Goal: Task Accomplishment & Management: Manage account settings

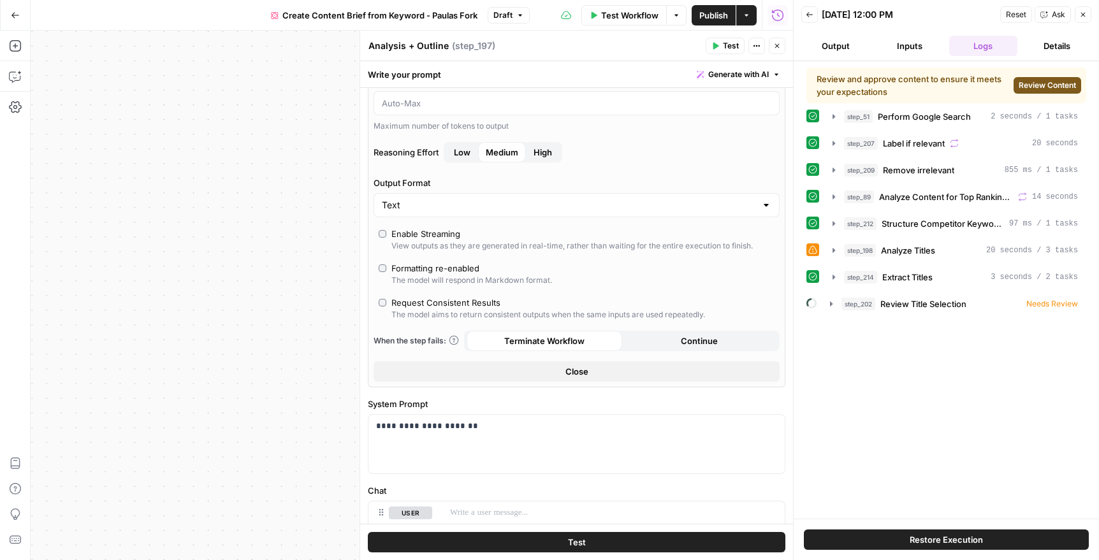
scroll to position [300, 0]
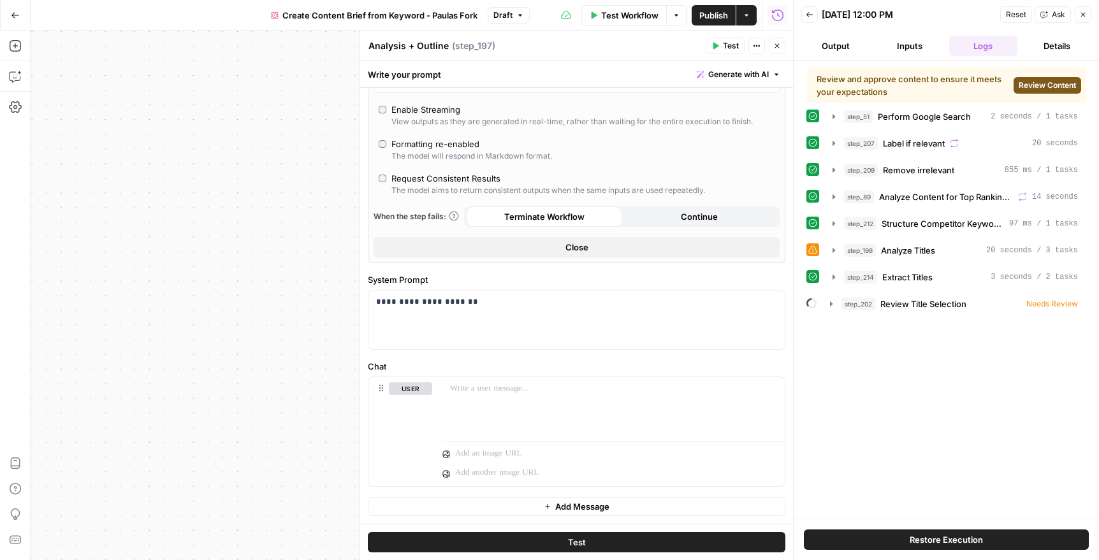
click at [1086, 13] on icon "button" at bounding box center [1083, 15] width 8 height 8
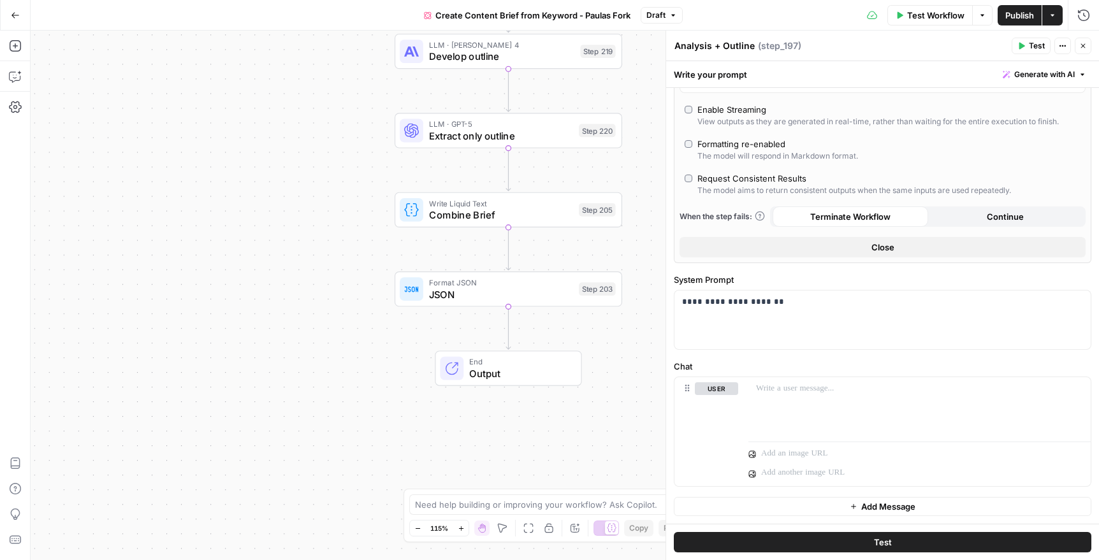
click at [1084, 46] on icon "button" at bounding box center [1083, 46] width 4 height 4
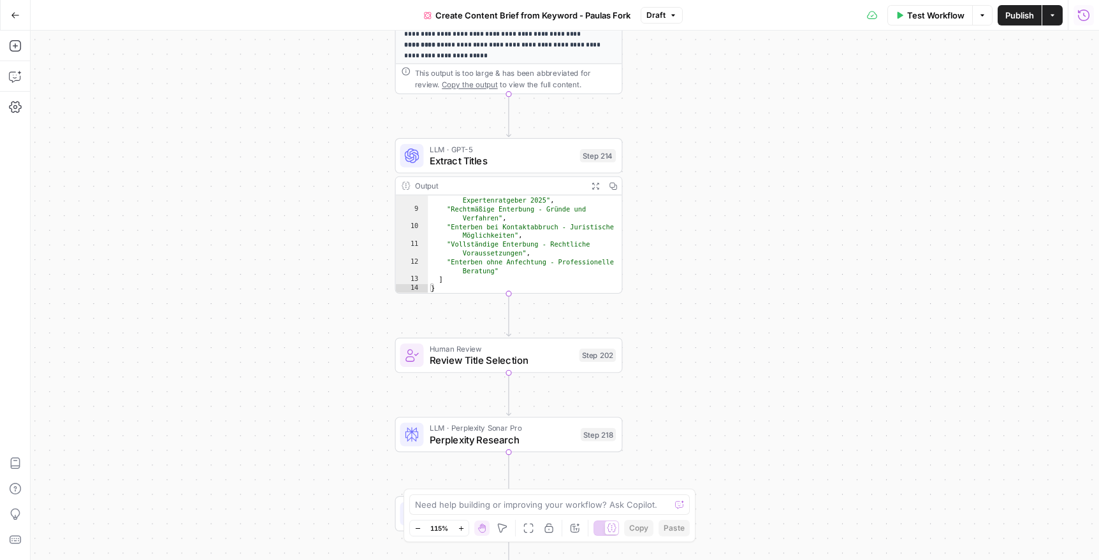
click at [1087, 18] on icon "button" at bounding box center [1084, 15] width 13 height 13
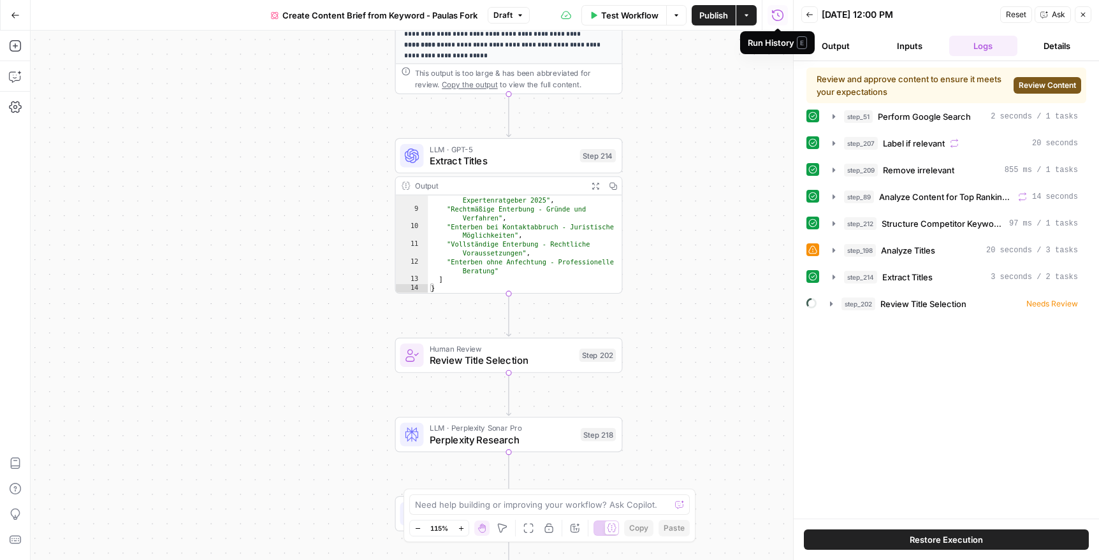
click at [774, 15] on icon "button" at bounding box center [778, 15] width 13 height 13
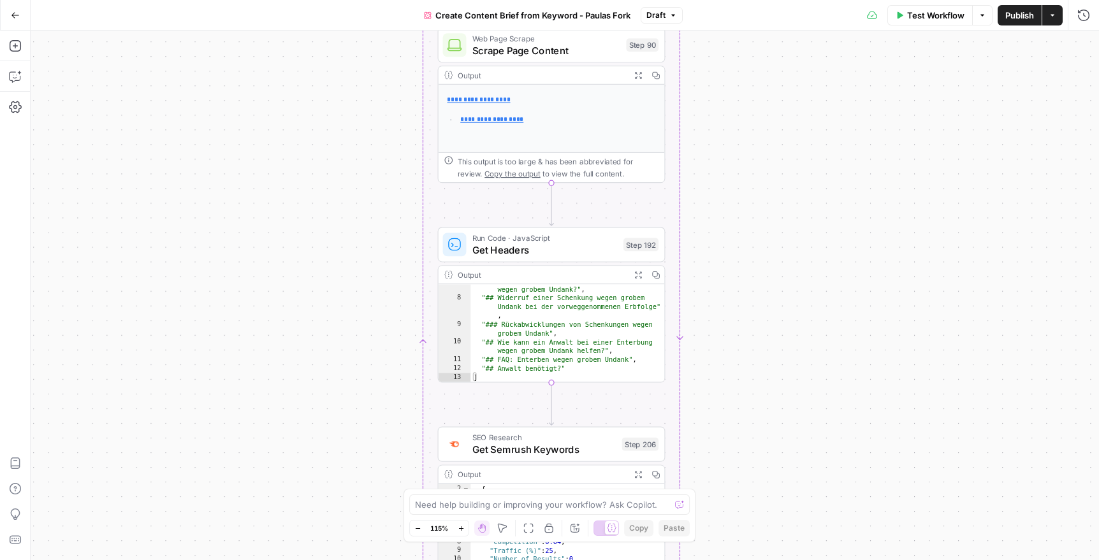
scroll to position [77, 0]
click at [500, 123] on link "**********" at bounding box center [491, 124] width 63 height 6
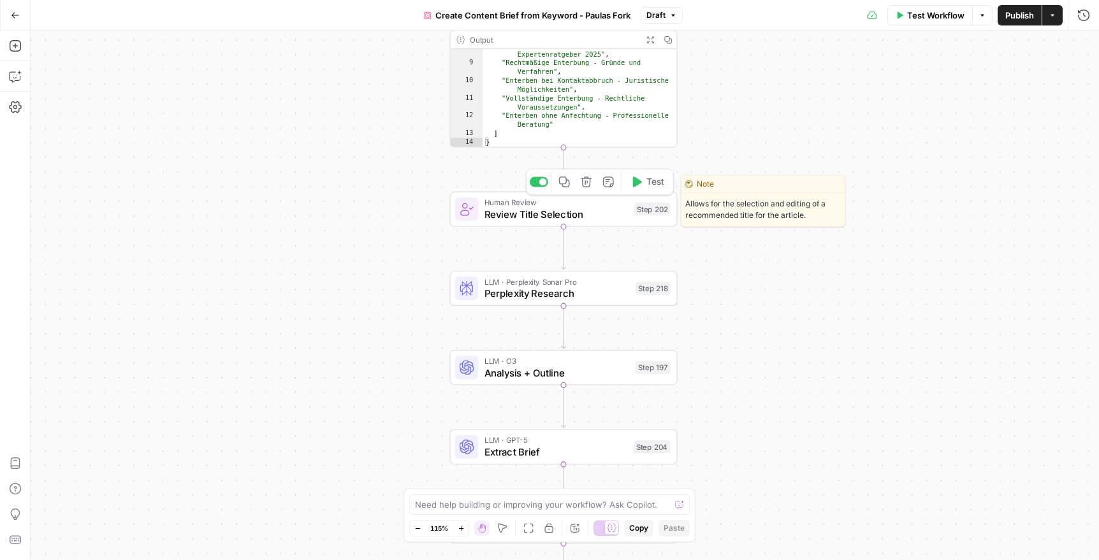
scroll to position [0, 0]
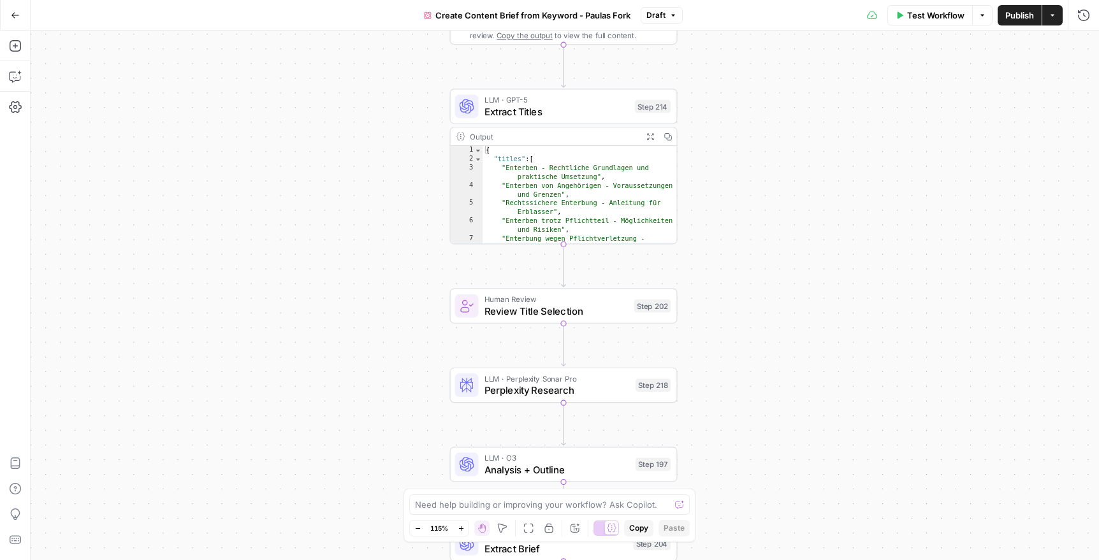
click at [569, 106] on span "Extract Titles" at bounding box center [557, 111] width 145 height 15
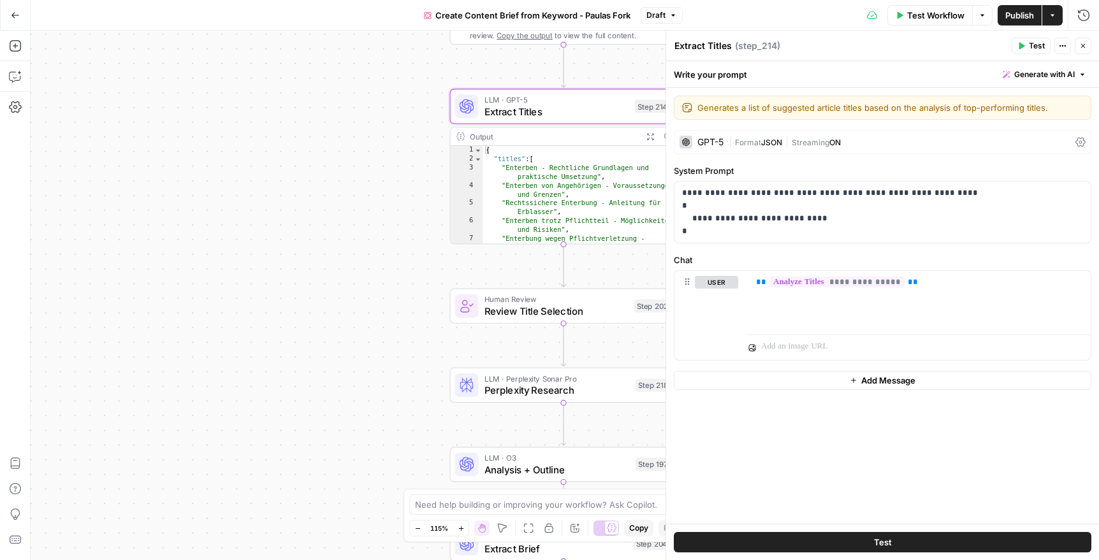
click at [1088, 50] on button "Close" at bounding box center [1083, 46] width 17 height 17
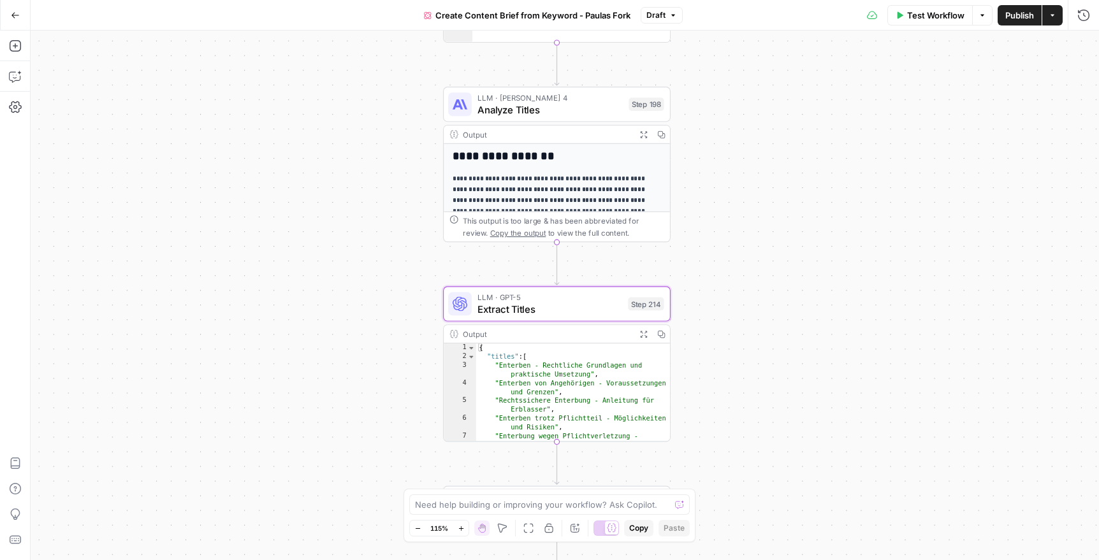
click at [585, 105] on span "Analyze Titles" at bounding box center [550, 109] width 145 height 15
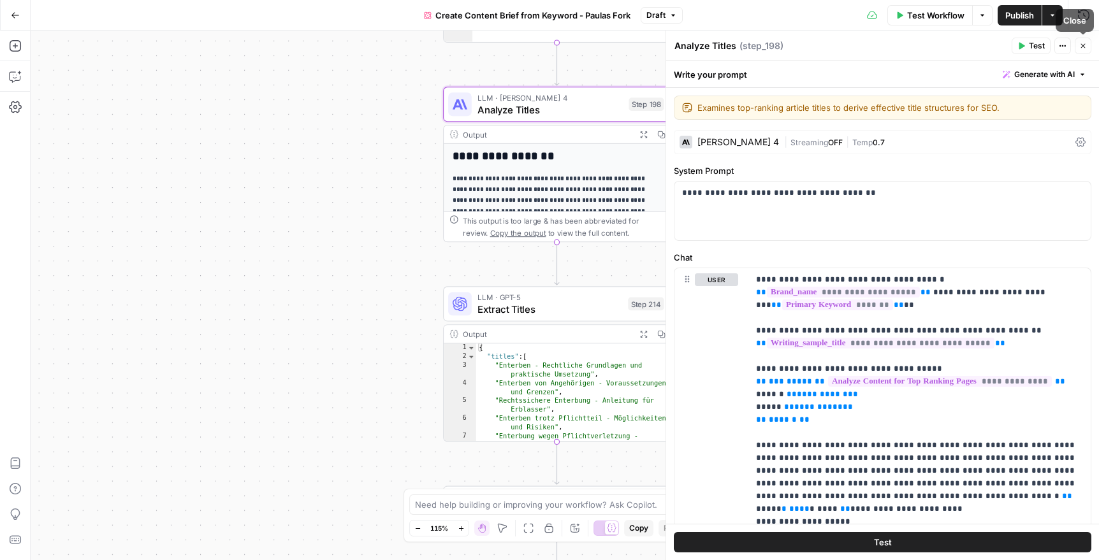
click at [1083, 44] on icon "button" at bounding box center [1083, 46] width 8 height 8
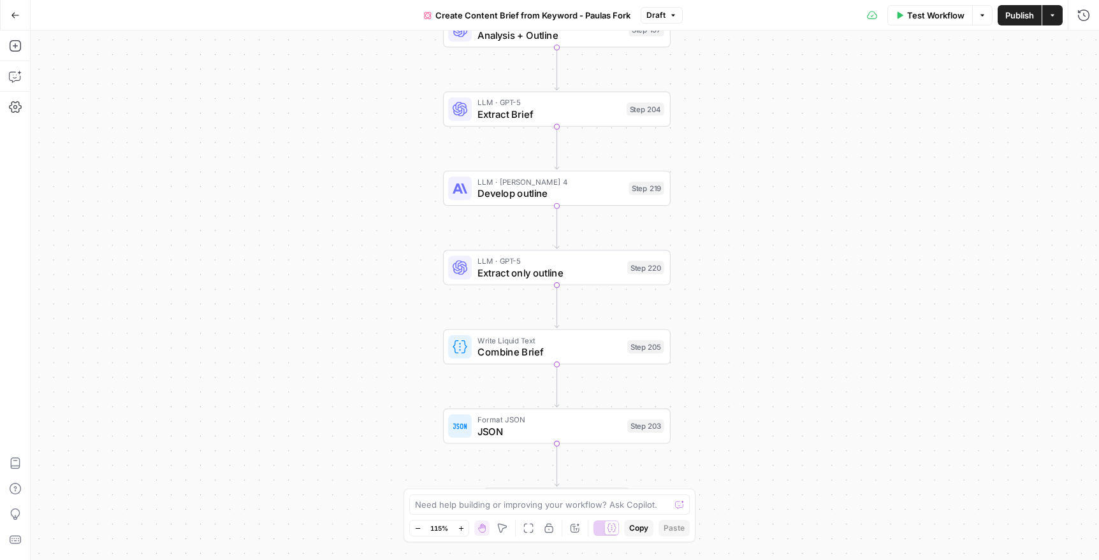
click at [19, 15] on span "Go Back" at bounding box center [19, 15] width 1 height 1
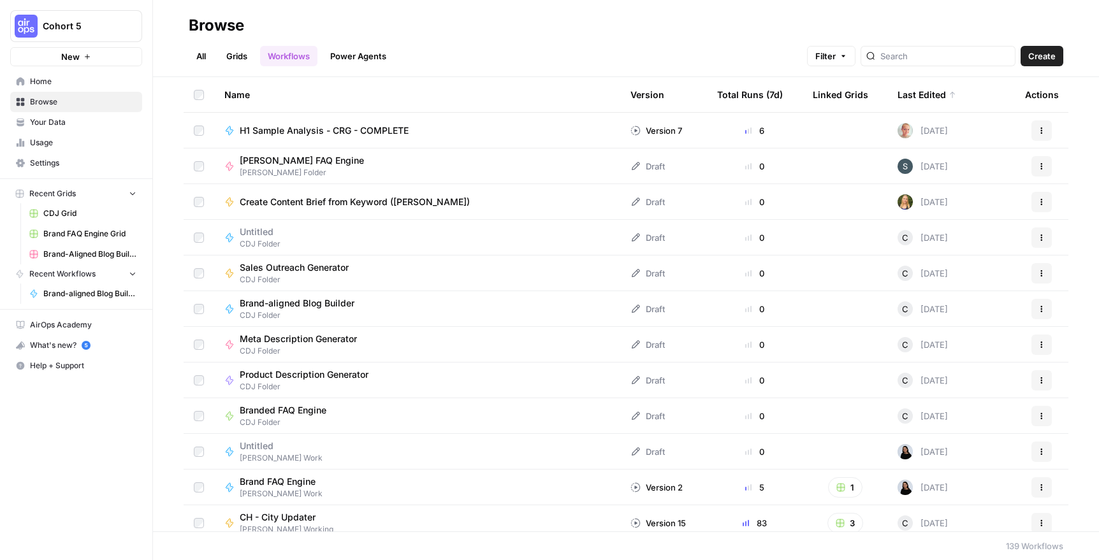
click at [91, 293] on span "Brand-aligned Blog Builder" at bounding box center [89, 293] width 93 height 11
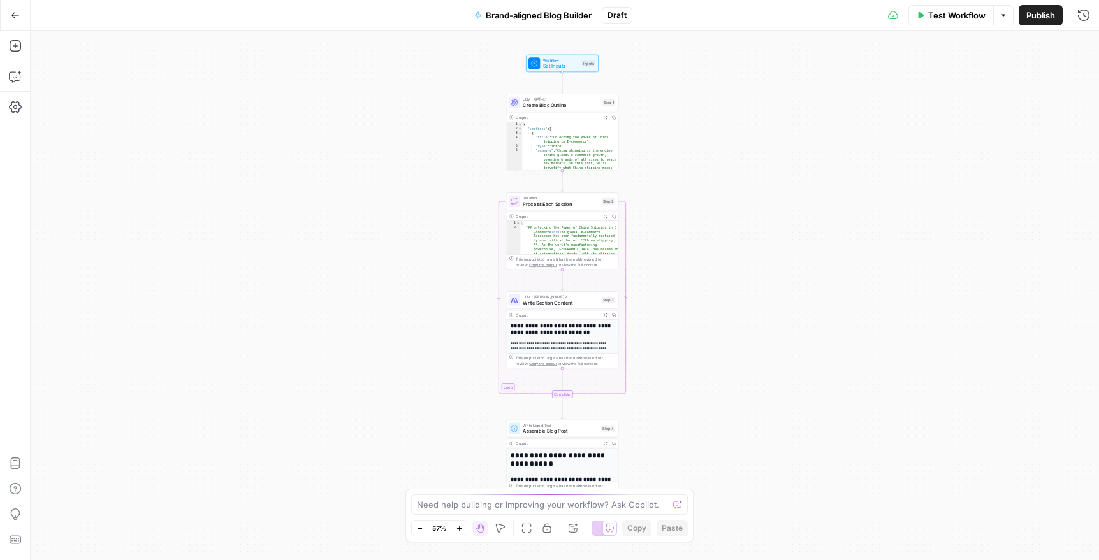
click at [17, 10] on button "Go Back" at bounding box center [15, 15] width 23 height 23
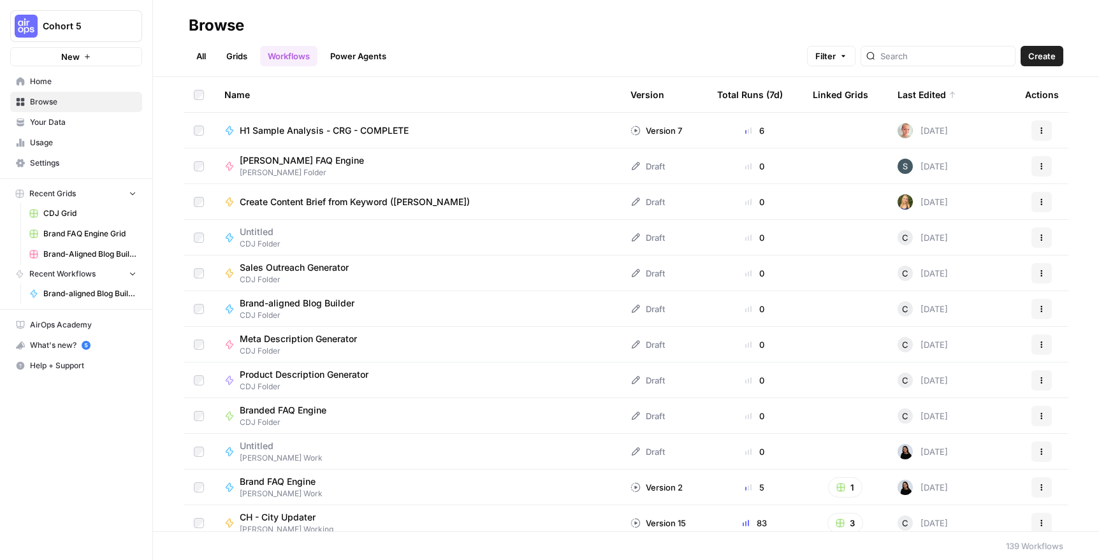
click at [210, 25] on div "Browse" at bounding box center [216, 25] width 55 height 20
click at [202, 56] on link "All" at bounding box center [201, 56] width 25 height 20
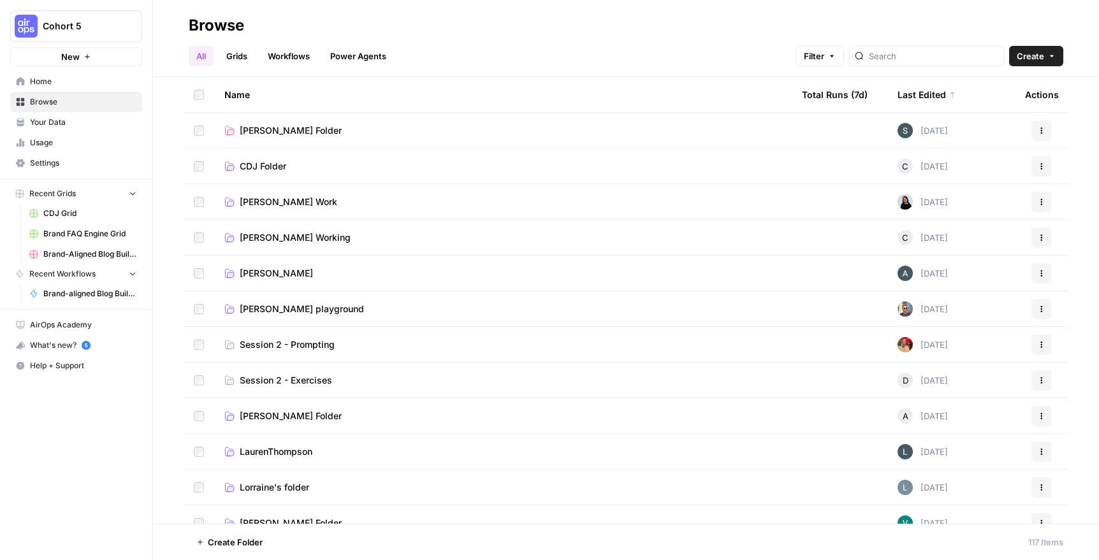
click at [264, 135] on span "[PERSON_NAME]'s Folder" at bounding box center [291, 130] width 102 height 13
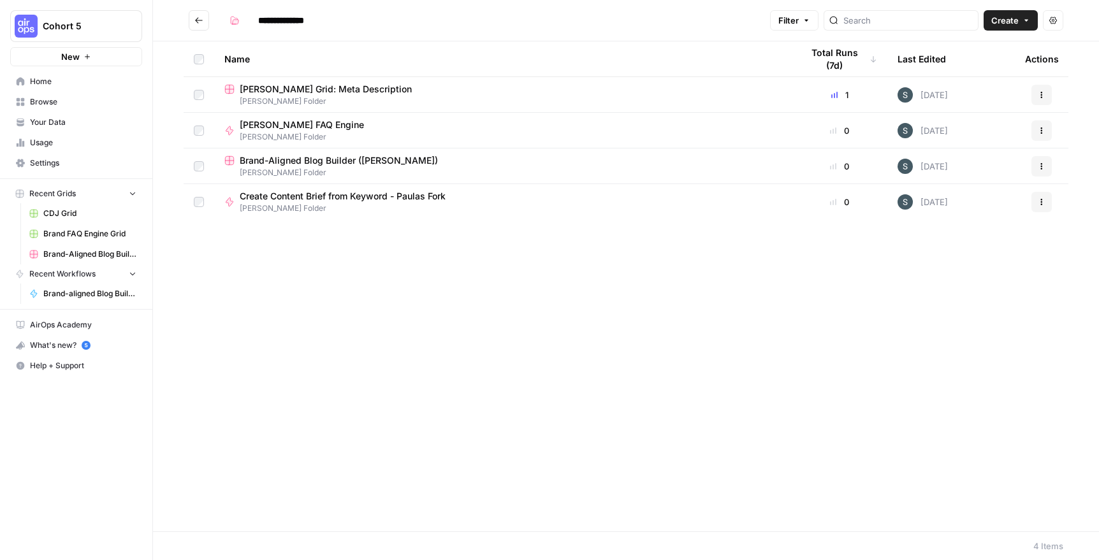
click at [379, 162] on span "Brand-Aligned Blog Builder ([PERSON_NAME])" at bounding box center [339, 160] width 198 height 13
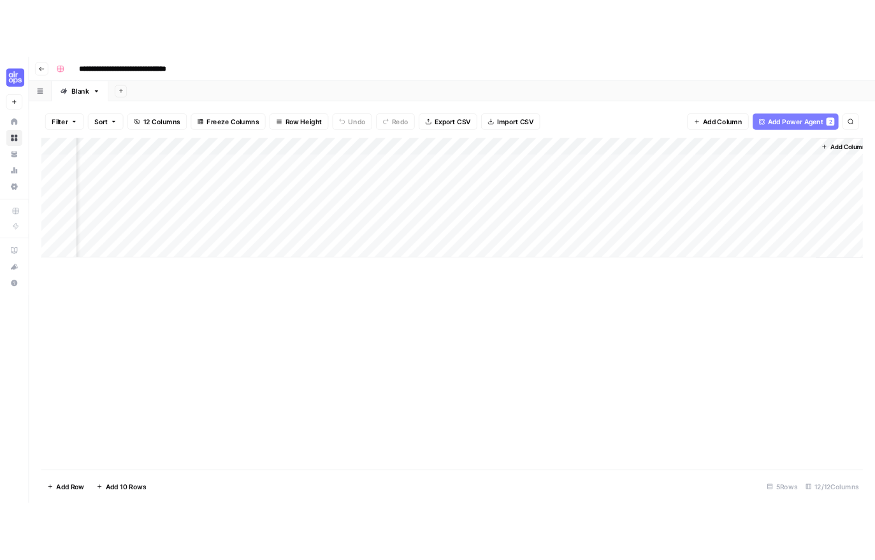
scroll to position [0, 633]
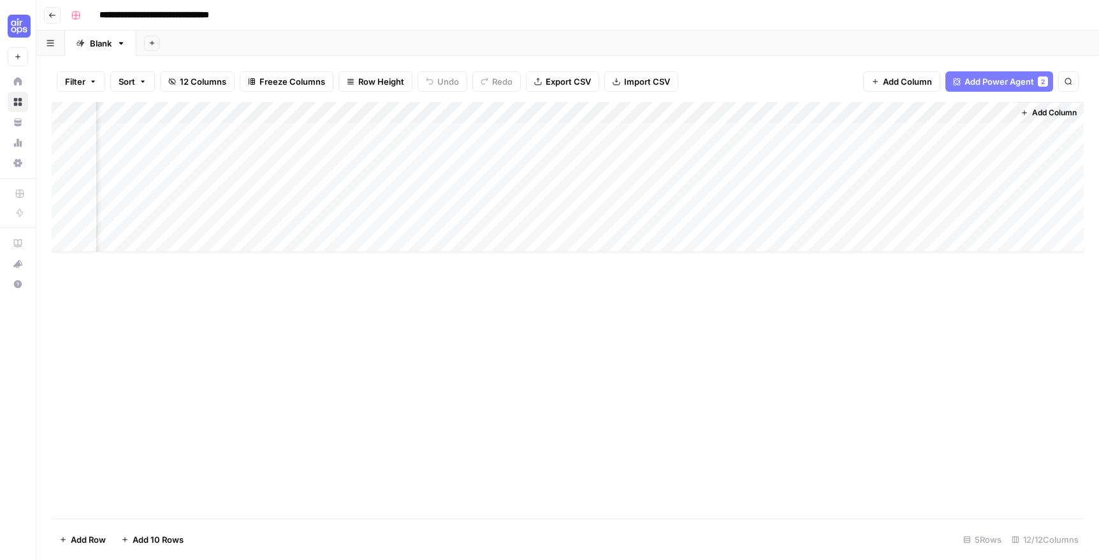
click at [886, 107] on div "Add Column" at bounding box center [568, 177] width 1032 height 150
click at [1054, 302] on div "Add Column" at bounding box center [568, 310] width 1032 height 417
click at [800, 137] on div "Add Column" at bounding box center [568, 177] width 1032 height 150
click at [787, 135] on div "Add Column" at bounding box center [568, 177] width 1032 height 150
click at [912, 141] on div "Add Column" at bounding box center [568, 177] width 1032 height 150
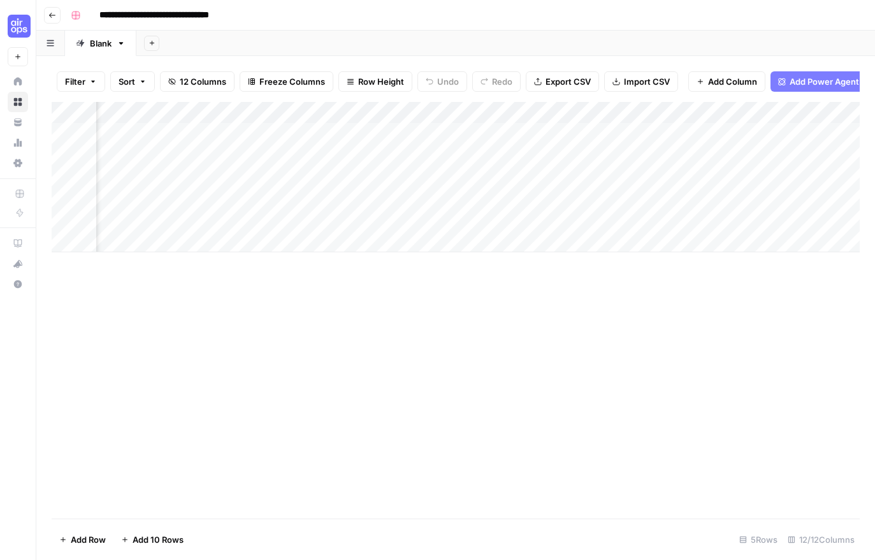
scroll to position [0, 0]
click at [307, 328] on div "Add Column" at bounding box center [456, 310] width 808 height 417
click at [153, 115] on div "Add Column" at bounding box center [456, 177] width 808 height 150
type input "Primary Keyword"
click at [226, 53] on div "Add Sheet" at bounding box center [505, 44] width 739 height 26
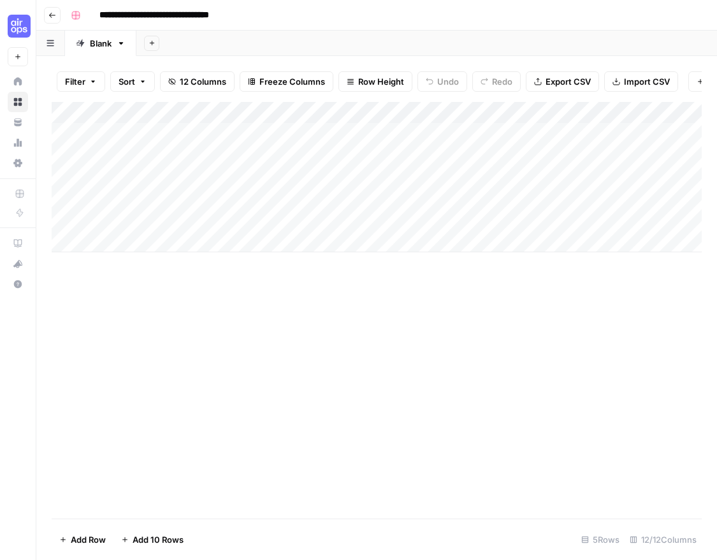
click at [129, 136] on div "Add Column" at bounding box center [377, 177] width 650 height 150
click at [136, 135] on div "Add Column" at bounding box center [377, 177] width 650 height 150
click at [136, 135] on textarea at bounding box center [198, 135] width 204 height 18
type textarea "********"
click at [137, 150] on div "Add Column" at bounding box center [377, 177] width 650 height 150
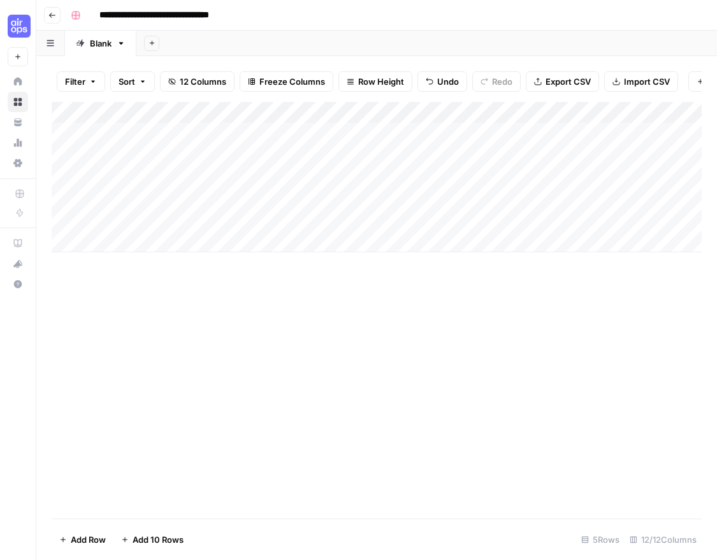
click at [129, 150] on div "Add Column" at bounding box center [377, 177] width 650 height 150
click at [129, 150] on textarea at bounding box center [198, 156] width 204 height 18
type textarea "**********"
click at [126, 177] on div "Add Column" at bounding box center [377, 177] width 650 height 150
click at [168, 203] on div "Add Column" at bounding box center [377, 177] width 650 height 150
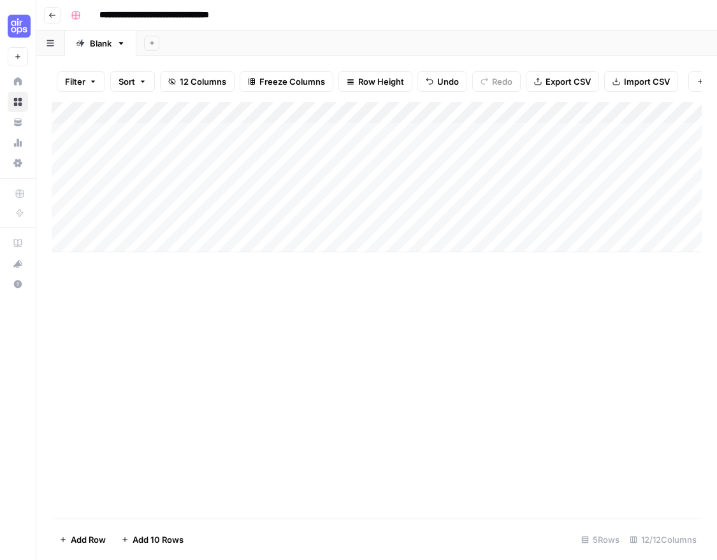
click at [147, 175] on div "Add Column" at bounding box center [377, 177] width 650 height 150
click at [139, 196] on div "Add Column" at bounding box center [377, 177] width 650 height 150
click at [123, 197] on div "Add Column" at bounding box center [377, 177] width 650 height 150
type textarea "**********"
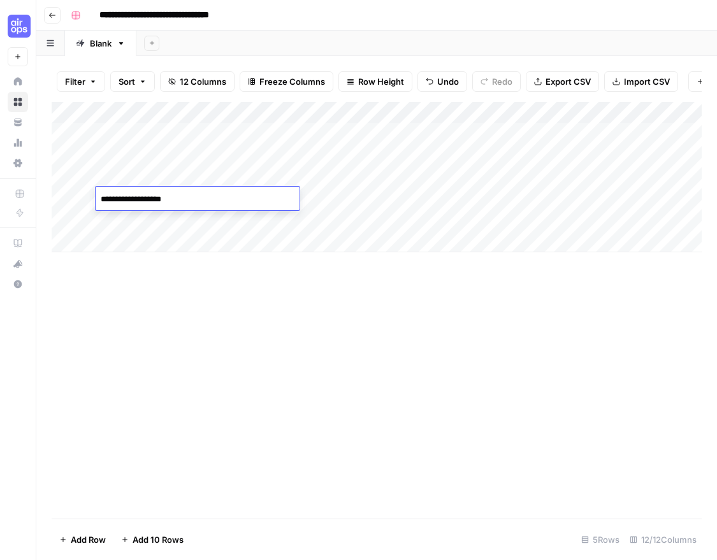
click at [180, 289] on div "Add Column" at bounding box center [377, 310] width 650 height 417
click at [168, 223] on div "Add Column" at bounding box center [377, 177] width 650 height 150
click at [121, 217] on div "Add Column" at bounding box center [377, 177] width 650 height 150
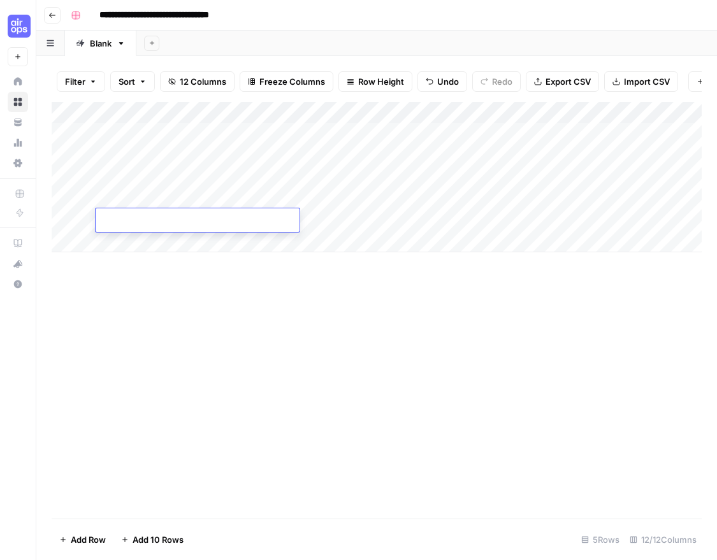
type textarea "**********"
drag, startPoint x: 354, startPoint y: 286, endPoint x: 352, endPoint y: 180, distance: 105.2
click at [355, 284] on div "Add Column" at bounding box center [377, 310] width 650 height 417
click at [389, 112] on div "Add Column" at bounding box center [377, 177] width 650 height 150
click at [462, 145] on span "All Rows" at bounding box center [431, 142] width 80 height 13
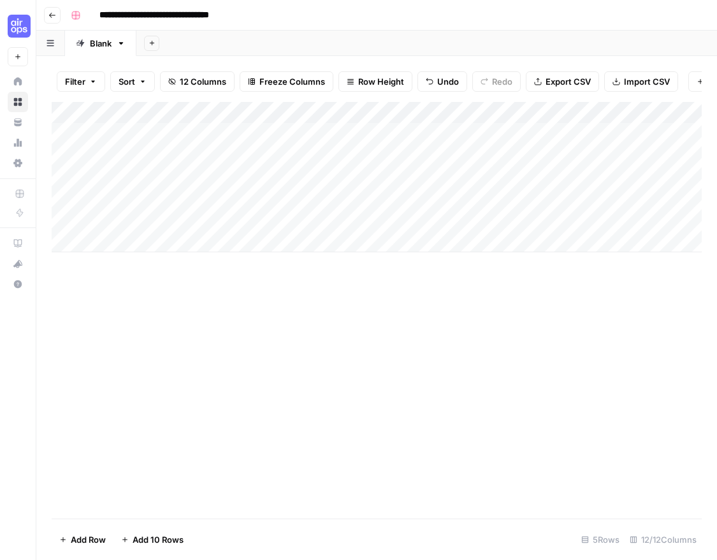
click at [252, 136] on div "Add Column" at bounding box center [377, 177] width 650 height 150
click at [383, 133] on div "Add Column" at bounding box center [377, 177] width 650 height 150
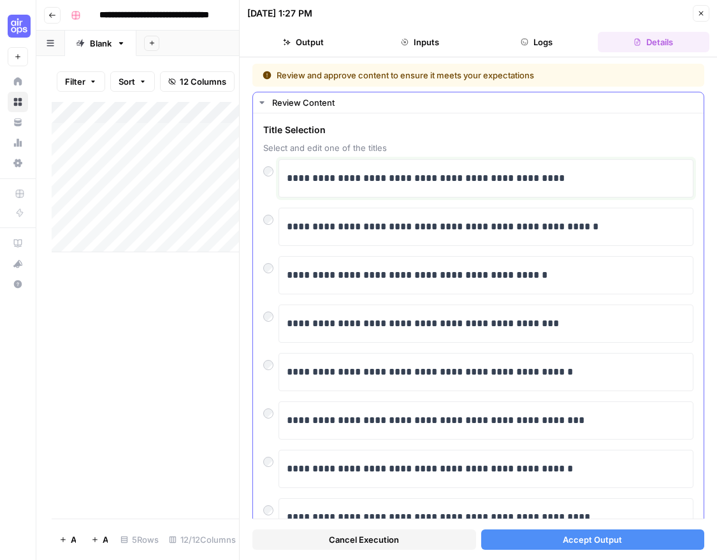
click at [406, 181] on p "**********" at bounding box center [486, 178] width 399 height 17
click at [504, 184] on p "**********" at bounding box center [486, 178] width 399 height 17
click at [384, 148] on span "Select and edit one of the titles" at bounding box center [478, 148] width 430 height 13
click at [331, 102] on div "Review Content" at bounding box center [484, 102] width 424 height 13
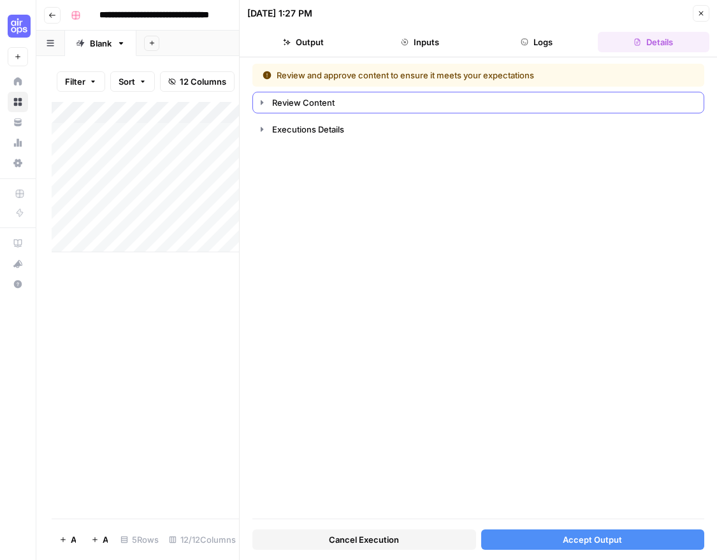
click at [331, 102] on div "Review Content" at bounding box center [484, 102] width 424 height 13
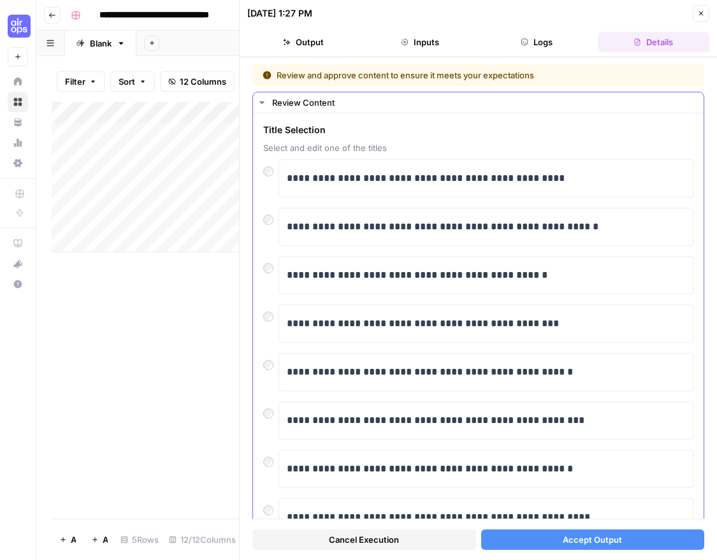
click at [325, 129] on span "Title Selection" at bounding box center [478, 130] width 430 height 13
click at [307, 100] on div "Review Content" at bounding box center [484, 102] width 424 height 13
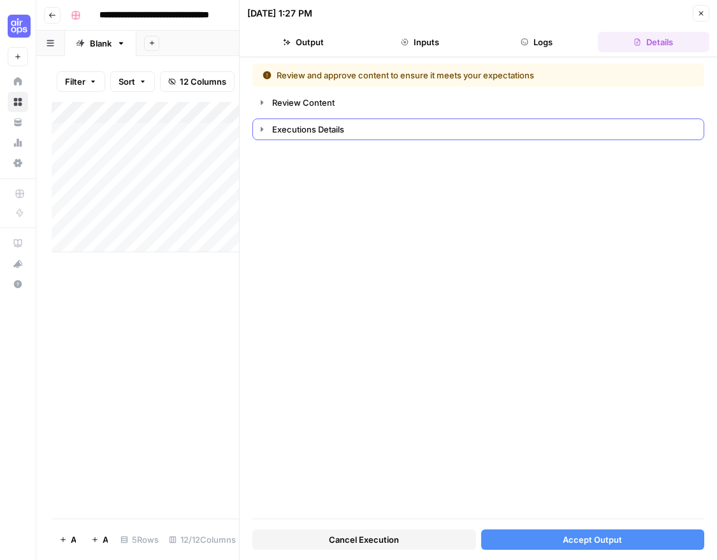
click at [313, 129] on div "Executions Details" at bounding box center [484, 129] width 424 height 13
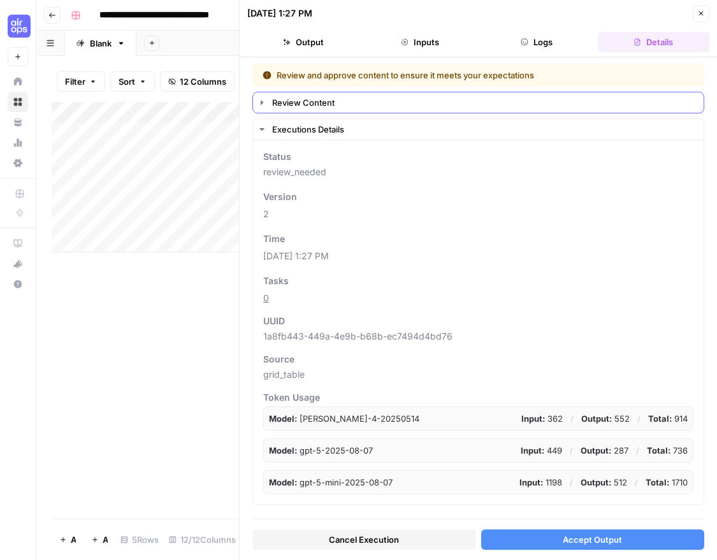
click at [291, 96] on div "Review Content" at bounding box center [484, 102] width 424 height 13
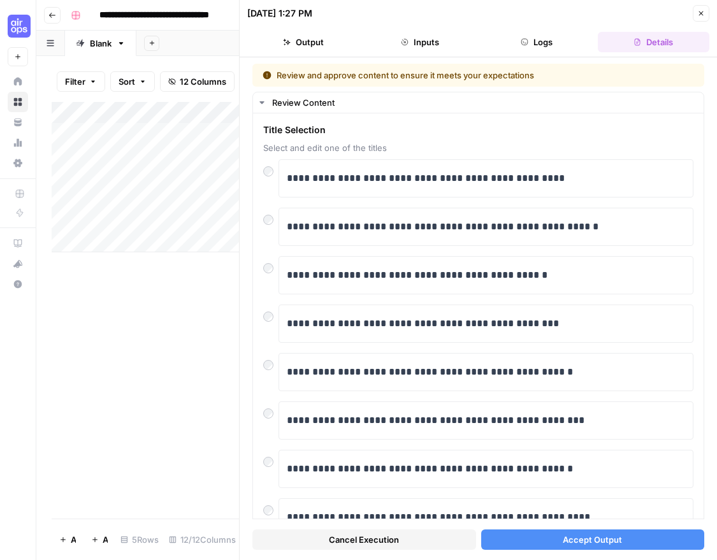
click at [227, 161] on div "Add Column" at bounding box center [145, 177] width 187 height 150
click at [702, 10] on icon "button" at bounding box center [702, 14] width 8 height 8
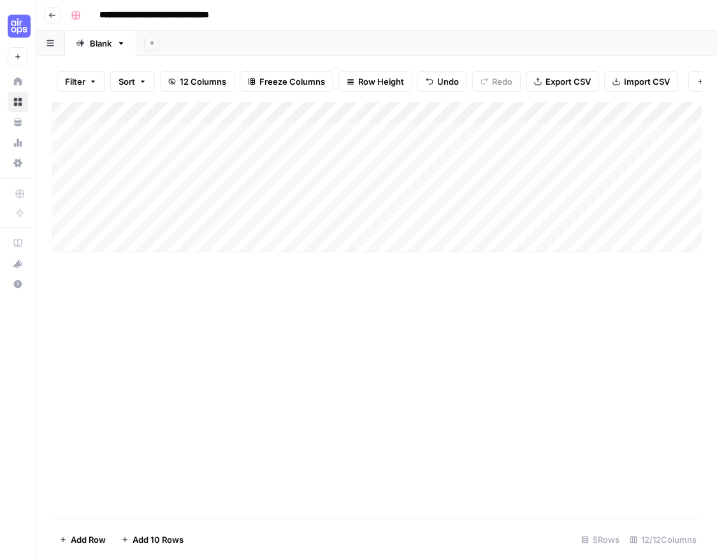
click at [385, 132] on div "Add Column" at bounding box center [377, 177] width 650 height 150
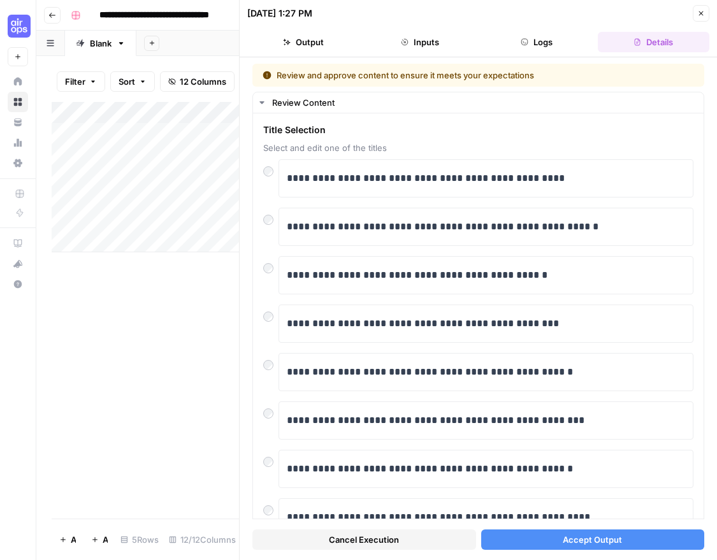
click at [408, 39] on icon "button" at bounding box center [405, 42] width 8 height 8
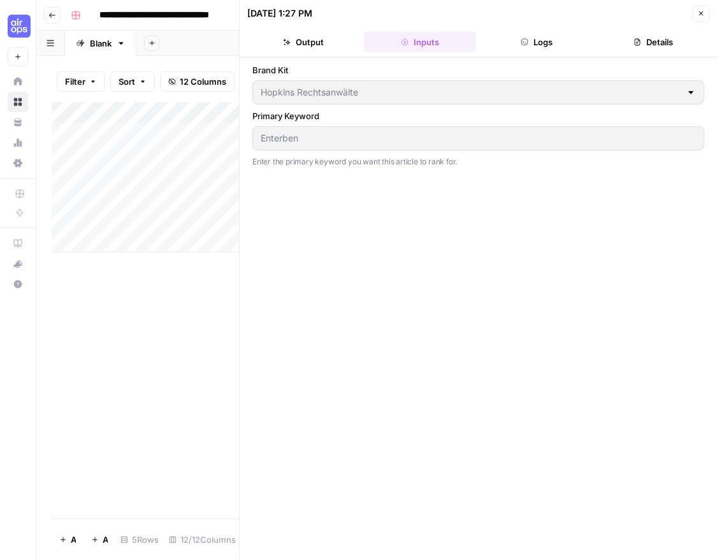
click at [334, 148] on div "Enterben" at bounding box center [478, 138] width 452 height 24
click at [539, 47] on button "Logs" at bounding box center [537, 42] width 112 height 20
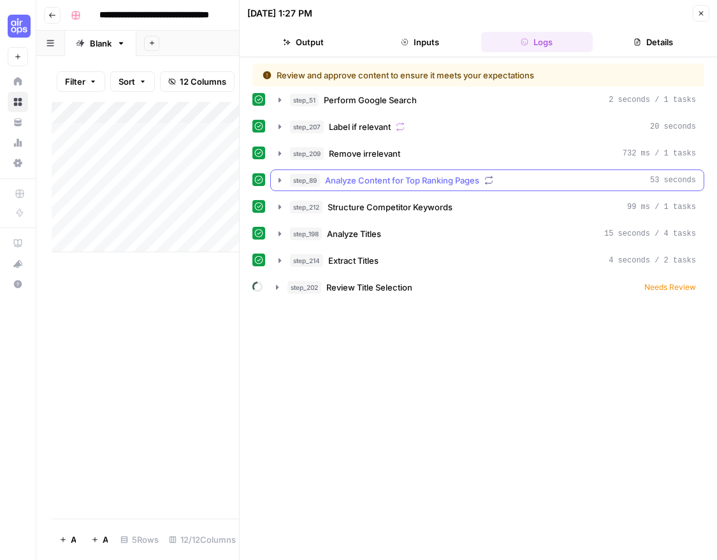
click at [280, 184] on icon "button" at bounding box center [280, 180] width 10 height 10
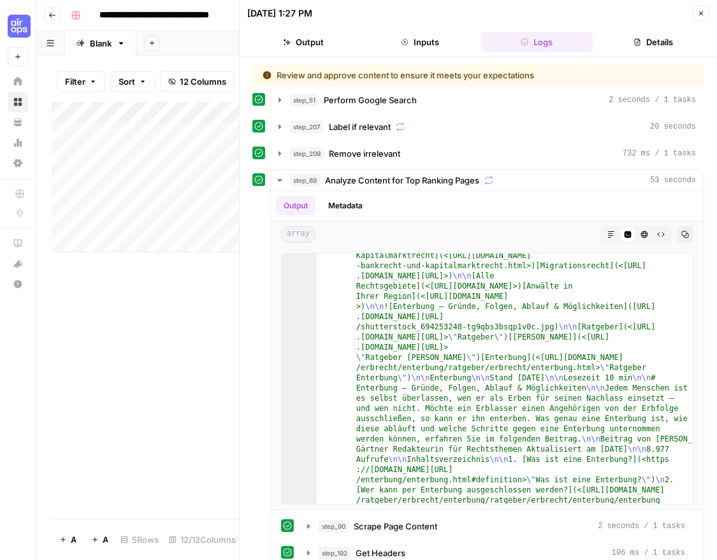
drag, startPoint x: 664, startPoint y: 47, endPoint x: 669, endPoint y: 42, distance: 7.3
click at [664, 45] on button "Details" at bounding box center [654, 42] width 112 height 20
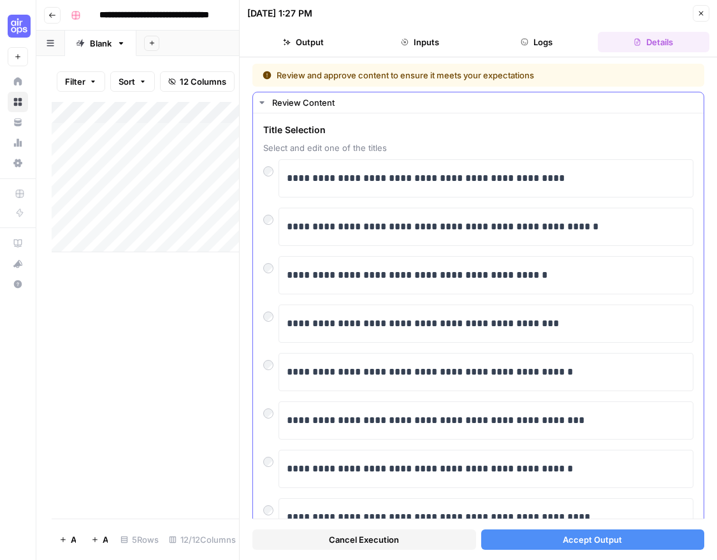
scroll to position [2, 0]
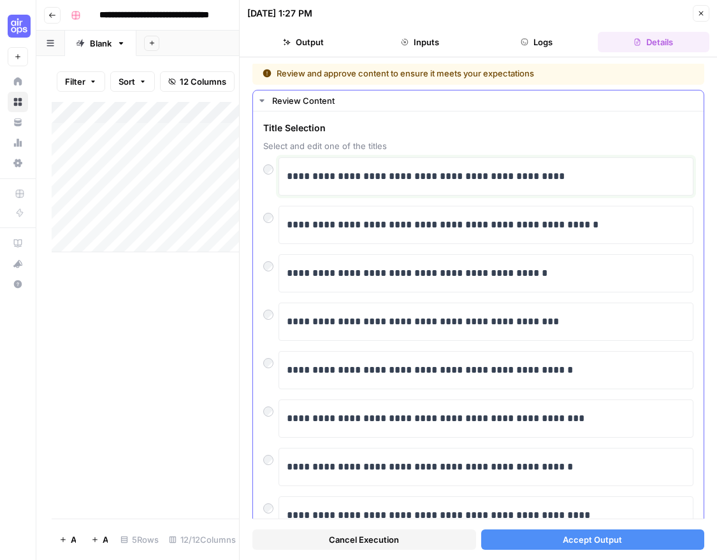
click at [304, 170] on p "**********" at bounding box center [486, 176] width 399 height 17
drag, startPoint x: 286, startPoint y: 175, endPoint x: 369, endPoint y: 178, distance: 82.3
click at [368, 178] on p "**********" at bounding box center [486, 176] width 399 height 17
drag, startPoint x: 332, startPoint y: 177, endPoint x: 517, endPoint y: 189, distance: 185.3
click at [517, 189] on div "**********" at bounding box center [486, 176] width 399 height 27
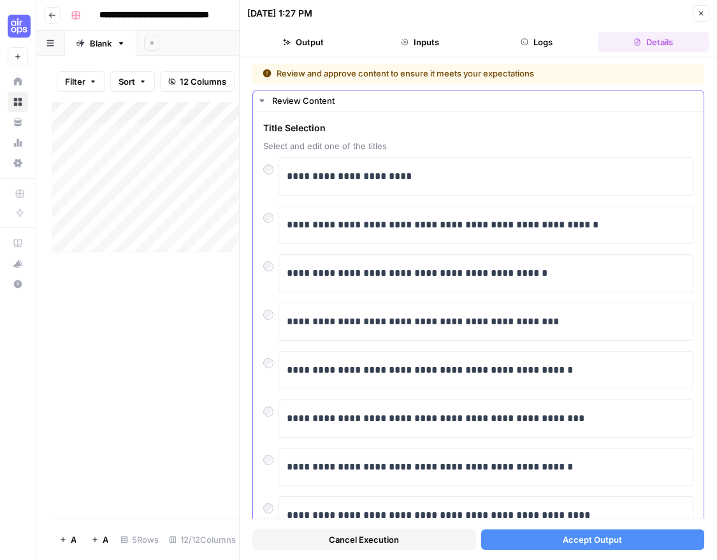
click at [428, 201] on div "**********" at bounding box center [478, 394] width 430 height 474
click at [424, 178] on p "**********" at bounding box center [486, 176] width 399 height 17
click at [645, 533] on button "Accept Output" at bounding box center [593, 540] width 224 height 20
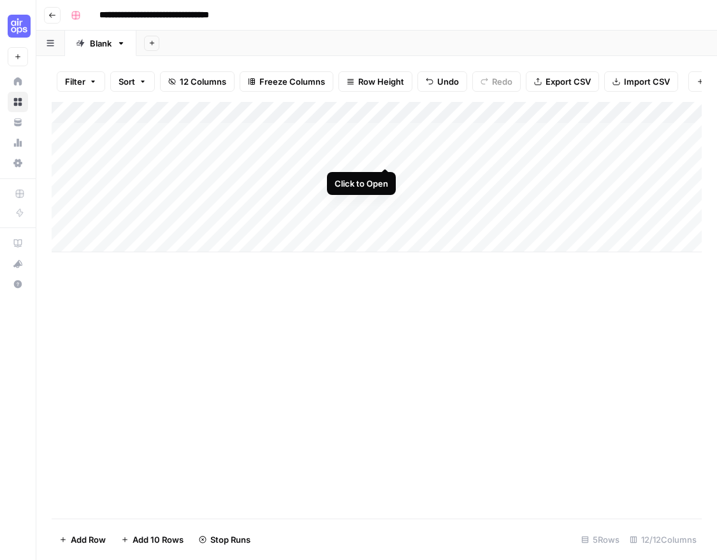
click at [388, 156] on div "Add Column" at bounding box center [377, 177] width 650 height 150
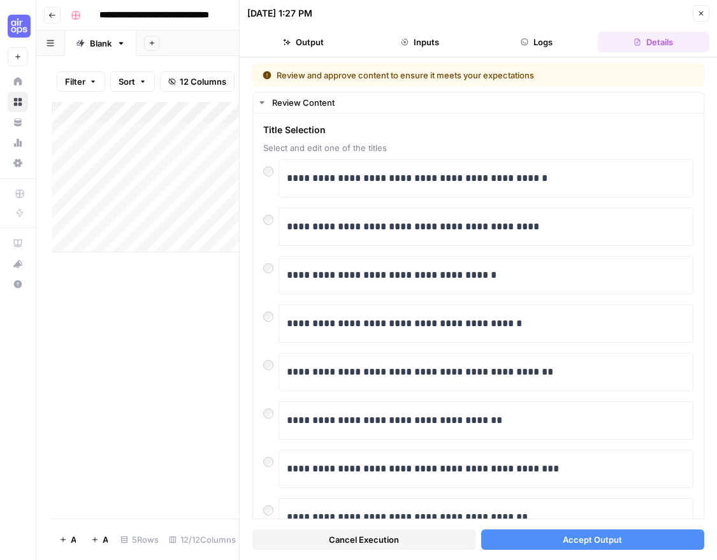
drag, startPoint x: 622, startPoint y: 538, endPoint x: 362, endPoint y: 447, distance: 276.3
click at [357, 457] on div "**********" at bounding box center [478, 309] width 452 height 490
click at [573, 543] on span "Accept Output" at bounding box center [592, 540] width 59 height 13
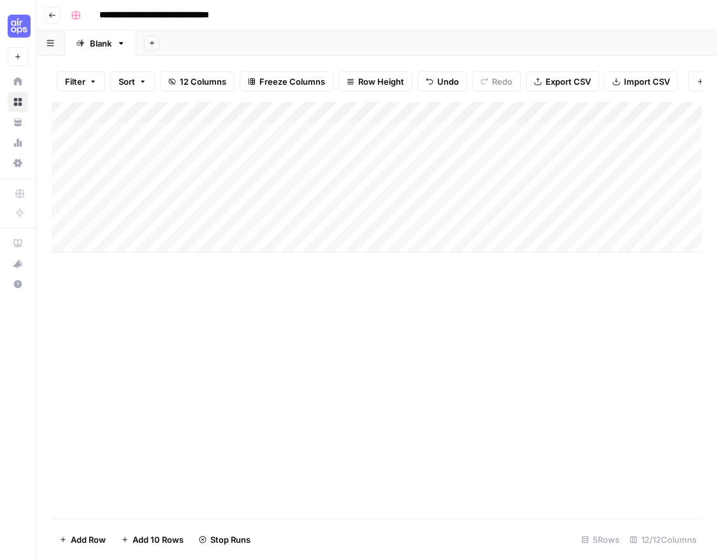
click at [355, 173] on div "Add Column" at bounding box center [377, 177] width 650 height 150
click at [386, 177] on div "Add Column" at bounding box center [377, 177] width 650 height 150
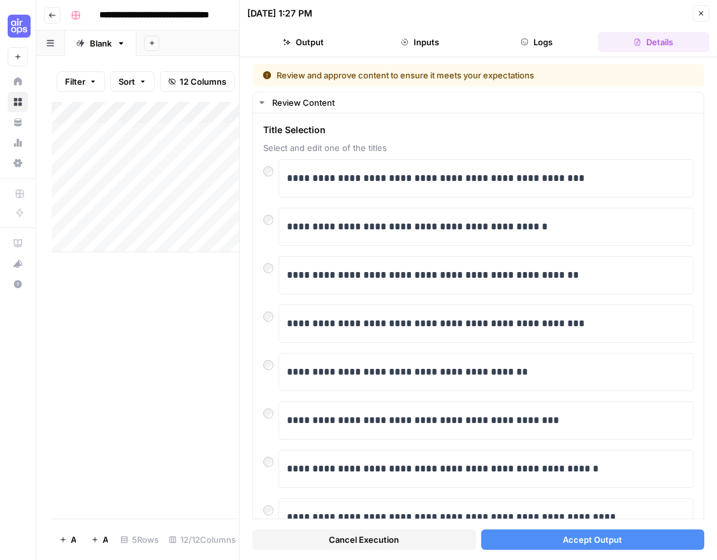
click at [159, 176] on div "Add Column" at bounding box center [145, 177] width 187 height 150
click at [446, 168] on div "**********" at bounding box center [486, 178] width 399 height 27
click at [421, 177] on p "**********" at bounding box center [486, 178] width 399 height 17
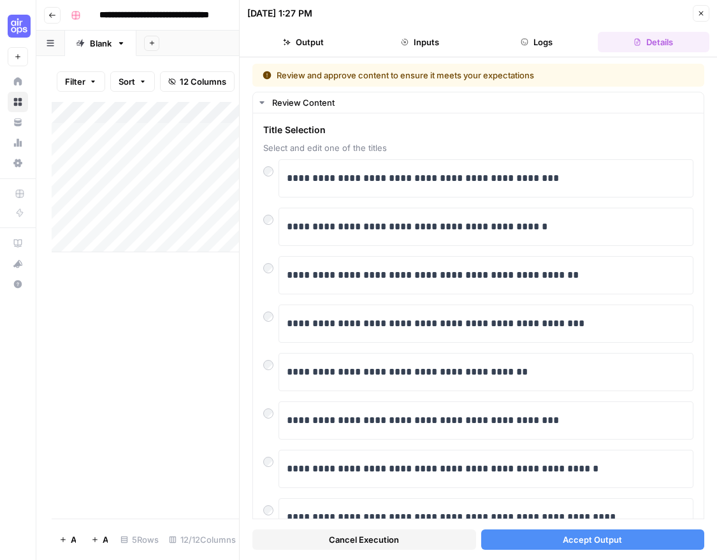
click at [552, 542] on button "Accept Output" at bounding box center [593, 540] width 224 height 20
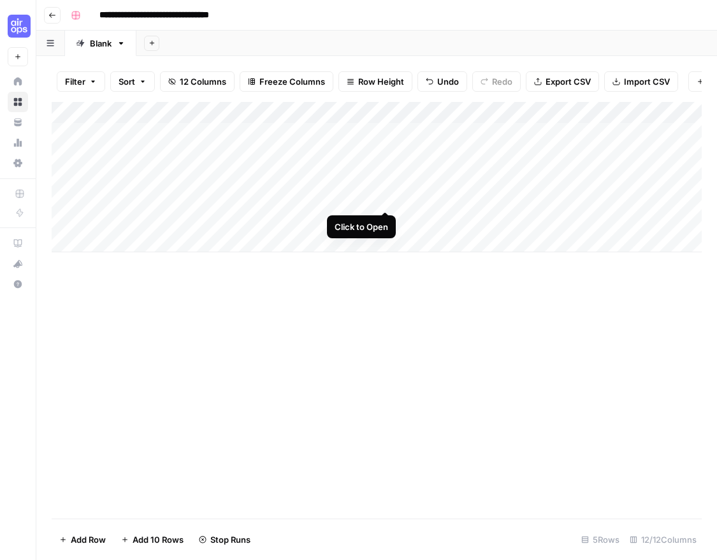
click at [393, 198] on div "Add Column" at bounding box center [377, 177] width 650 height 150
click at [384, 198] on div "Add Column" at bounding box center [377, 177] width 650 height 150
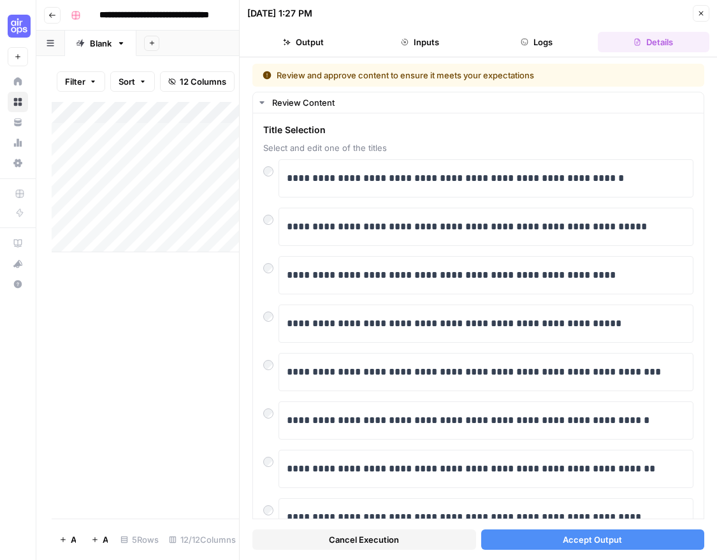
click at [577, 526] on div "Cancel Execution Accept Output" at bounding box center [478, 537] width 452 height 34
click at [555, 538] on button "Accept Output" at bounding box center [593, 540] width 224 height 20
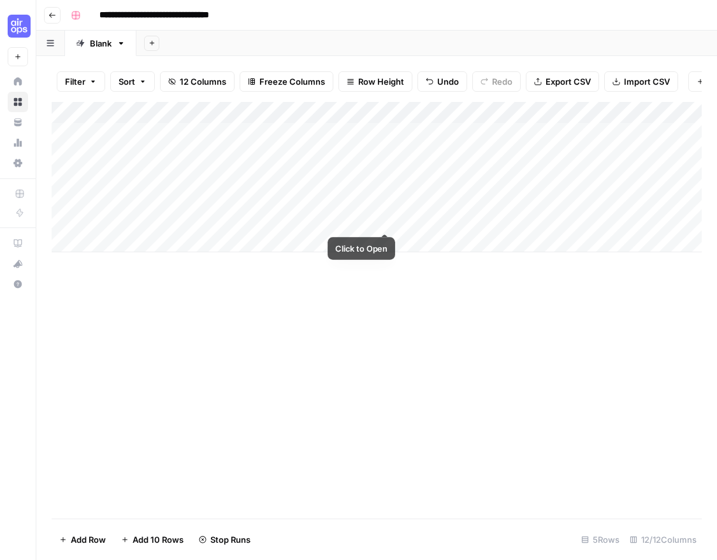
click at [396, 219] on div "Add Column" at bounding box center [377, 177] width 650 height 150
click at [386, 219] on div "Add Column" at bounding box center [377, 177] width 650 height 150
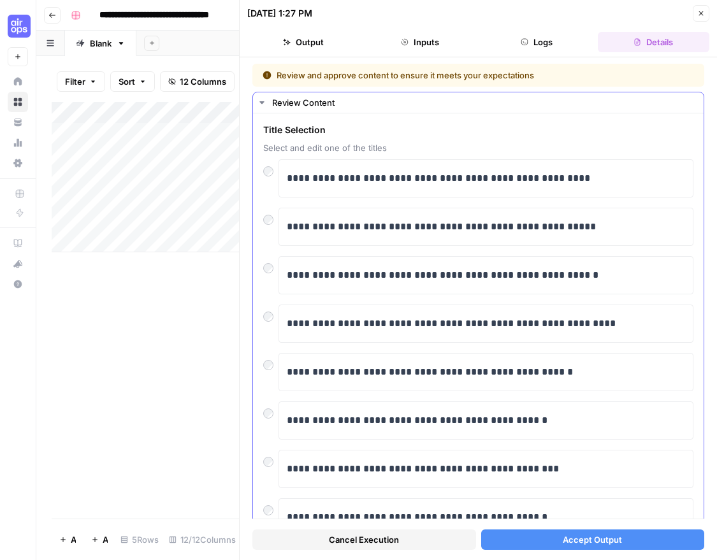
click at [277, 316] on div at bounding box center [270, 314] width 15 height 18
click at [258, 312] on div "**********" at bounding box center [478, 378] width 451 height 530
click at [526, 541] on button "Accept Output" at bounding box center [593, 540] width 224 height 20
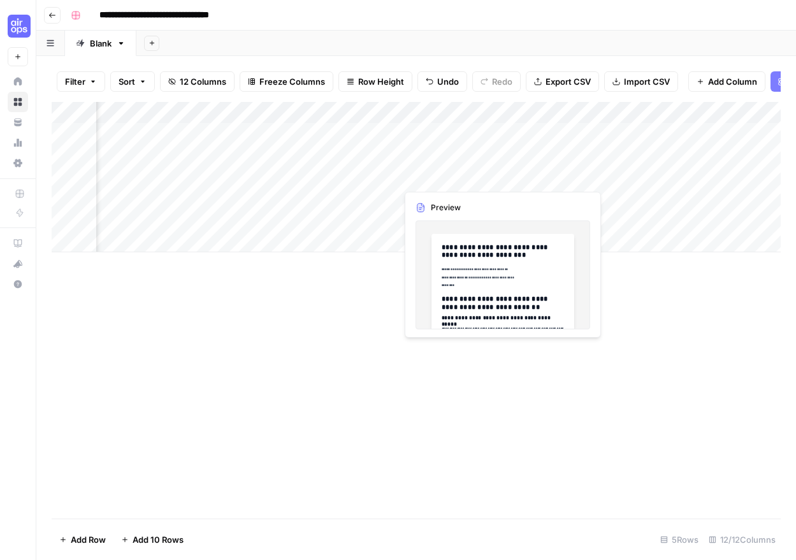
scroll to position [0, 936]
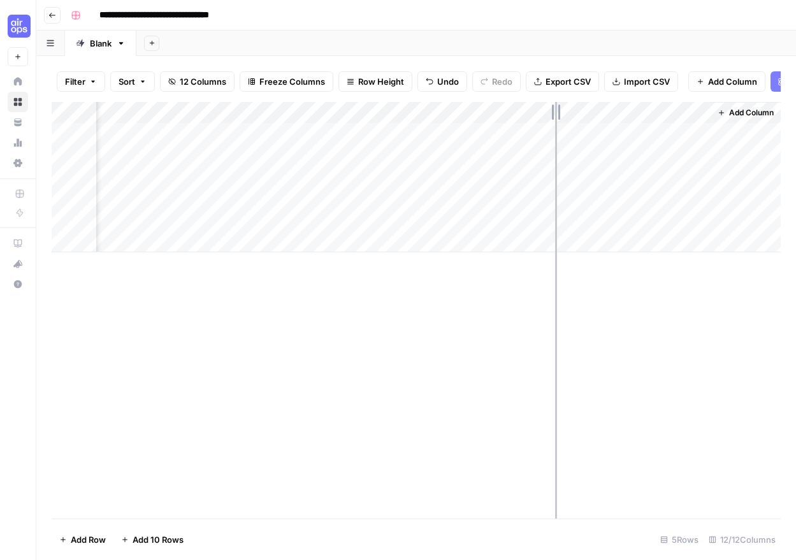
drag, startPoint x: 597, startPoint y: 112, endPoint x: 555, endPoint y: 113, distance: 42.1
click at [555, 113] on div "Add Column" at bounding box center [416, 177] width 729 height 150
click at [570, 112] on div "Add Column" at bounding box center [416, 177] width 729 height 150
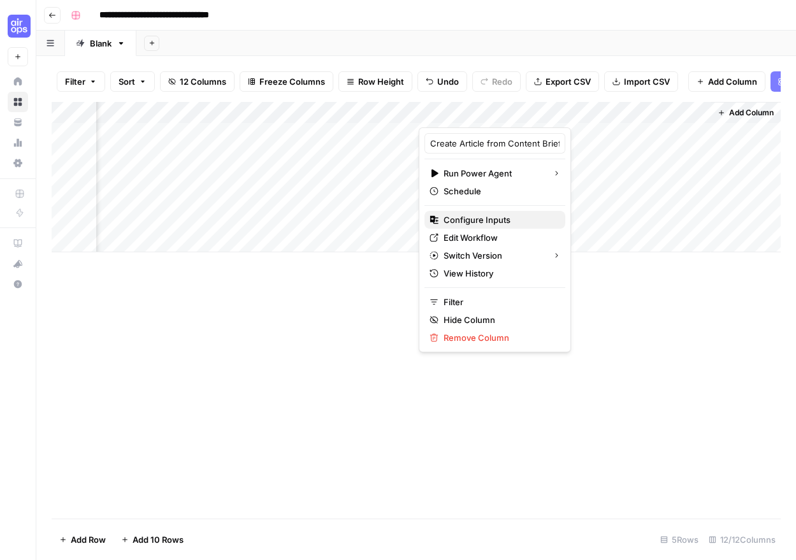
click at [494, 219] on span "Configure Inputs" at bounding box center [500, 220] width 112 height 13
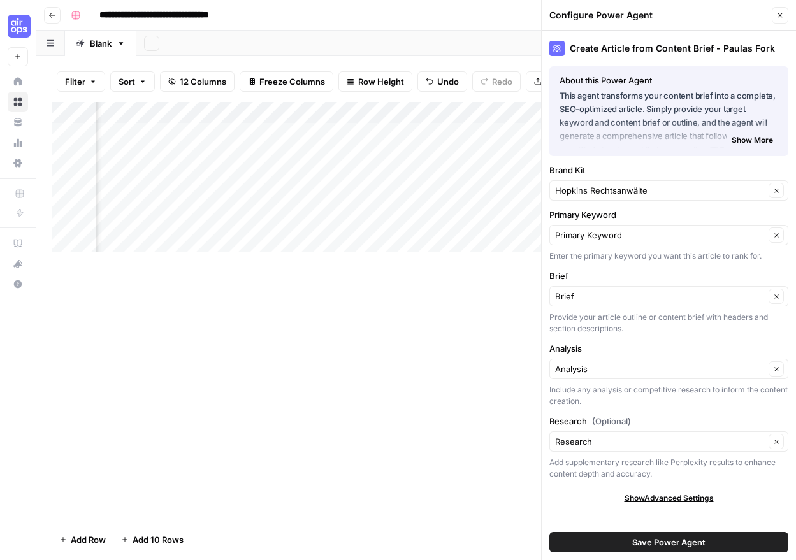
click at [685, 452] on div "Research (Optional) Research Clear Add supplementary research like Perplexity r…" at bounding box center [669, 447] width 239 height 65
click at [684, 439] on input "Research (Optional)" at bounding box center [660, 441] width 210 height 13
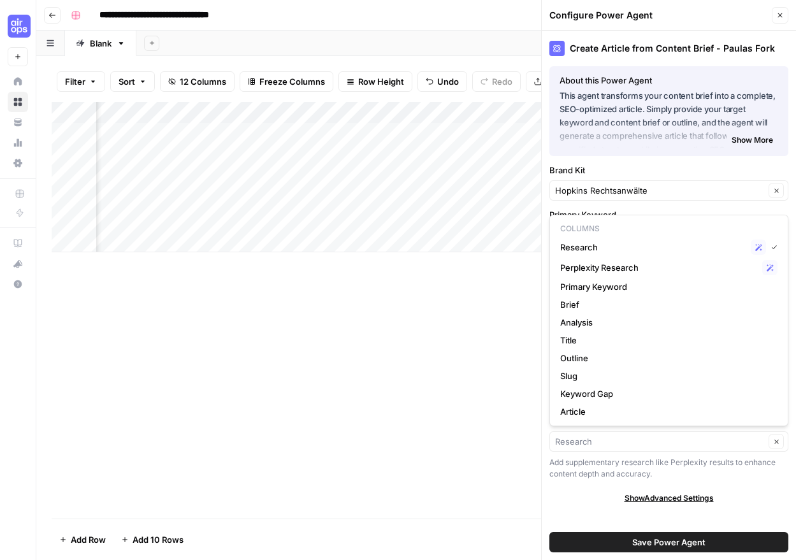
scroll to position [0, 745]
click at [658, 441] on input "Research (Optional)" at bounding box center [660, 441] width 210 height 13
type input "Research"
click at [747, 486] on div "Create Article from Content Brief - Paulas Fork About this Power Agent This age…" at bounding box center [669, 296] width 254 height 530
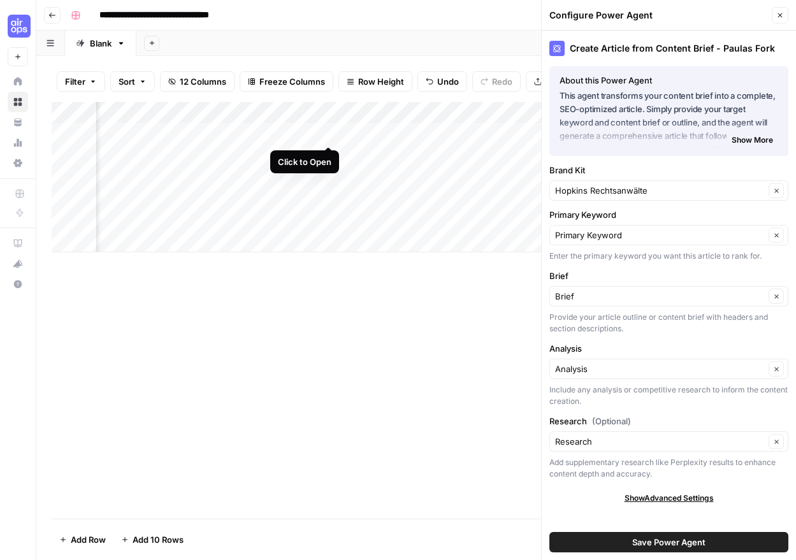
click at [328, 134] on div "Add Column" at bounding box center [416, 177] width 729 height 150
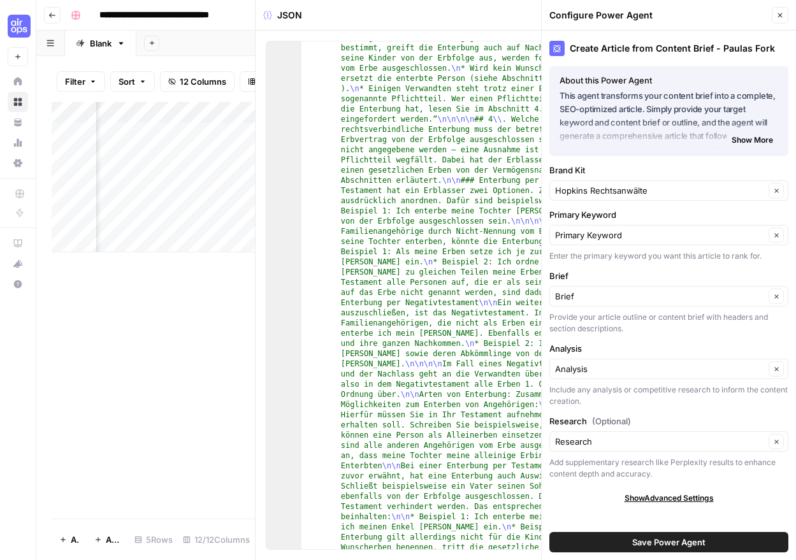
scroll to position [1131, 0]
click at [785, 15] on button "Close" at bounding box center [780, 15] width 17 height 17
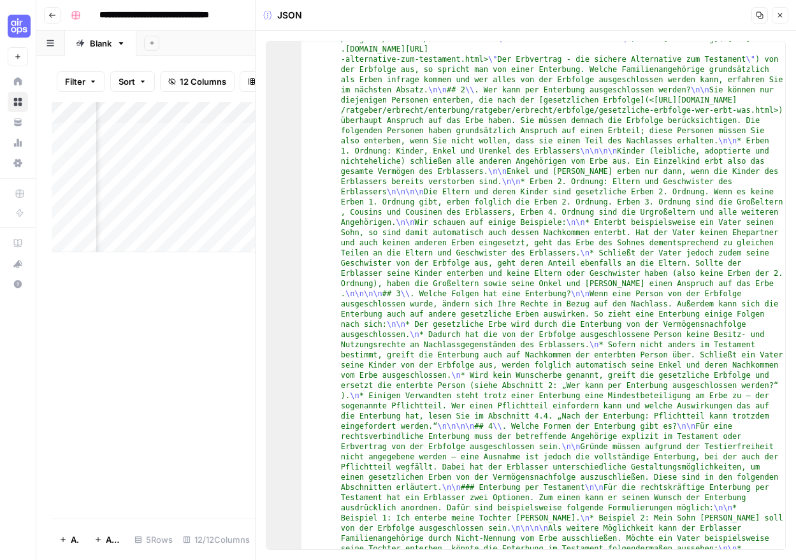
scroll to position [763, 0]
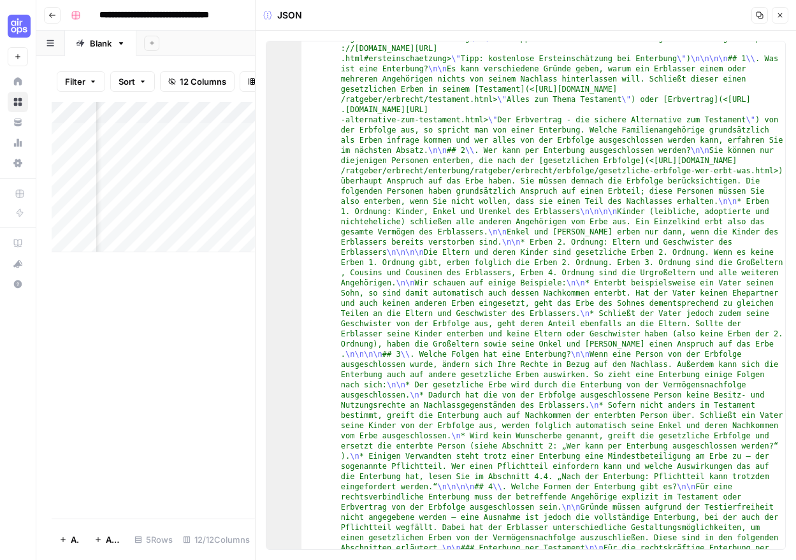
click at [777, 16] on icon "button" at bounding box center [781, 15] width 8 height 8
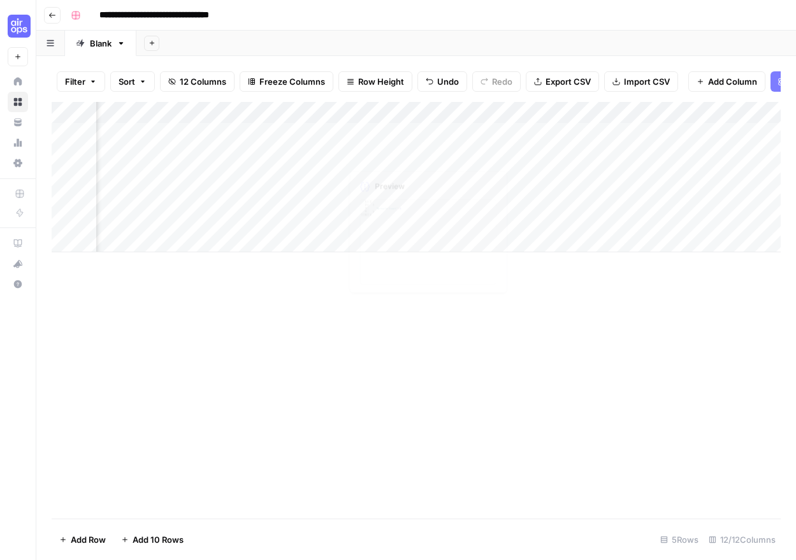
scroll to position [0, 896]
click at [411, 133] on div "Add Column" at bounding box center [416, 177] width 729 height 150
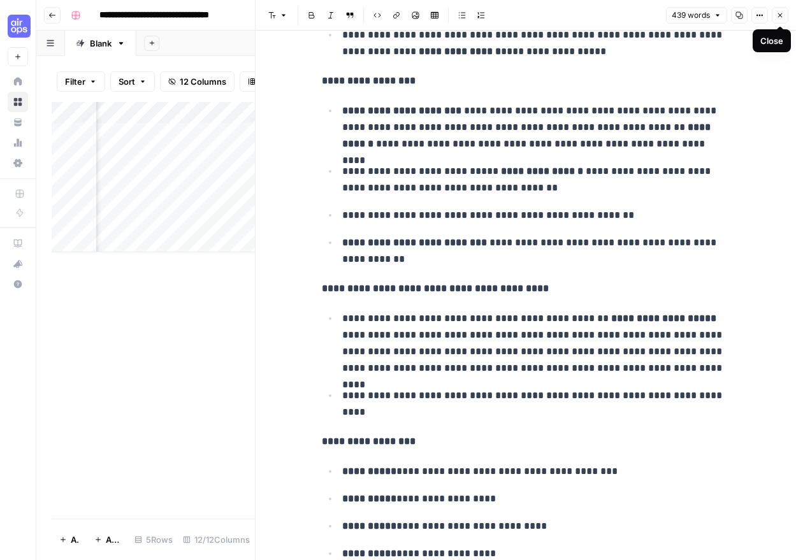
scroll to position [1095, 0]
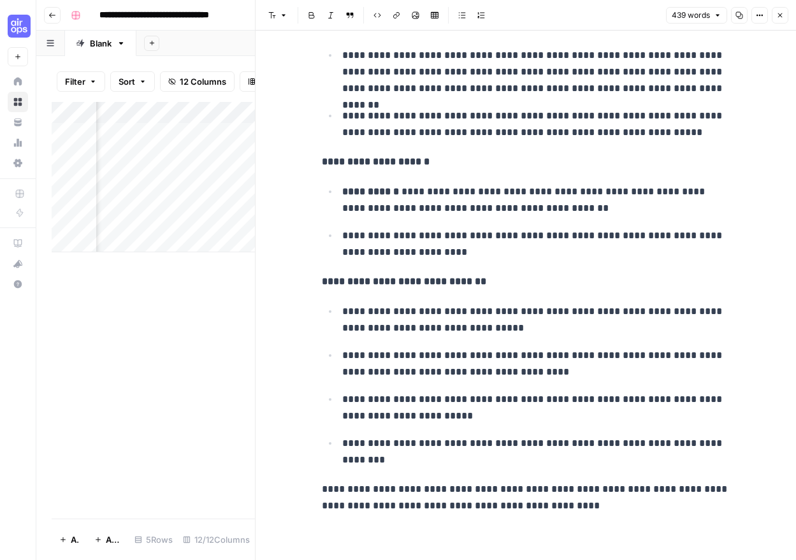
click at [781, 20] on button "Close" at bounding box center [780, 15] width 17 height 17
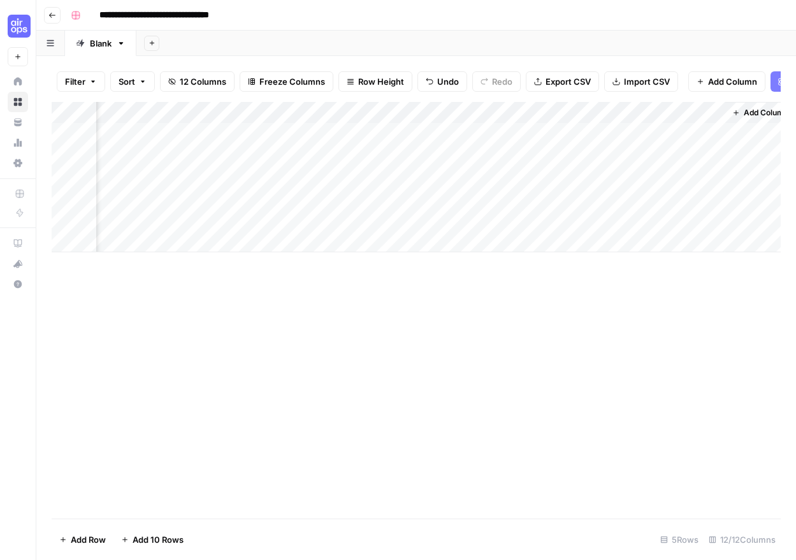
scroll to position [0, 896]
click at [567, 111] on div "Add Column" at bounding box center [416, 177] width 729 height 150
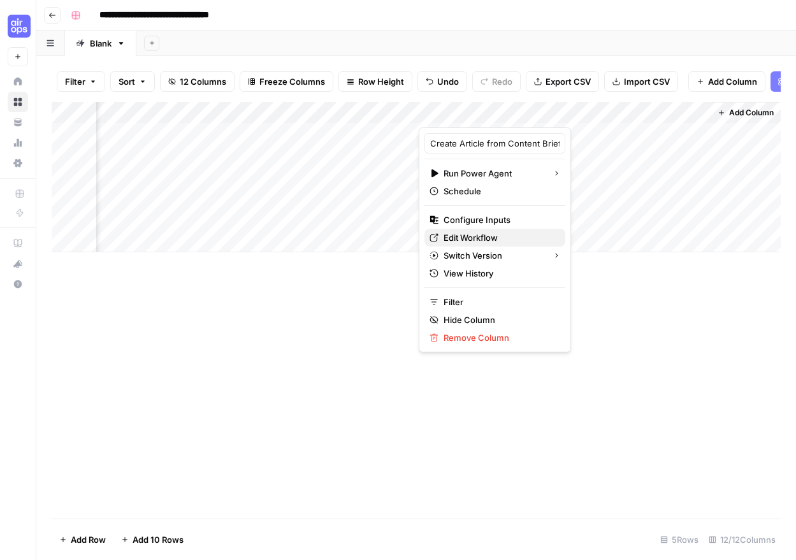
click at [502, 242] on span "Edit Workflow" at bounding box center [500, 237] width 112 height 13
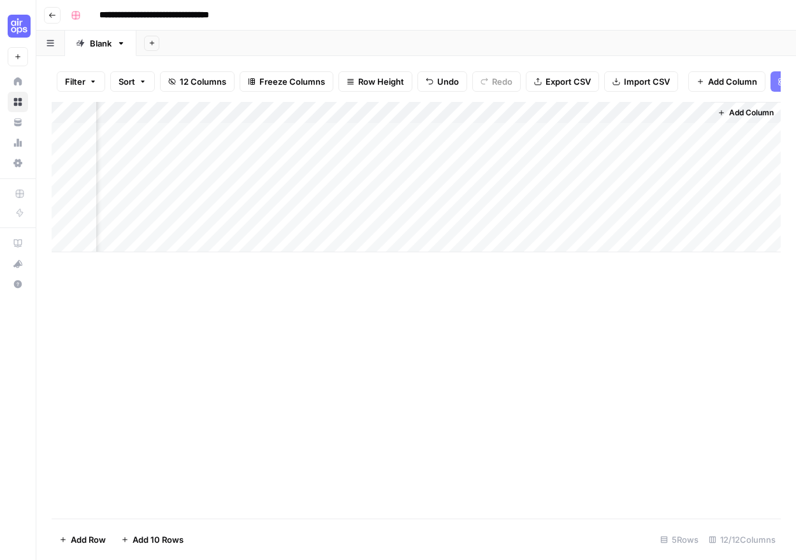
click at [567, 112] on div "Add Column" at bounding box center [416, 177] width 729 height 150
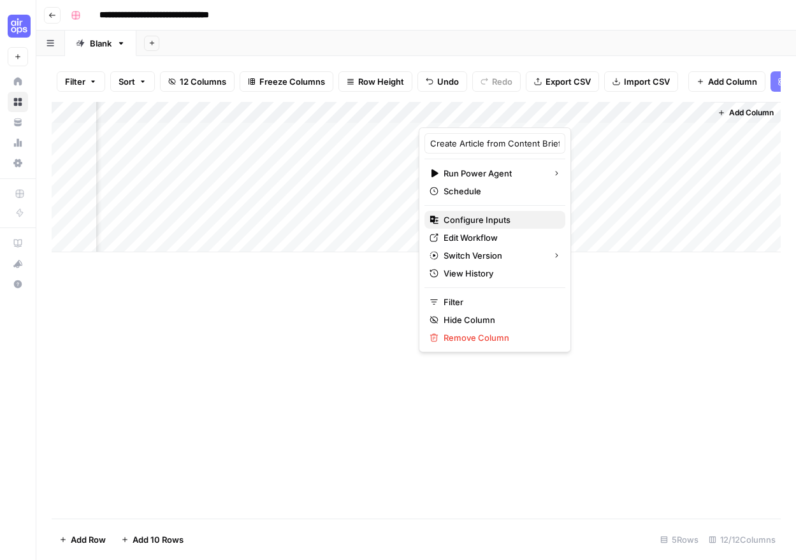
click at [485, 221] on span "Configure Inputs" at bounding box center [500, 220] width 112 height 13
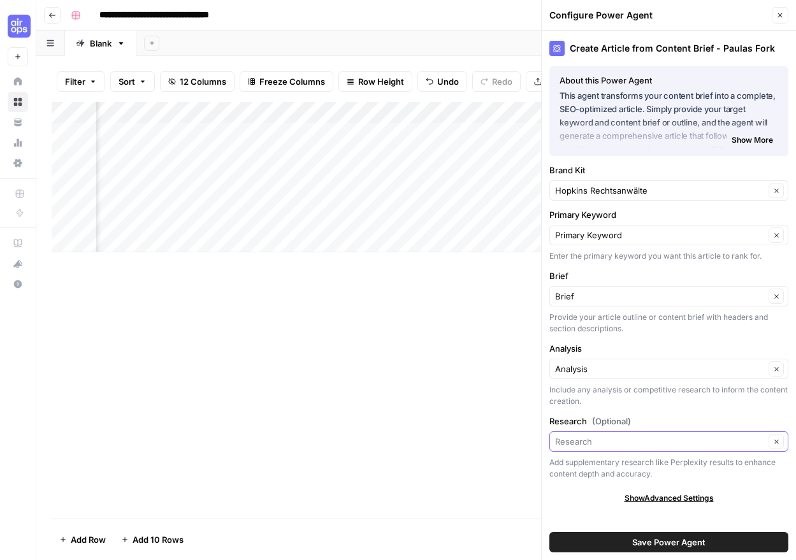
click at [714, 448] on div "Clear" at bounding box center [669, 442] width 239 height 20
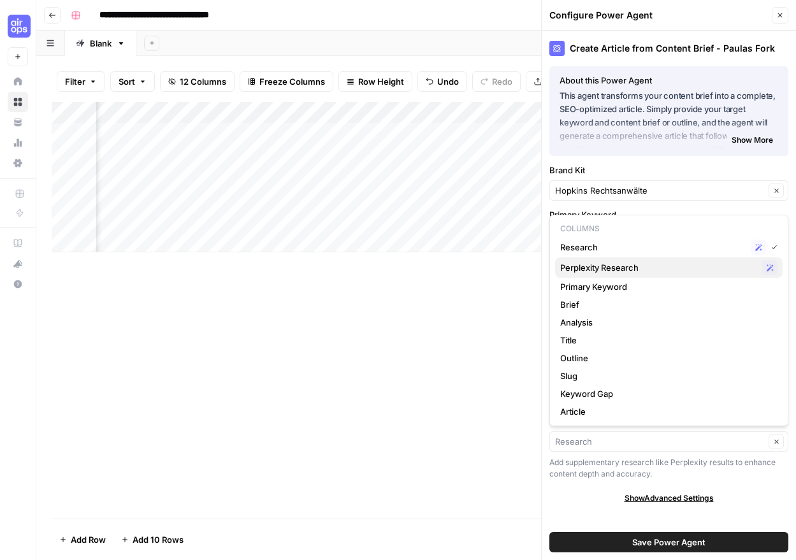
click at [649, 267] on span "Perplexity Research" at bounding box center [658, 267] width 197 height 13
type input "Perplexity Research"
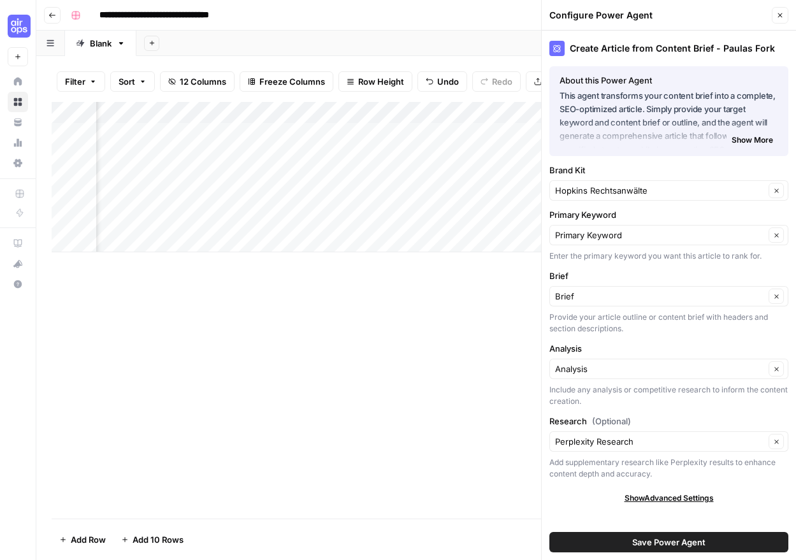
scroll to position [0, 1081]
click at [782, 15] on icon "button" at bounding box center [781, 15] width 8 height 8
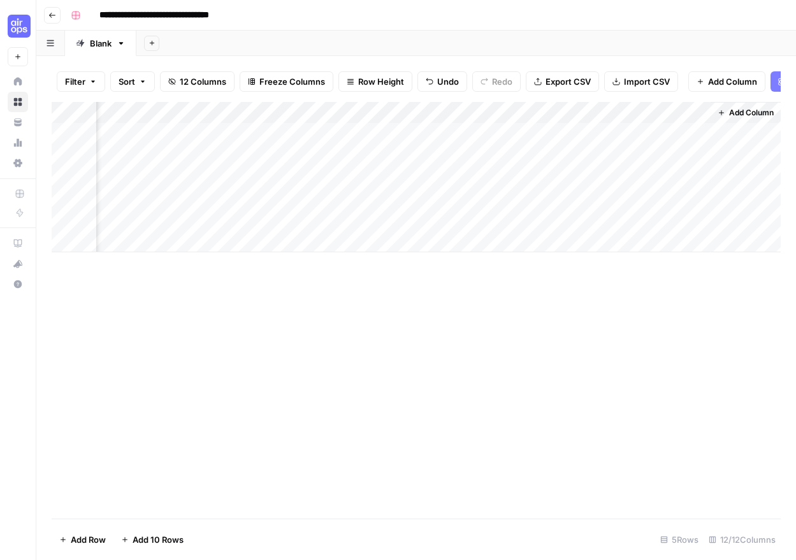
click at [504, 131] on div "Add Column" at bounding box center [416, 177] width 729 height 150
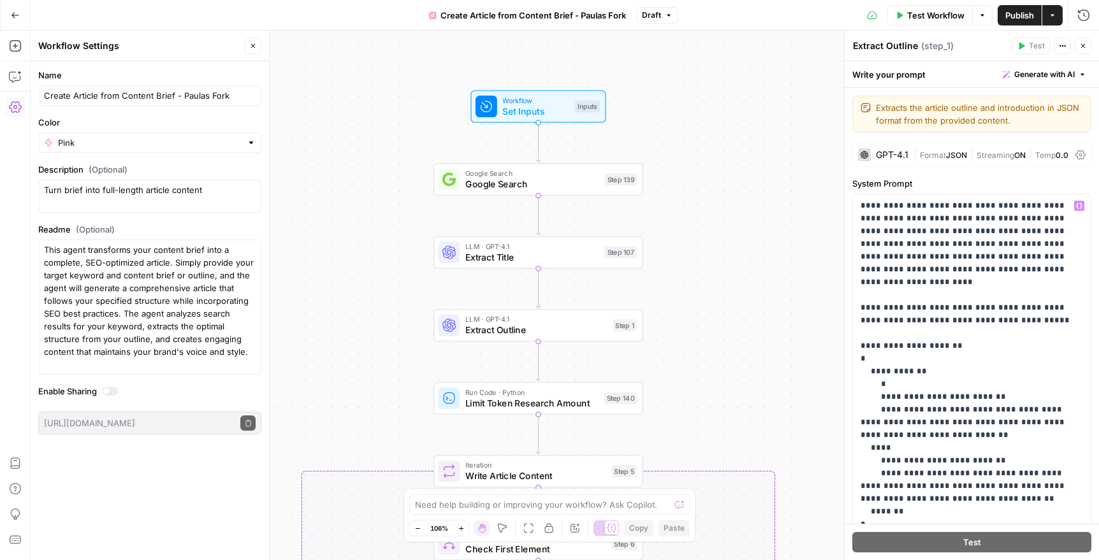
scroll to position [2, 0]
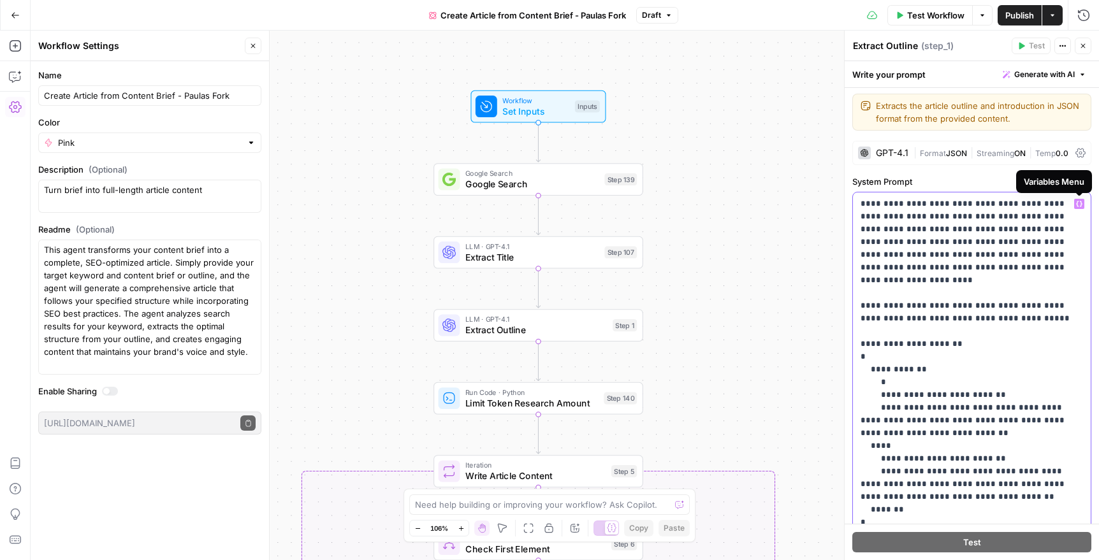
click at [1021, 231] on p "**********" at bounding box center [972, 364] width 223 height 332
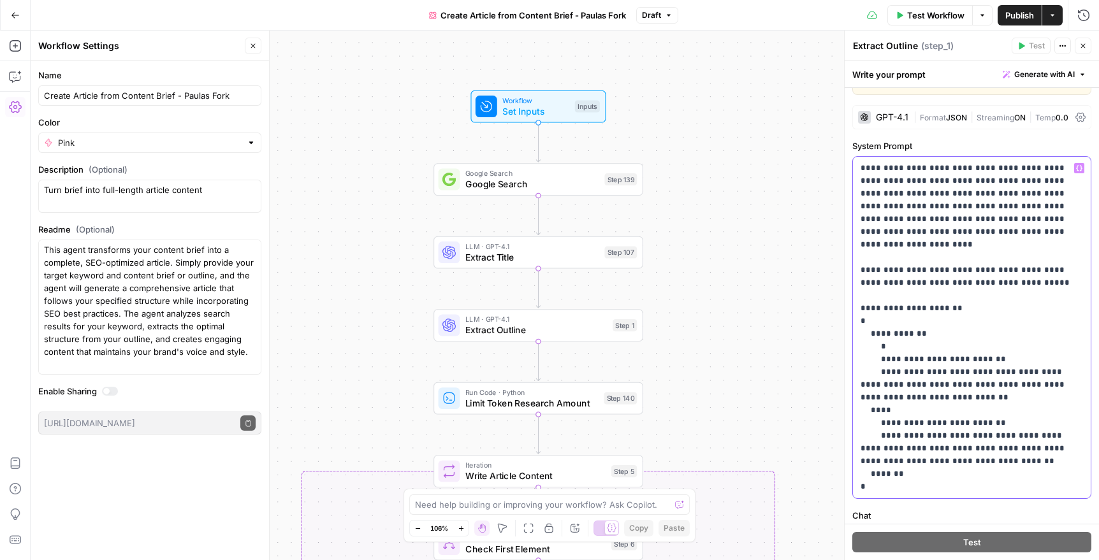
click at [1082, 169] on icon "button" at bounding box center [1079, 168] width 6 height 6
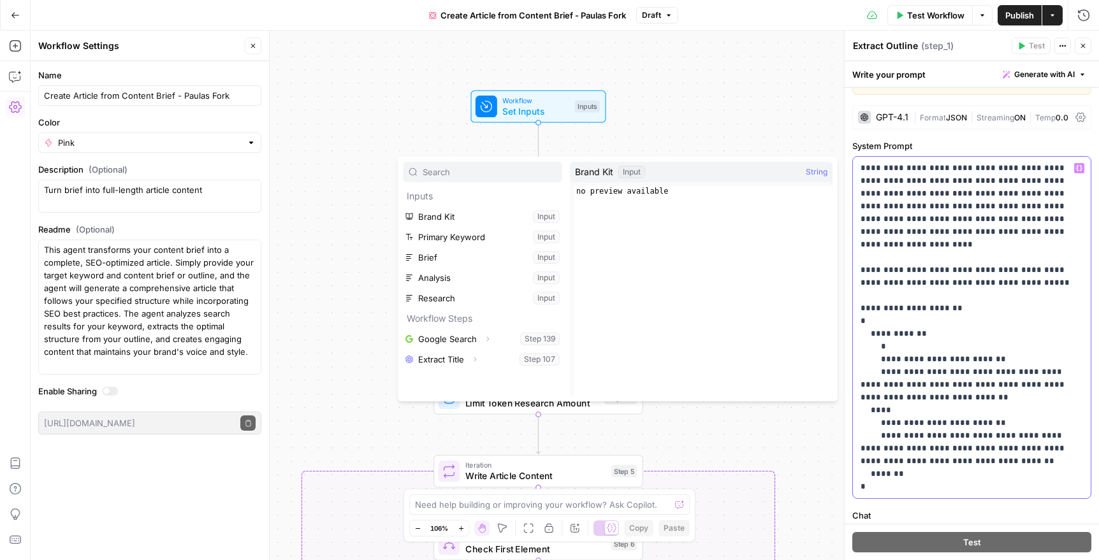
click at [1052, 198] on p "**********" at bounding box center [972, 328] width 223 height 332
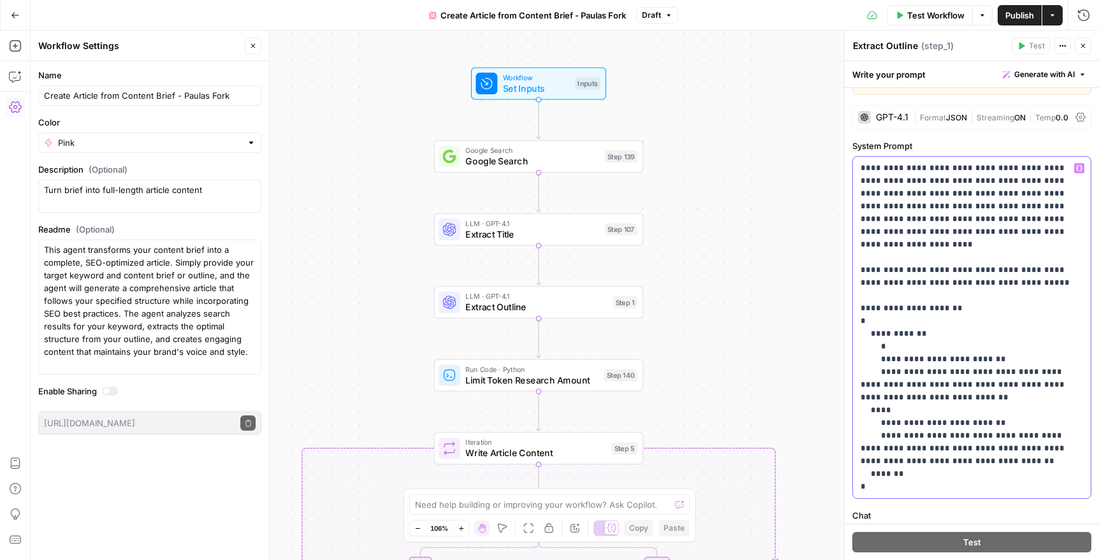
scroll to position [0, 0]
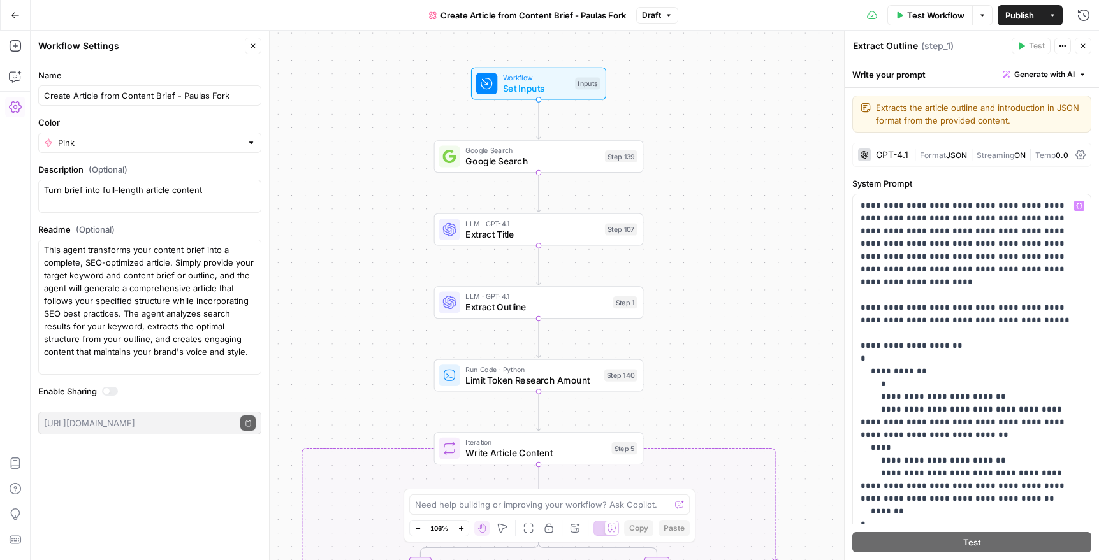
click at [1087, 47] on button "Close" at bounding box center [1083, 46] width 17 height 17
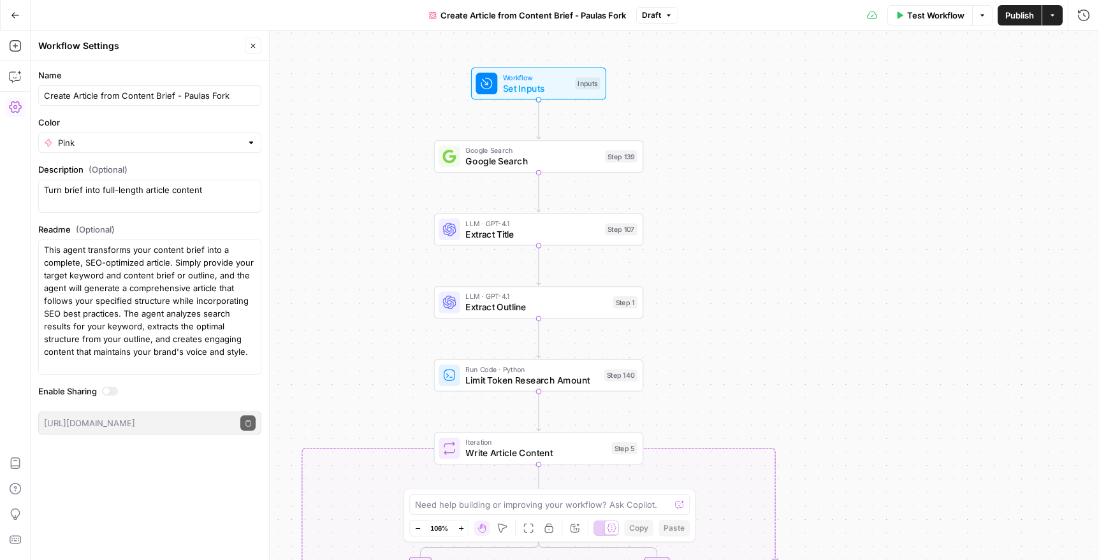
click at [535, 84] on span "Set Inputs" at bounding box center [536, 88] width 67 height 13
click at [953, 107] on Kit "Brand Kit" at bounding box center [978, 102] width 203 height 13
click at [898, 67] on div at bounding box center [972, 68] width 234 height 5
click at [896, 77] on label "Brand Kit" at bounding box center [943, 79] width 148 height 13
click at [896, 96] on Kit "Brand Kit" at bounding box center [978, 102] width 203 height 13
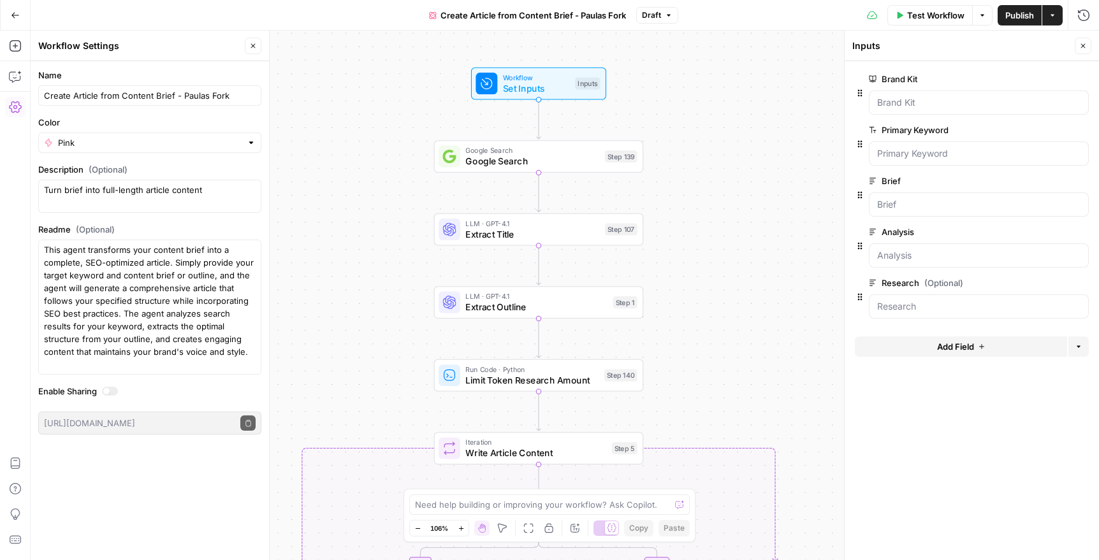
click at [948, 341] on span "Add Field" at bounding box center [955, 346] width 37 height 13
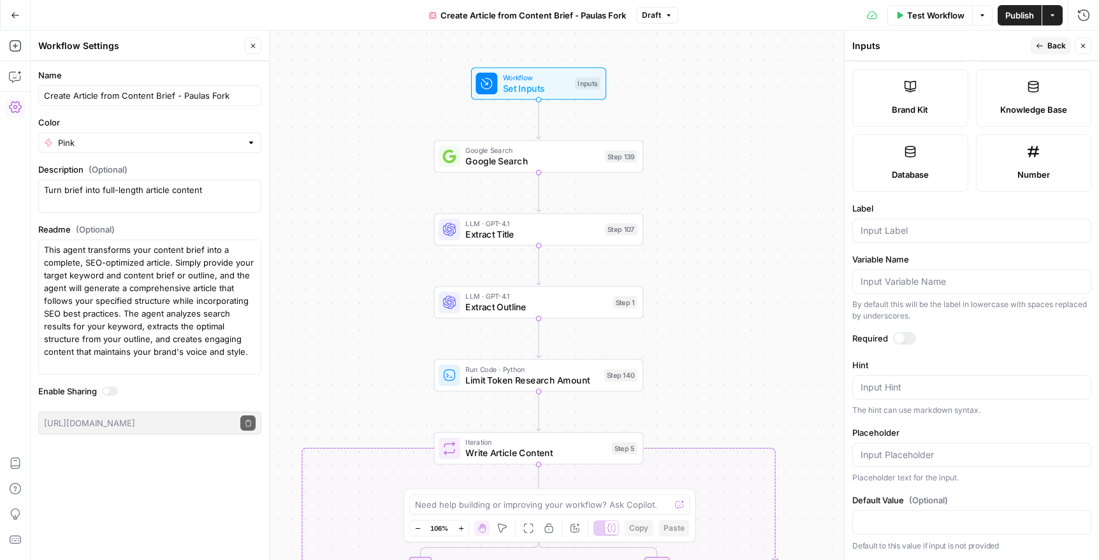
scroll to position [65, 0]
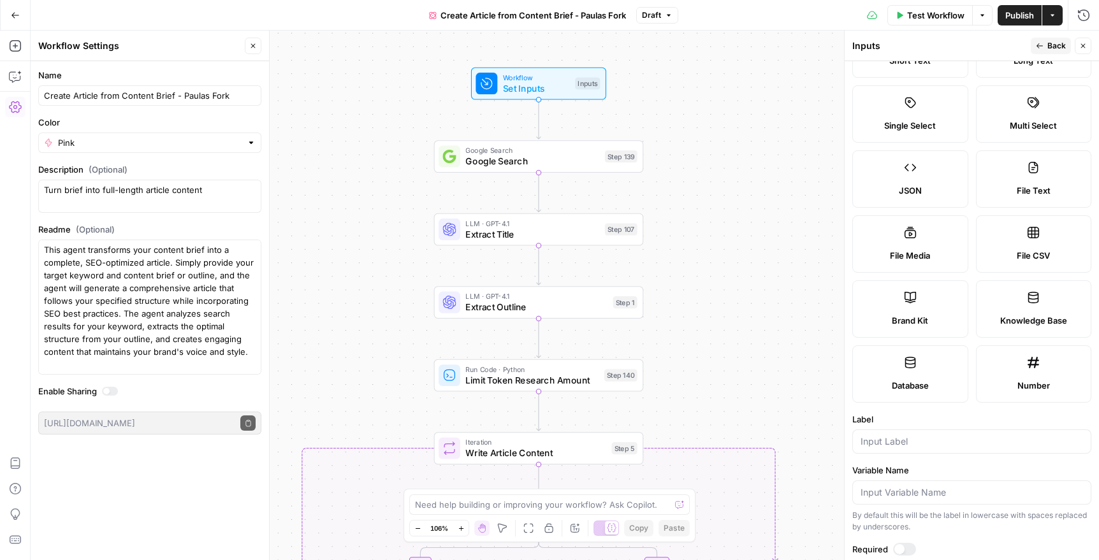
click at [945, 325] on div "Brand Kit" at bounding box center [910, 320] width 94 height 13
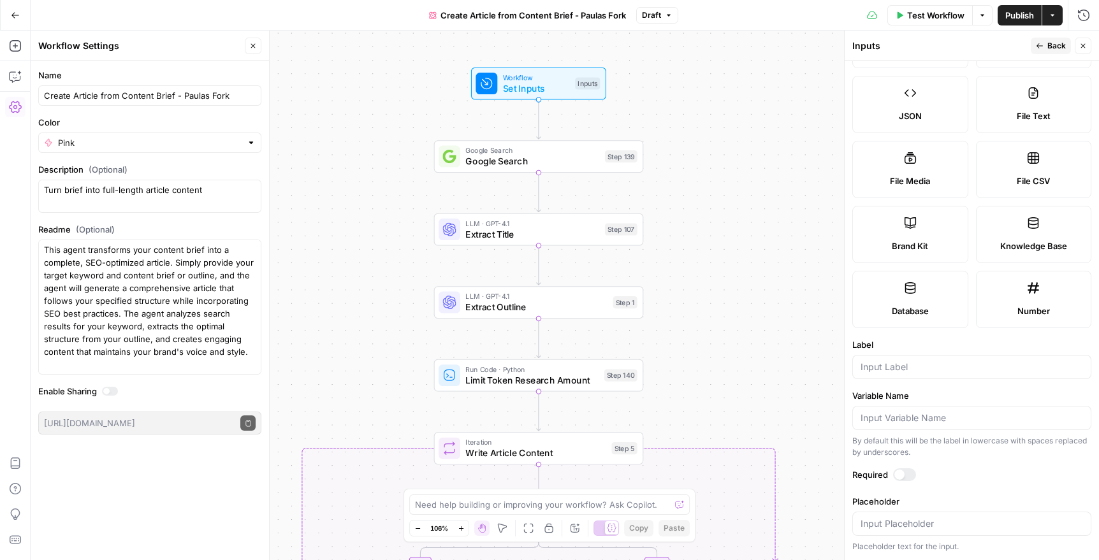
scroll to position [0, 0]
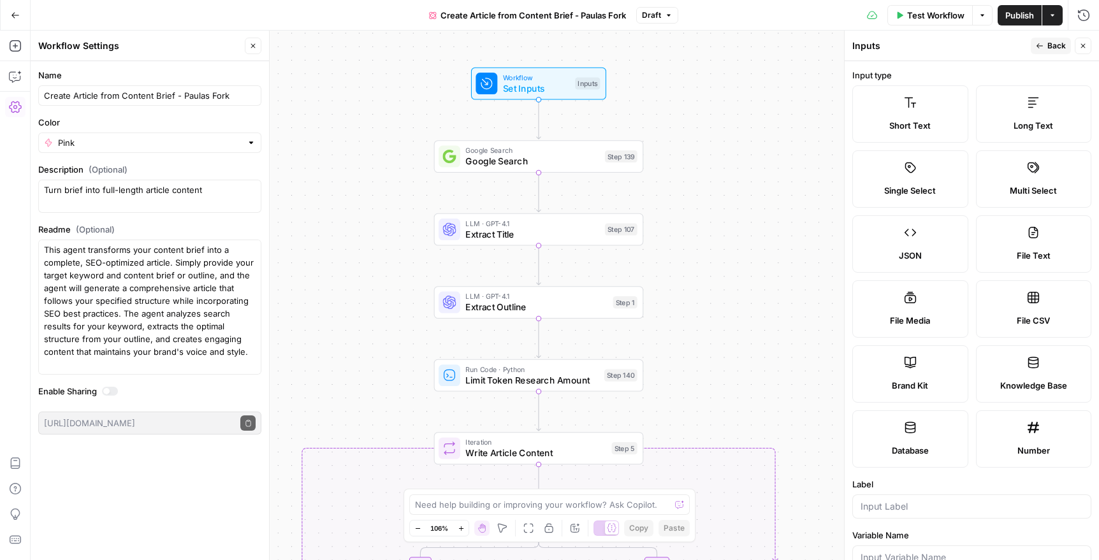
click at [1052, 42] on span "Back" at bounding box center [1057, 45] width 18 height 11
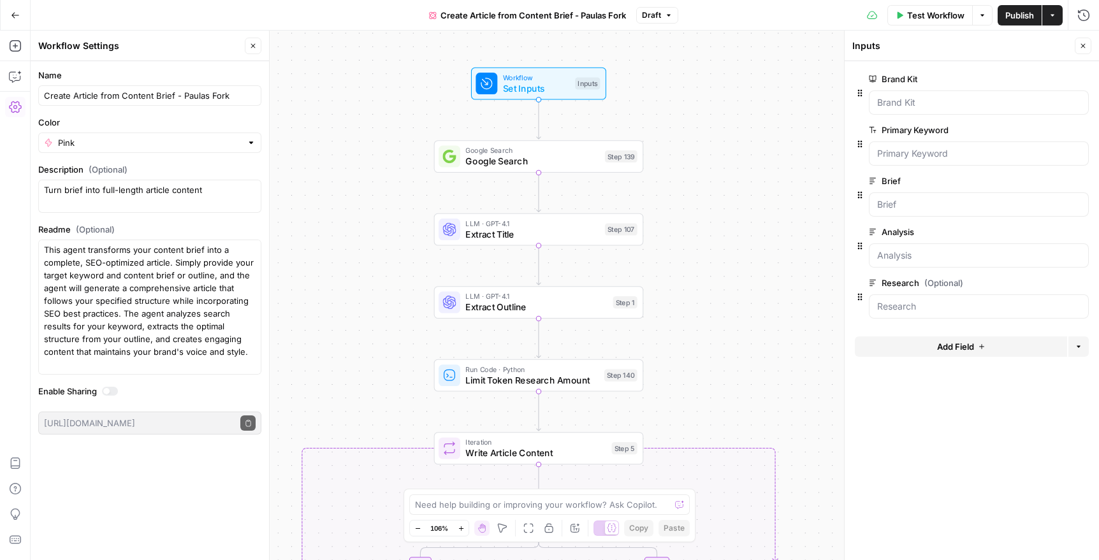
click at [1085, 47] on icon "button" at bounding box center [1083, 46] width 4 height 4
click at [584, 166] on span "Google Search" at bounding box center [532, 160] width 134 height 13
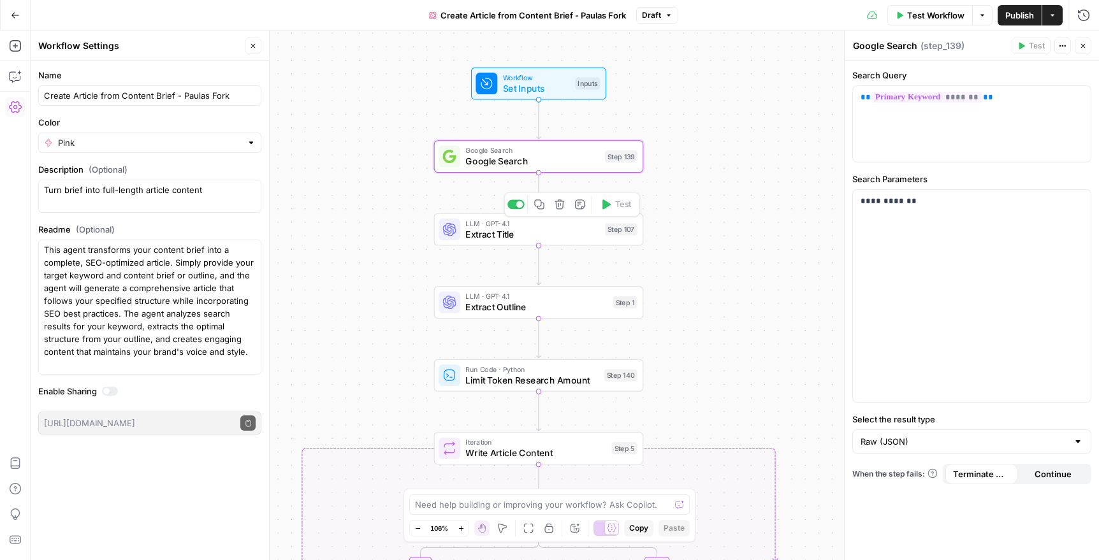
click at [564, 225] on span "LLM · GPT-4.1" at bounding box center [532, 223] width 134 height 11
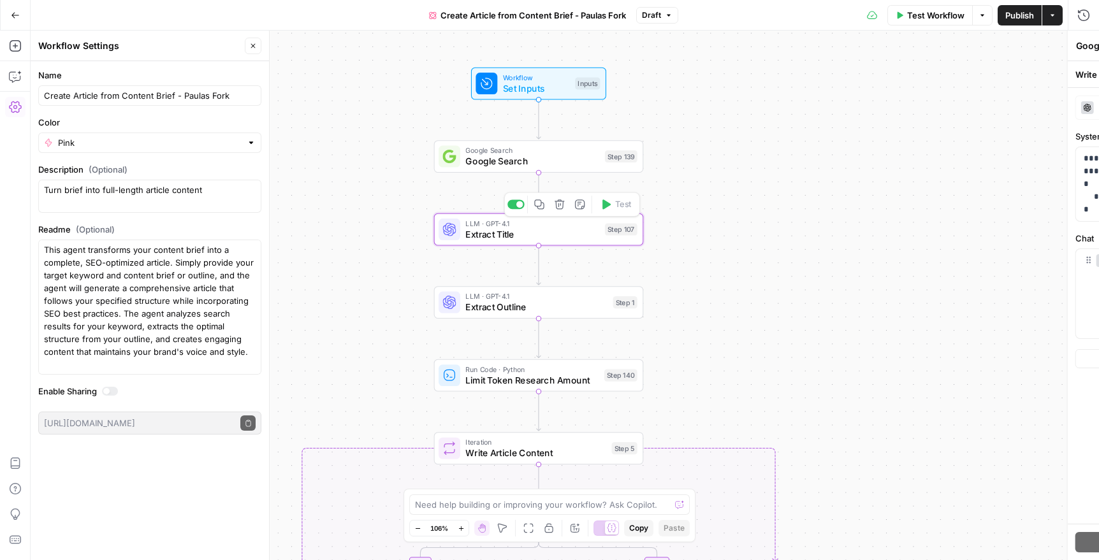
type textarea "Extract Title"
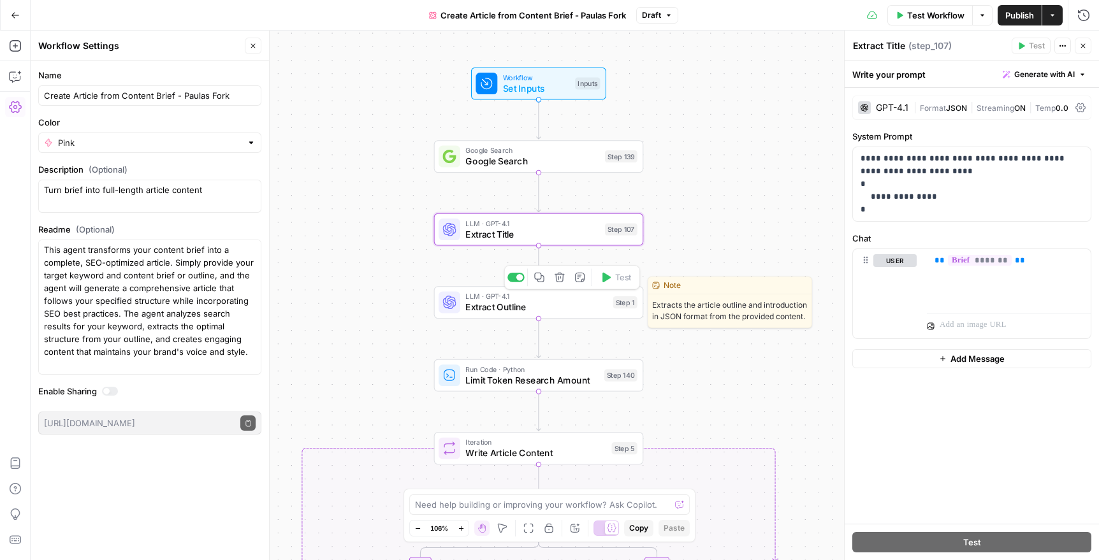
click at [581, 307] on span "Extract Outline" at bounding box center [536, 306] width 142 height 13
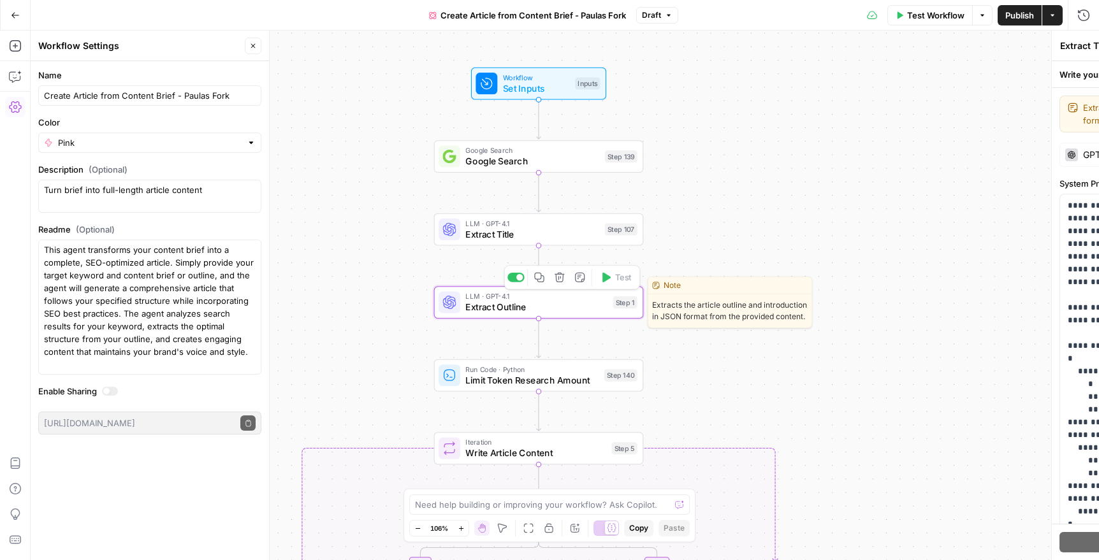
type textarea "Extract Outline"
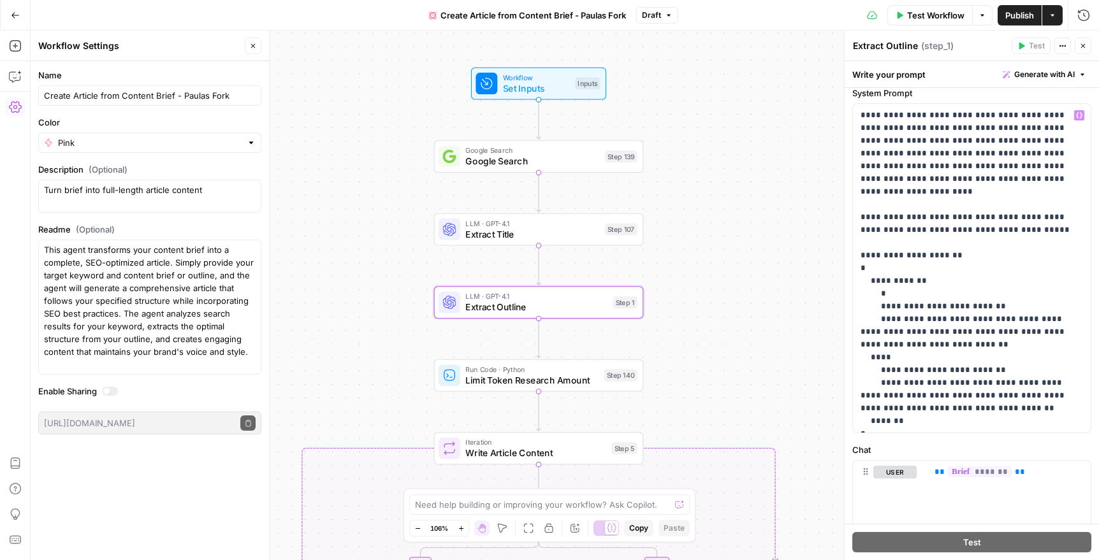
scroll to position [103, 0]
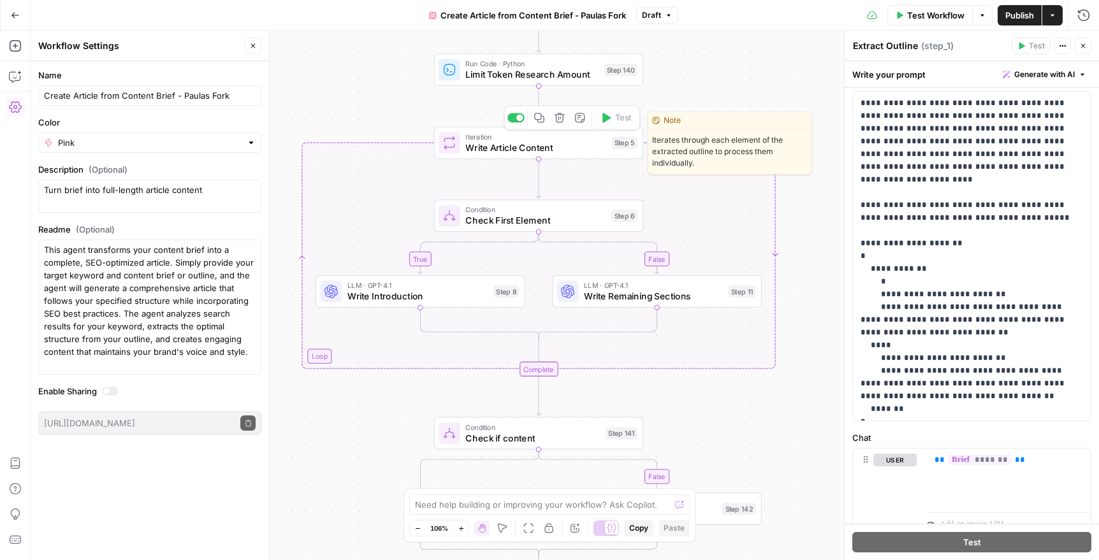
click at [521, 152] on span "Write Article Content" at bounding box center [535, 147] width 141 height 13
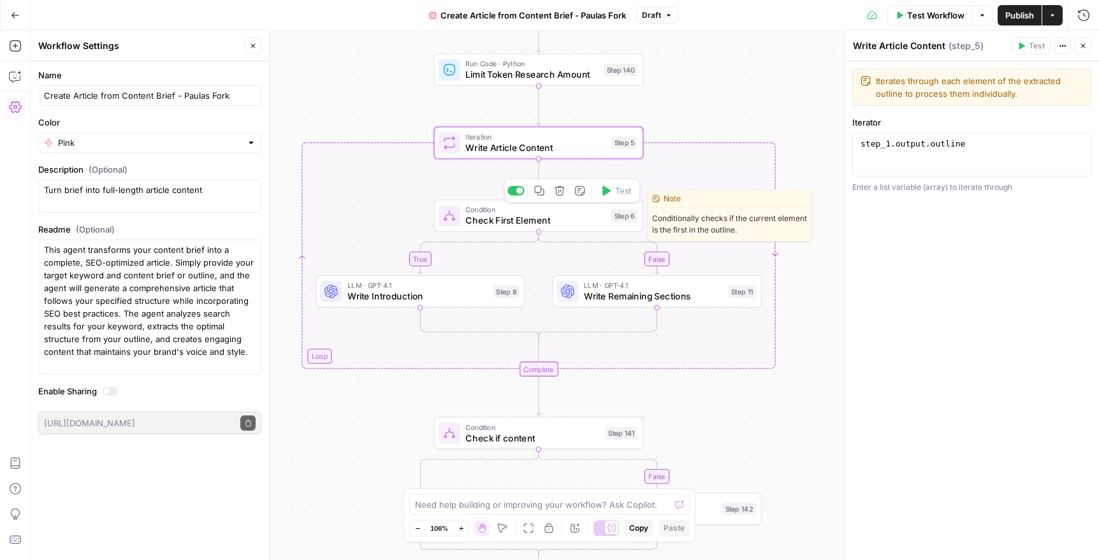
click at [527, 220] on span "Check First Element" at bounding box center [535, 220] width 141 height 13
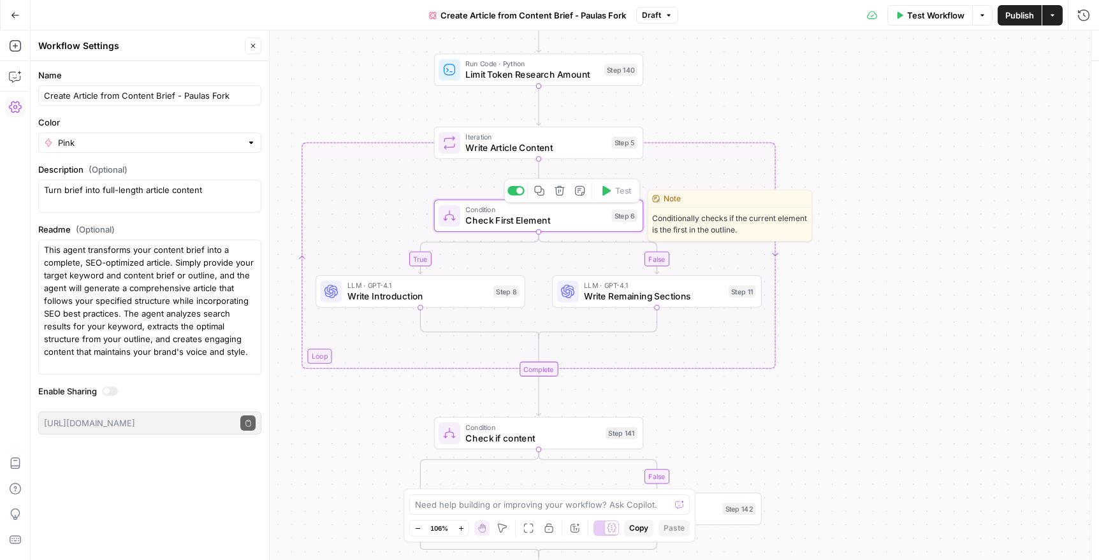
type textarea "Check First Element"
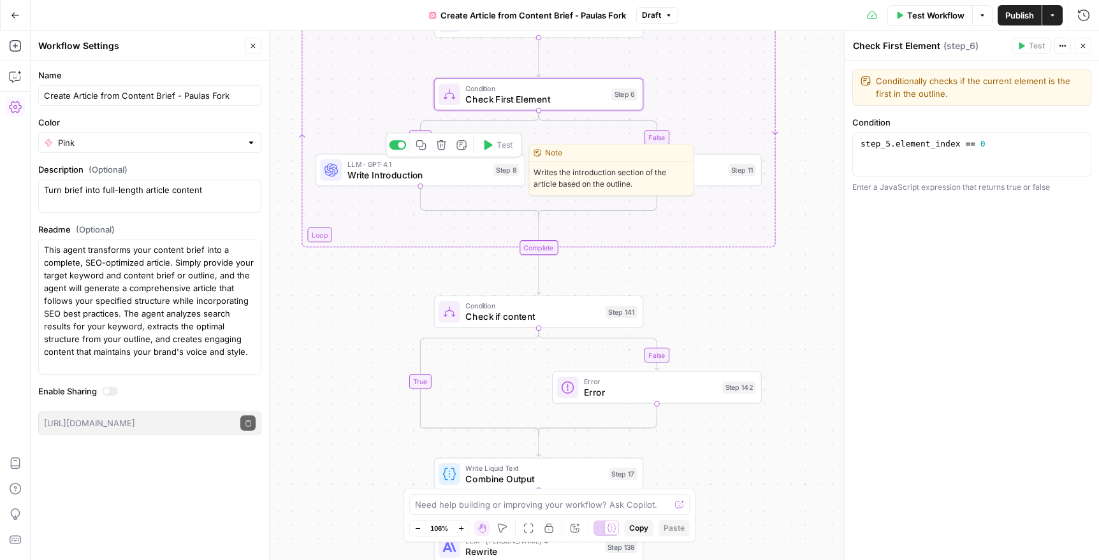
click at [474, 169] on span "Write Introduction" at bounding box center [418, 174] width 141 height 13
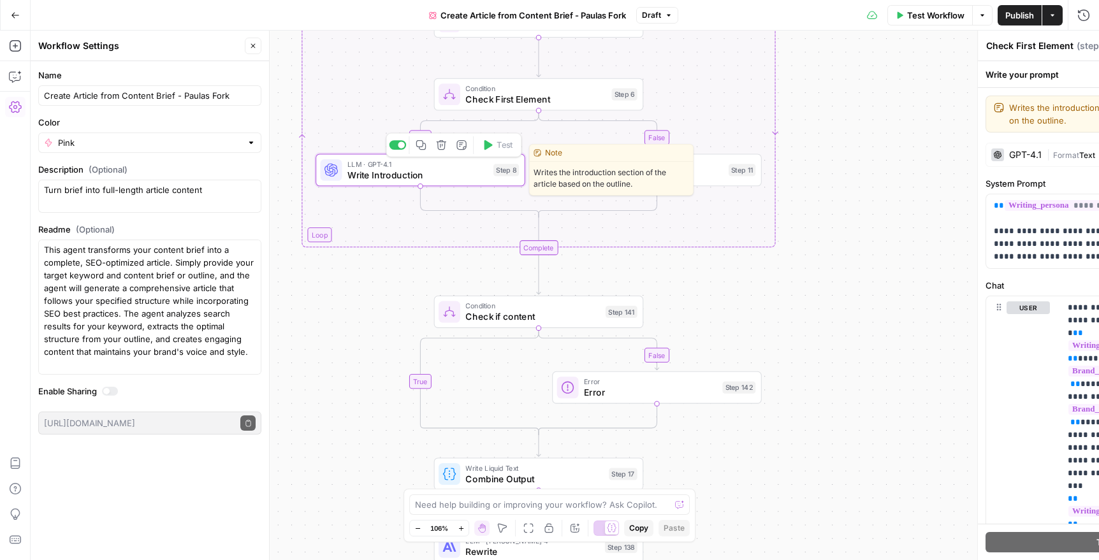
type textarea "Write Introduction"
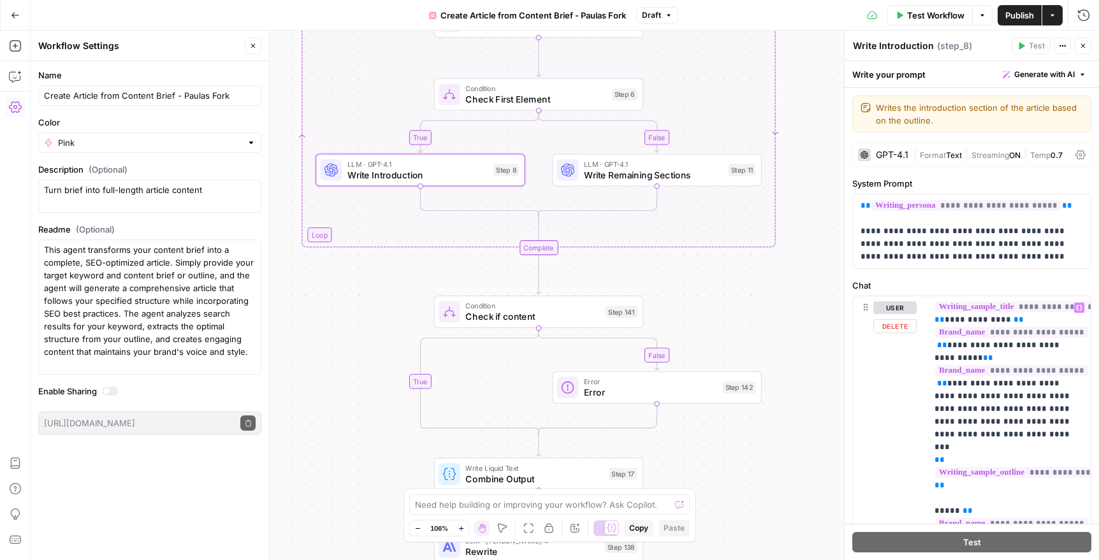
scroll to position [0, 0]
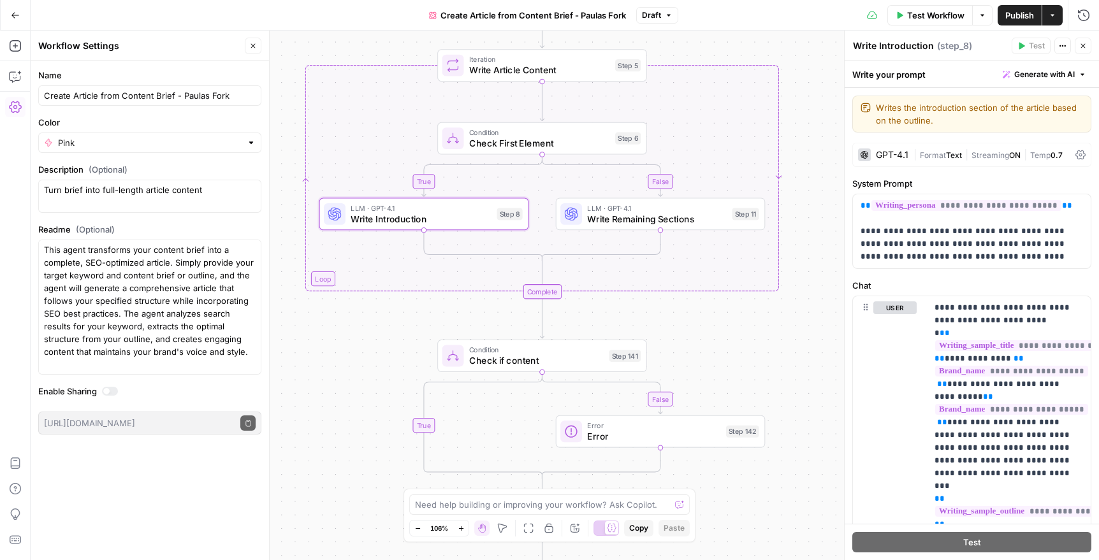
click at [637, 214] on span "Write Remaining Sections" at bounding box center [656, 218] width 139 height 13
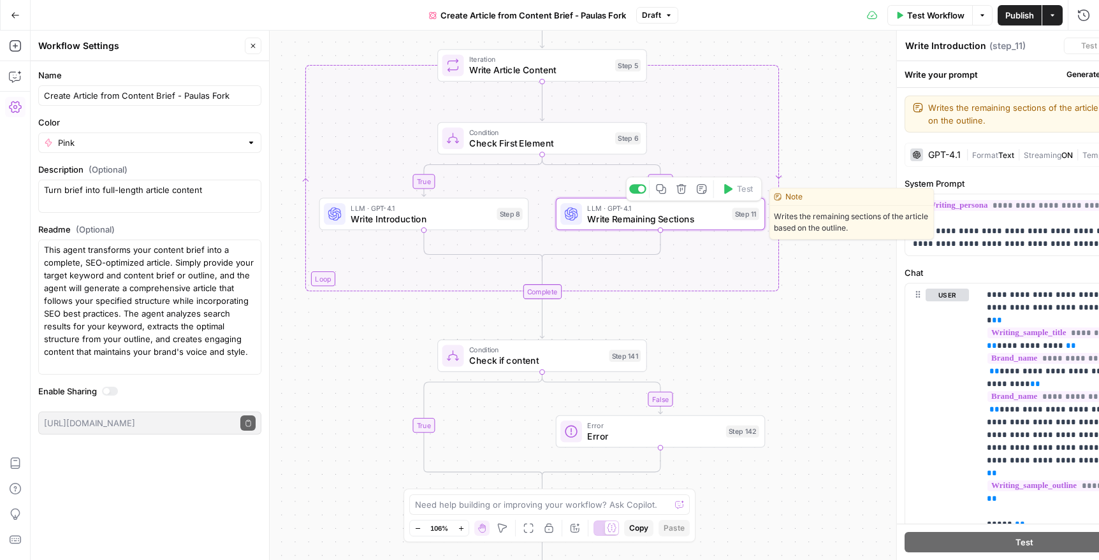
type textarea "Write Remaining Sections"
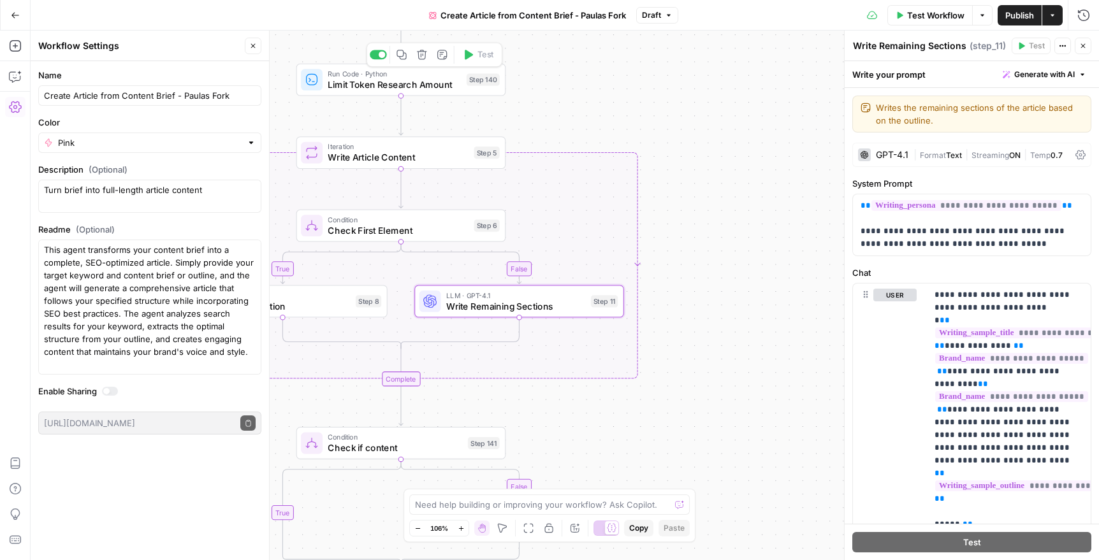
click at [404, 88] on span "Limit Token Research Amount" at bounding box center [394, 84] width 133 height 13
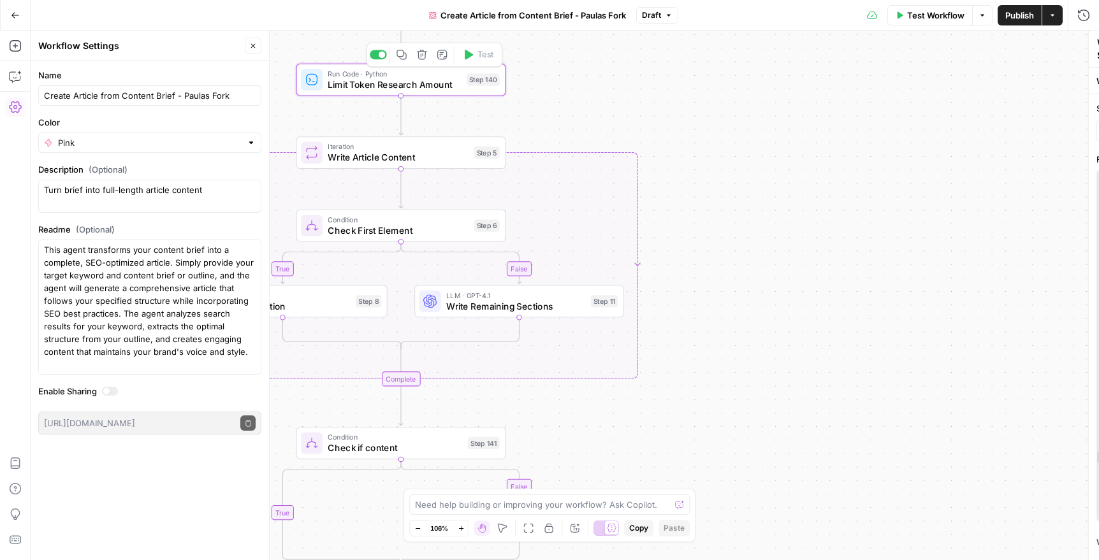
type textarea "Limit Token Research Amount"
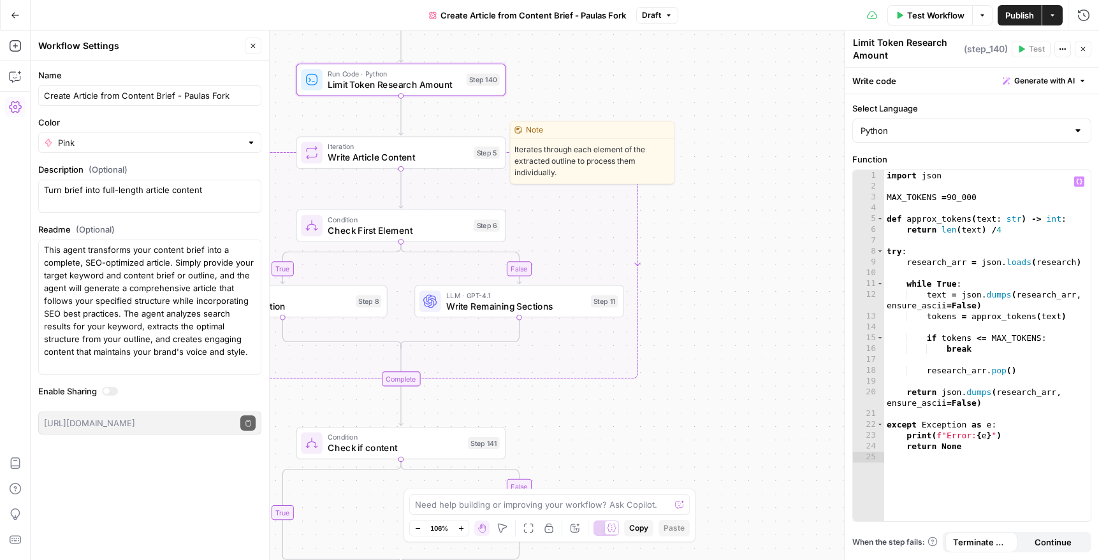
click at [402, 156] on span "Write Article Content" at bounding box center [398, 156] width 141 height 13
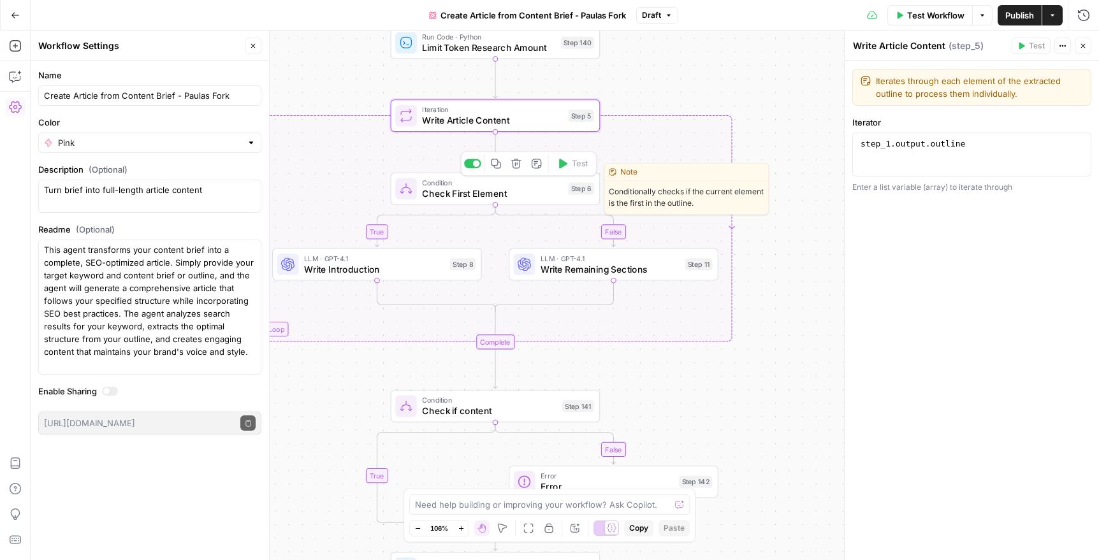
click at [539, 186] on span "Condition" at bounding box center [492, 182] width 141 height 11
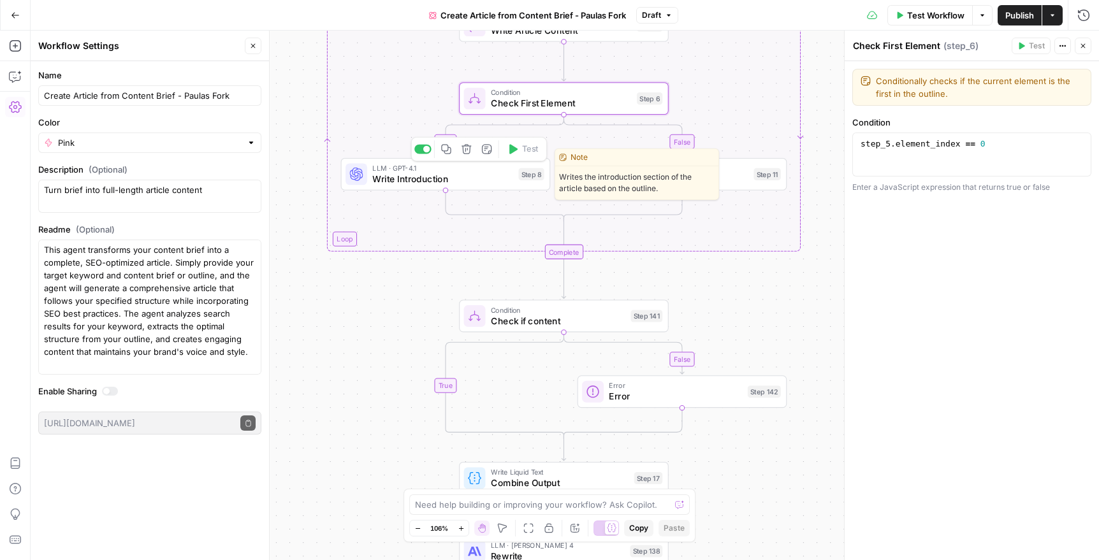
click at [464, 170] on span "LLM · GPT-4.1" at bounding box center [442, 168] width 141 height 11
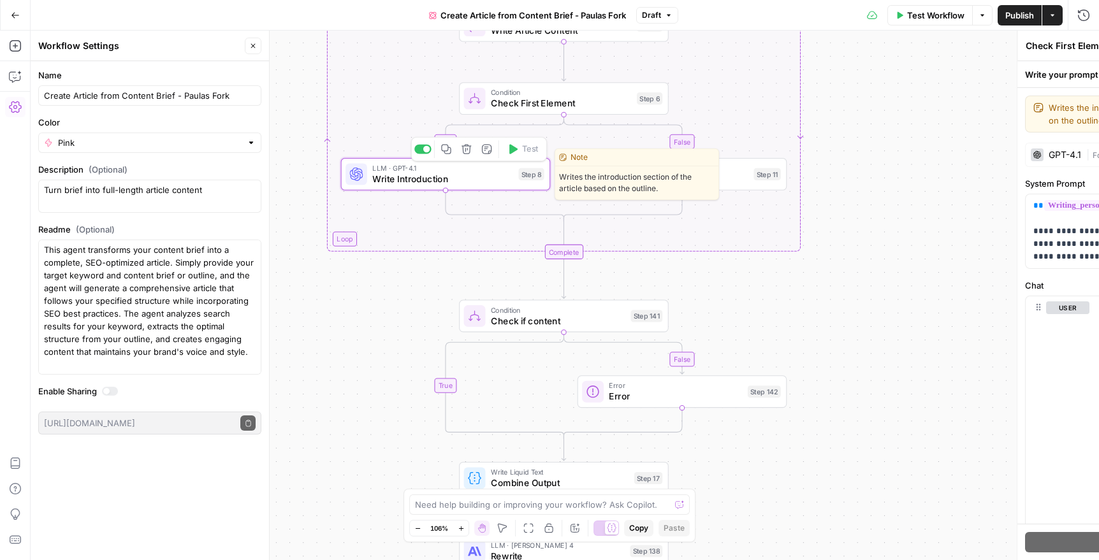
type textarea "Write Introduction"
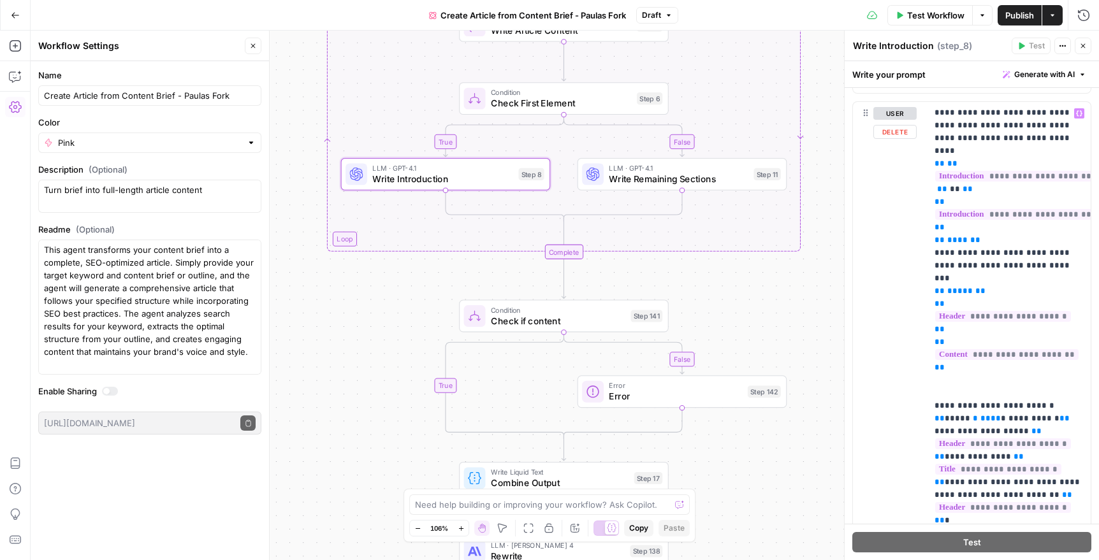
scroll to position [1017, 0]
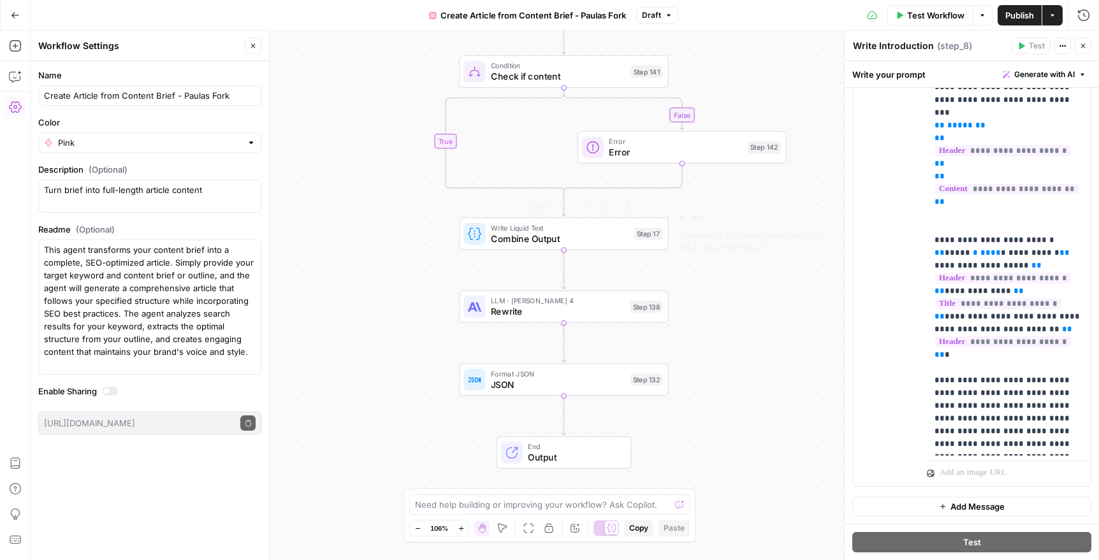
click at [524, 243] on span "Combine Output" at bounding box center [560, 238] width 138 height 13
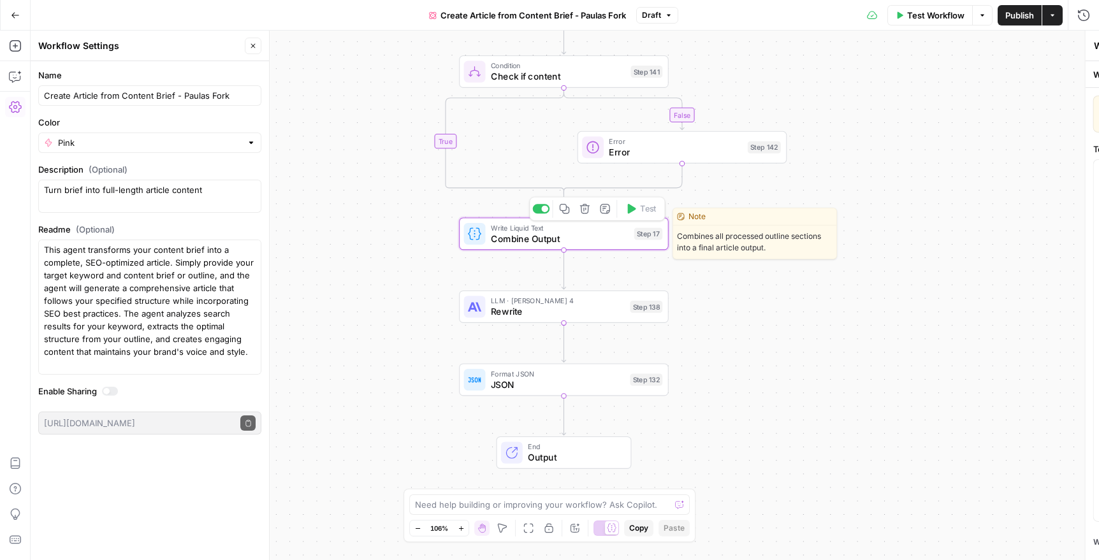
type textarea "Combine Output"
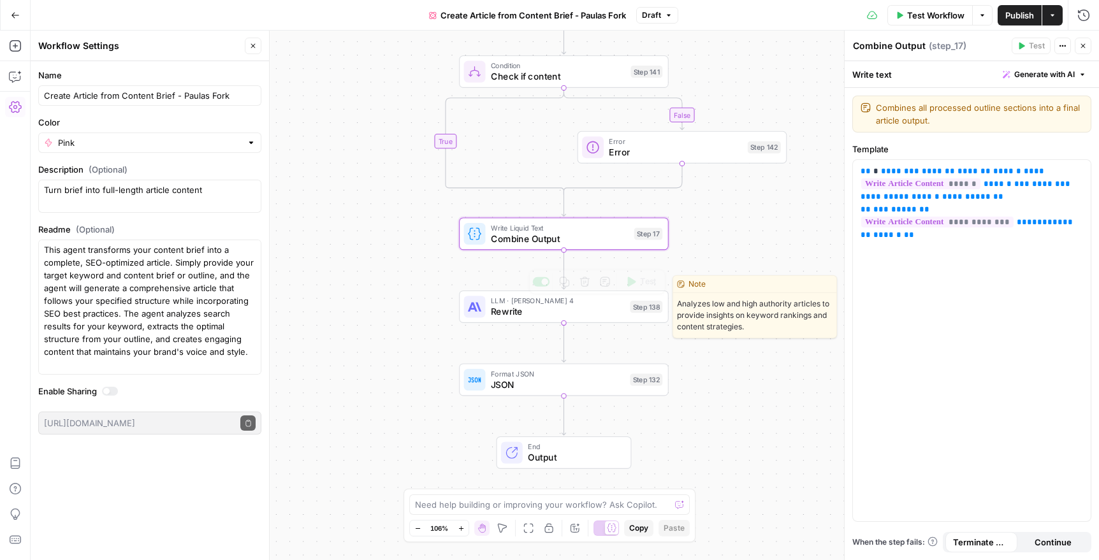
click at [571, 313] on span "Rewrite" at bounding box center [558, 311] width 134 height 13
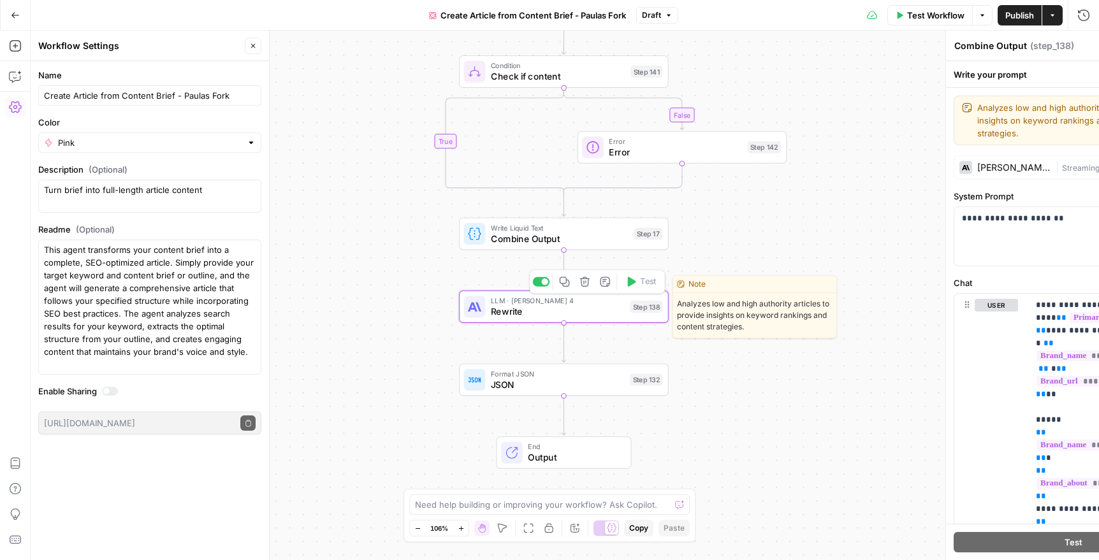
type textarea "Rewrite"
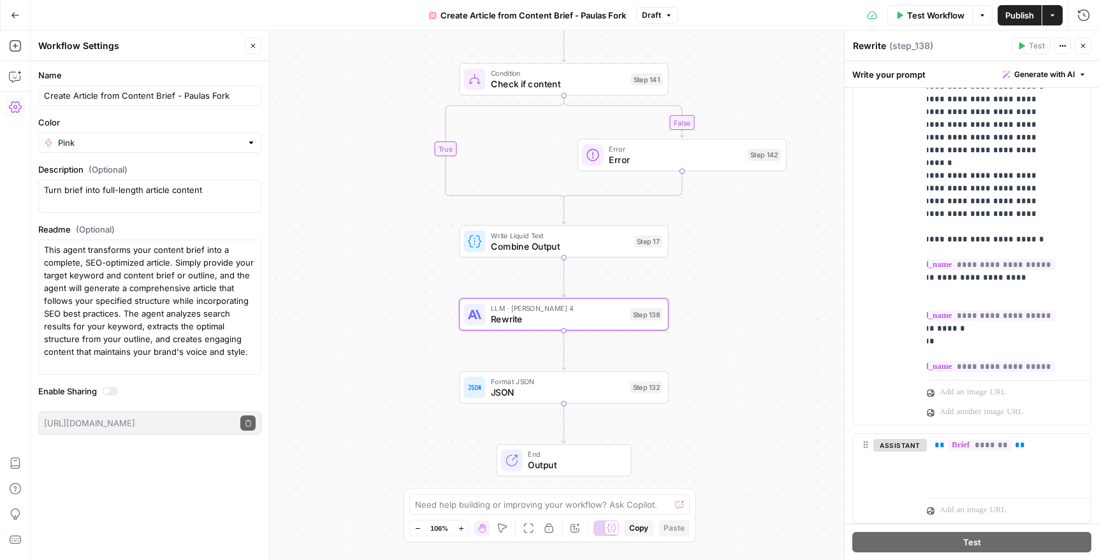
scroll to position [3186, 0]
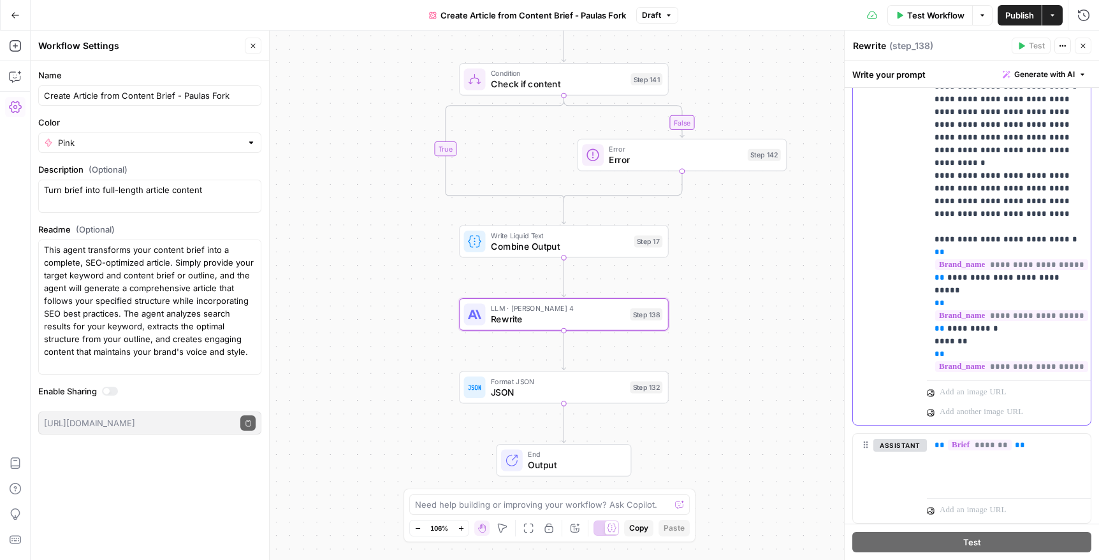
click at [1044, 515] on span "**********" at bounding box center [1011, 520] width 153 height 11
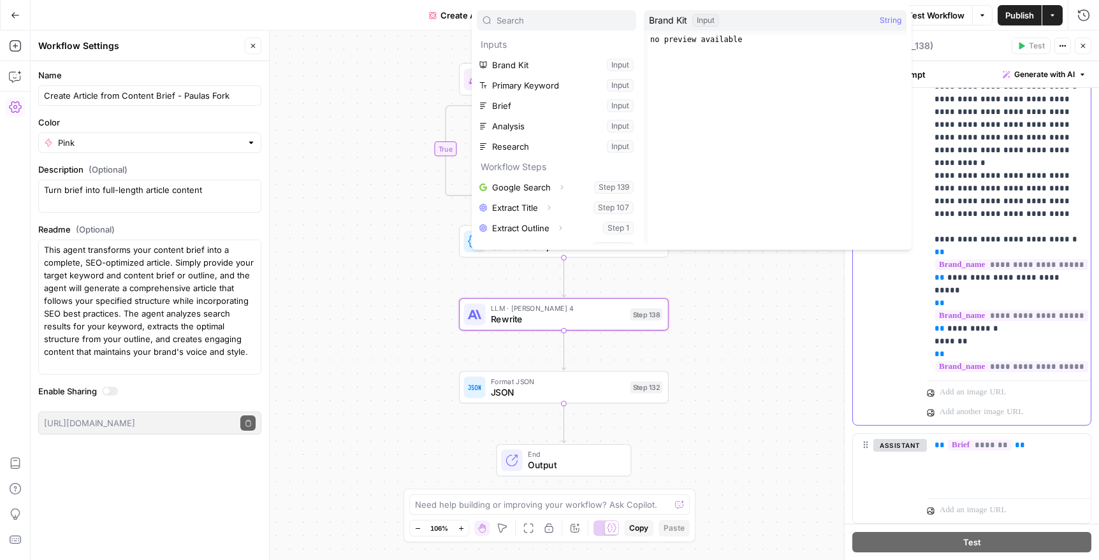
click at [1063, 515] on span "**********" at bounding box center [1011, 520] width 153 height 11
type textarea "**********"
click at [736, 44] on div "no preview available" at bounding box center [777, 149] width 259 height 231
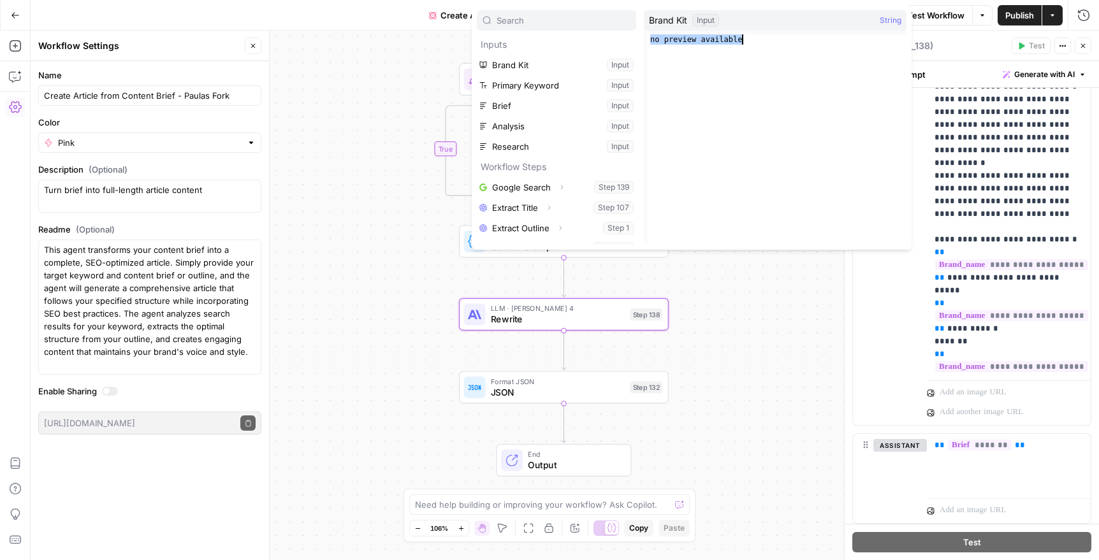
click at [890, 18] on span "String" at bounding box center [891, 20] width 22 height 13
click at [891, 22] on span "String" at bounding box center [891, 20] width 22 height 13
click at [678, 15] on span "Brand Kit" at bounding box center [668, 20] width 38 height 13
click at [670, 25] on span "Brand Kit" at bounding box center [668, 20] width 38 height 13
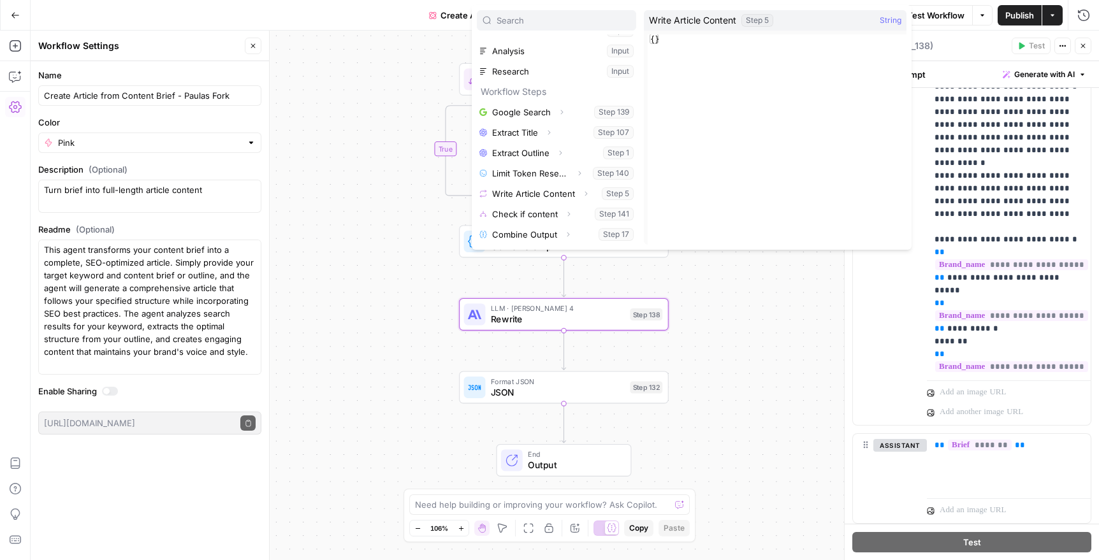
scroll to position [0, 0]
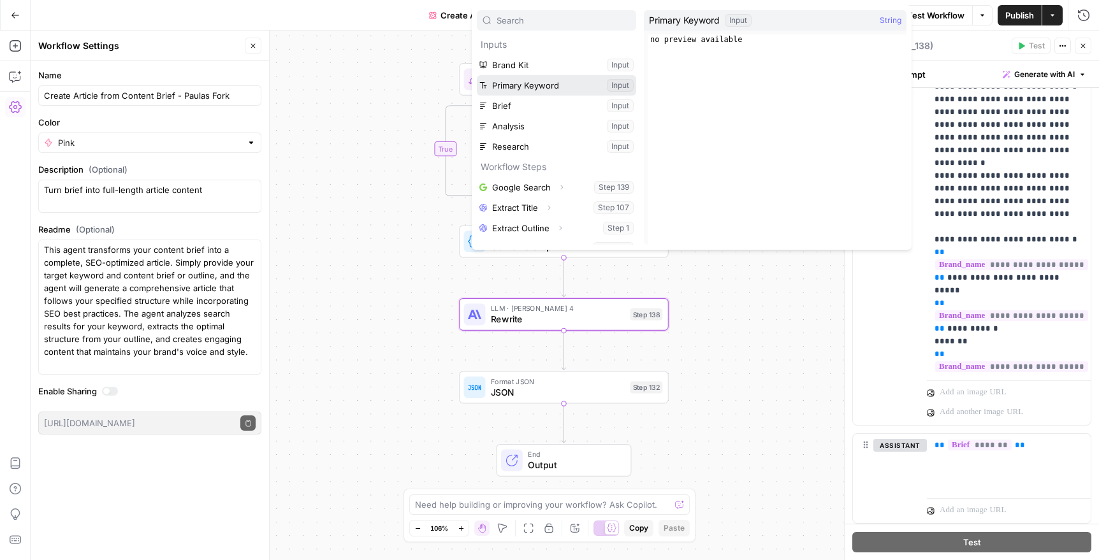
click at [602, 84] on button "Select variable Primary Keyword" at bounding box center [556, 85] width 159 height 20
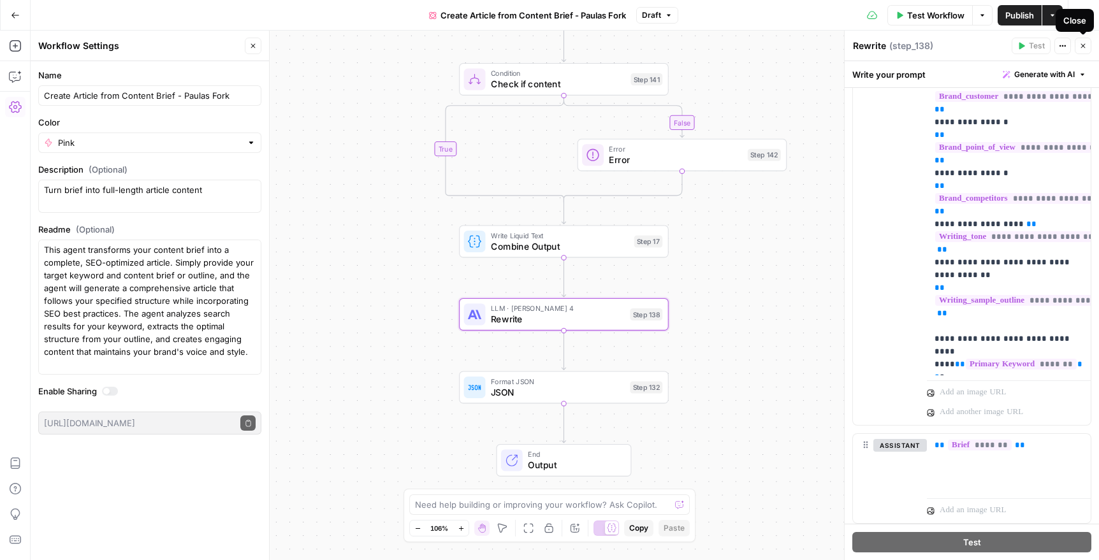
click at [1081, 47] on icon "button" at bounding box center [1083, 46] width 4 height 4
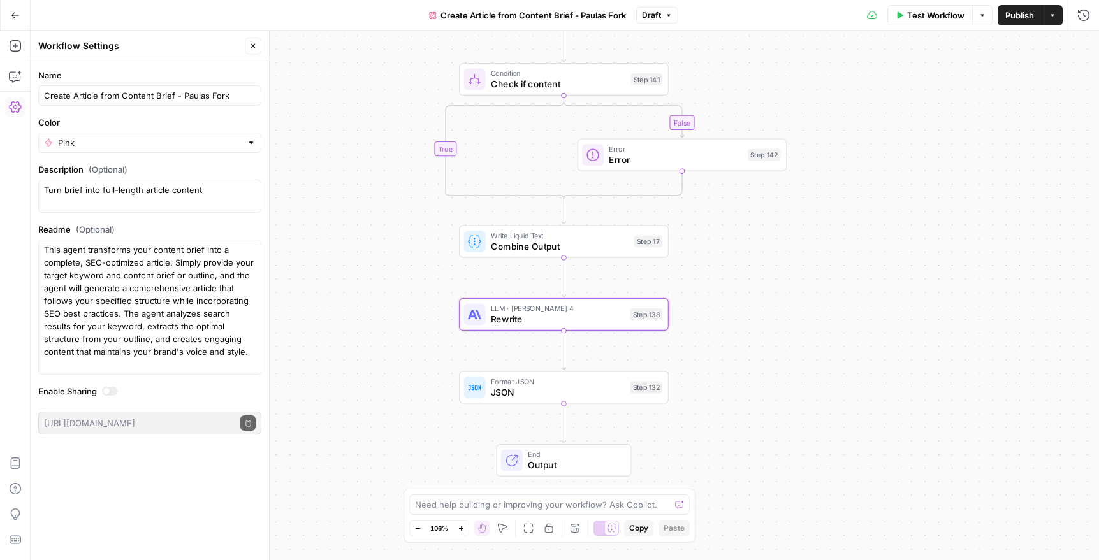
click at [15, 13] on icon "button" at bounding box center [15, 15] width 9 height 9
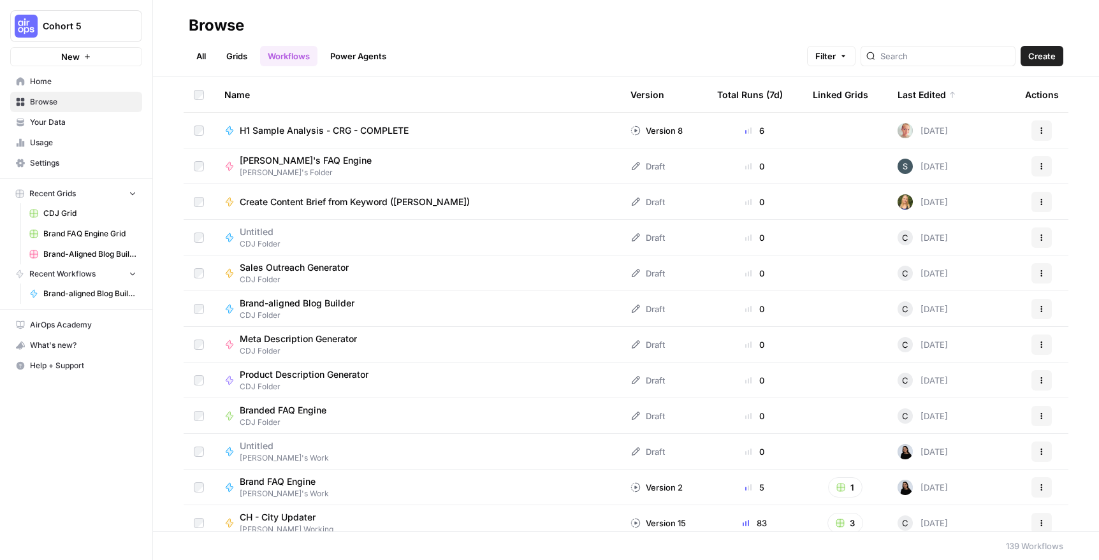
click at [202, 54] on link "All" at bounding box center [201, 56] width 25 height 20
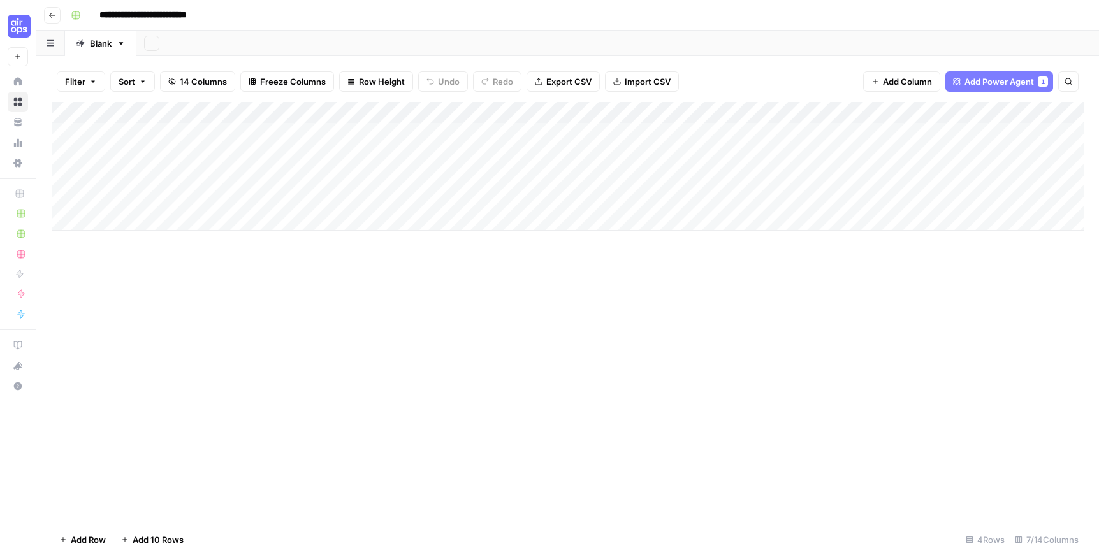
click at [323, 133] on div "Add Column" at bounding box center [568, 166] width 1032 height 129
click at [443, 175] on div "Add Column" at bounding box center [568, 166] width 1032 height 129
click at [444, 135] on div "Add Column" at bounding box center [568, 166] width 1032 height 129
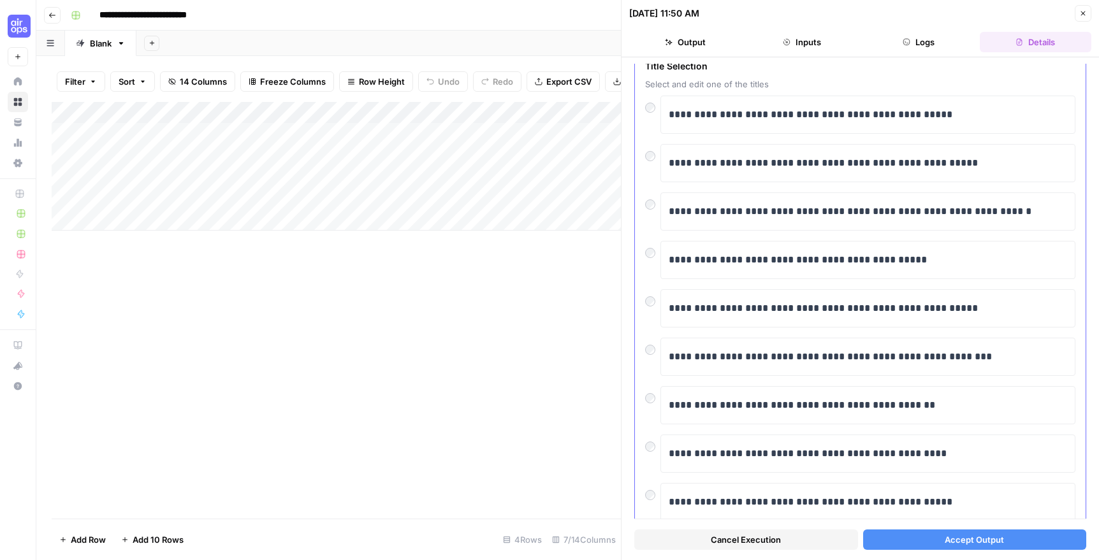
scroll to position [152, 0]
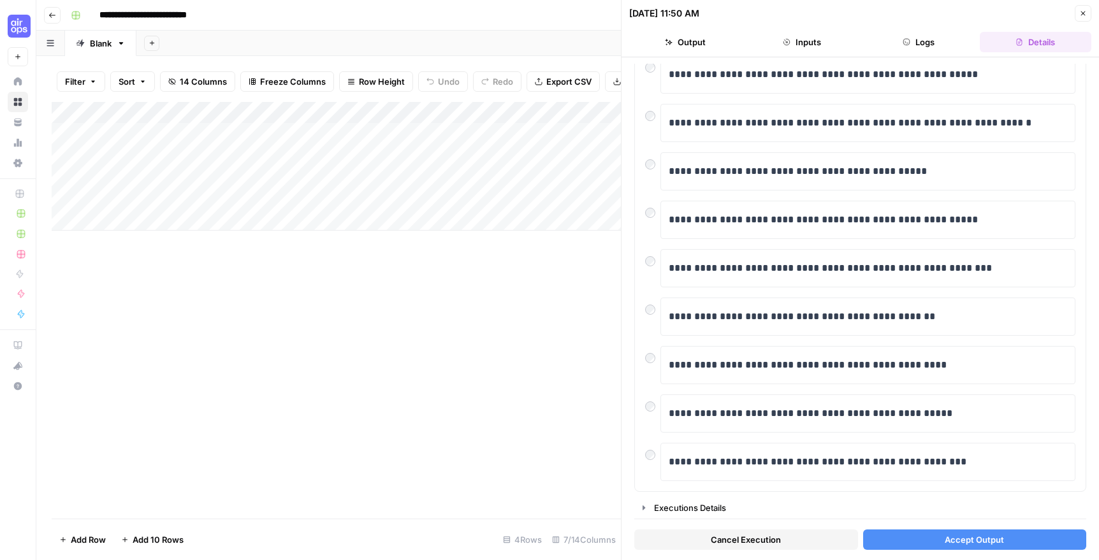
click at [321, 152] on div "Add Column" at bounding box center [336, 166] width 569 height 129
click at [234, 154] on div "Add Column" at bounding box center [336, 166] width 569 height 129
click at [421, 161] on div "Add Column" at bounding box center [336, 166] width 569 height 129
click at [441, 155] on div "Add Column" at bounding box center [336, 166] width 569 height 129
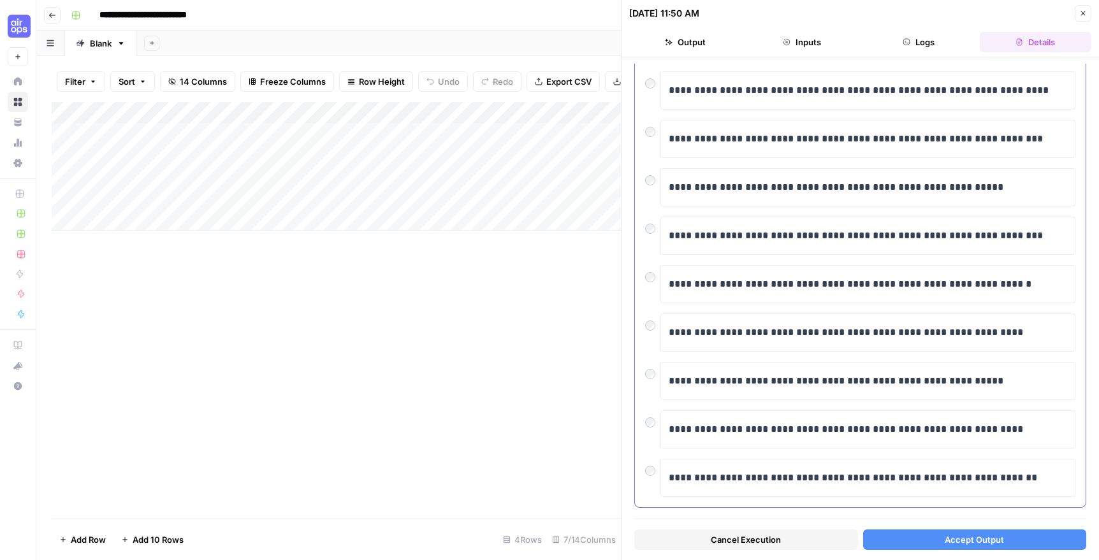
scroll to position [169, 0]
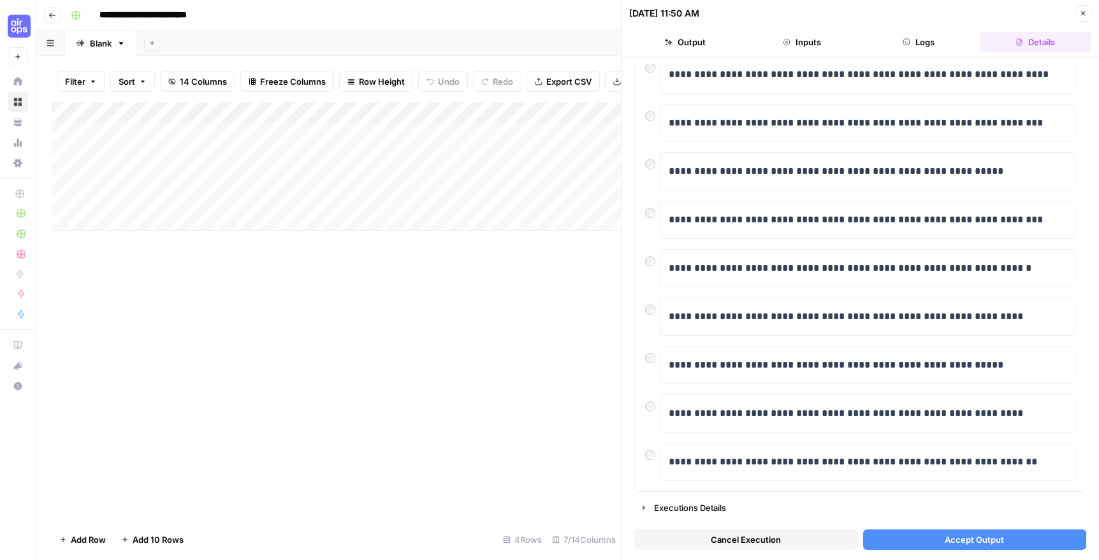
click at [360, 178] on div "Add Column" at bounding box center [336, 166] width 569 height 129
click at [367, 191] on div "Add Column" at bounding box center [336, 166] width 569 height 129
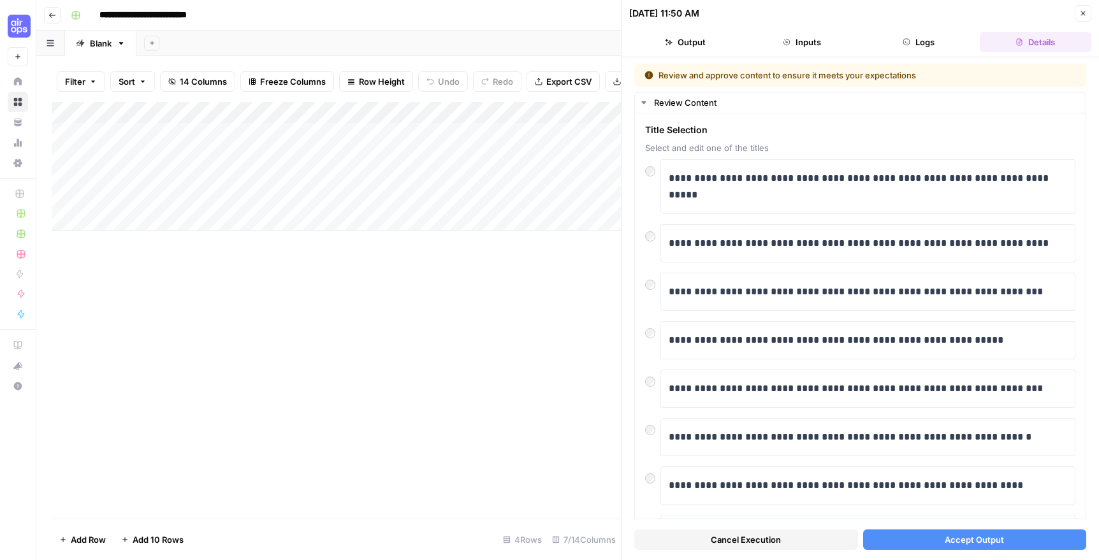
click at [1083, 15] on icon "button" at bounding box center [1083, 14] width 8 height 8
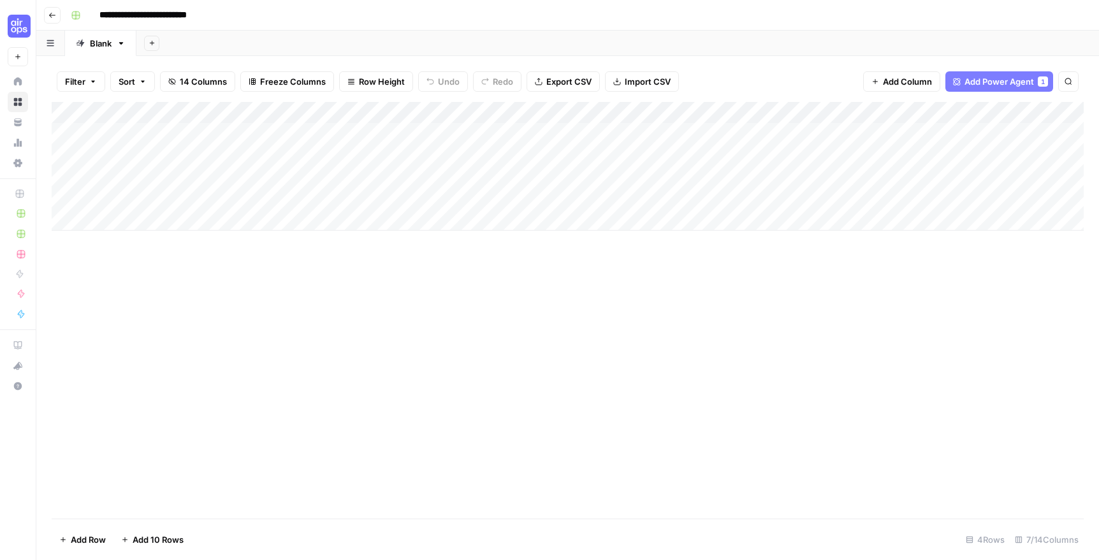
click at [367, 201] on div "Add Column" at bounding box center [568, 166] width 1032 height 129
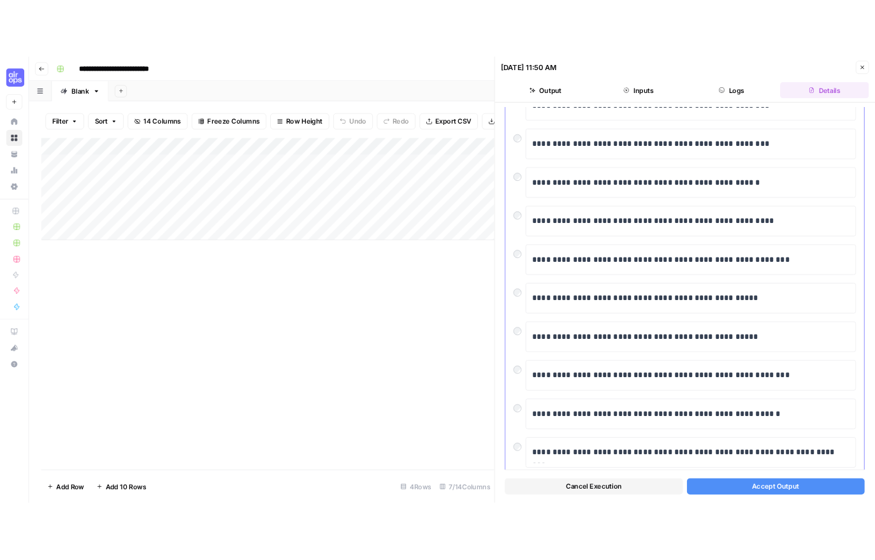
scroll to position [152, 0]
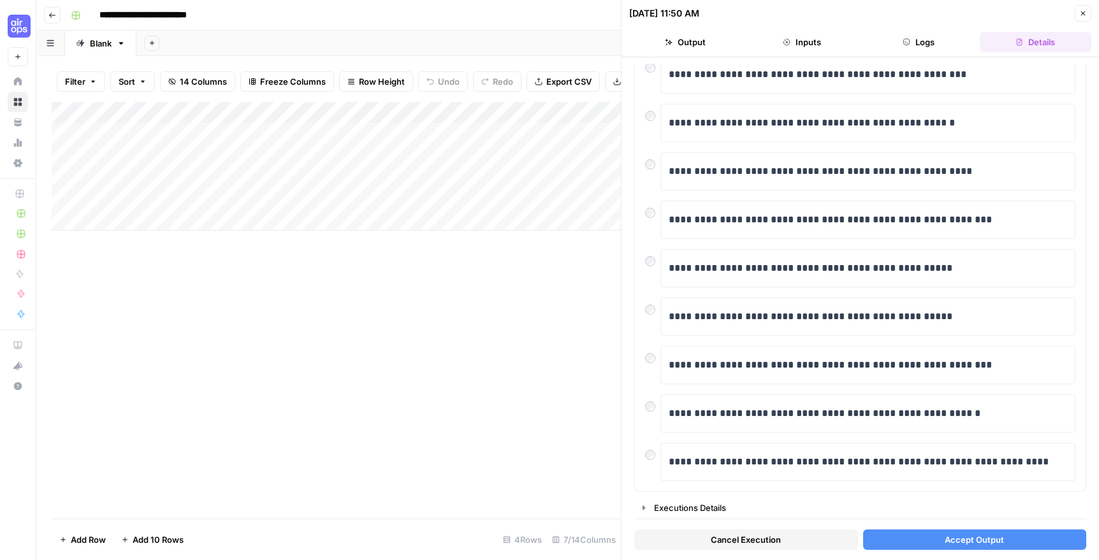
click at [965, 541] on span "Accept Output" at bounding box center [974, 540] width 59 height 13
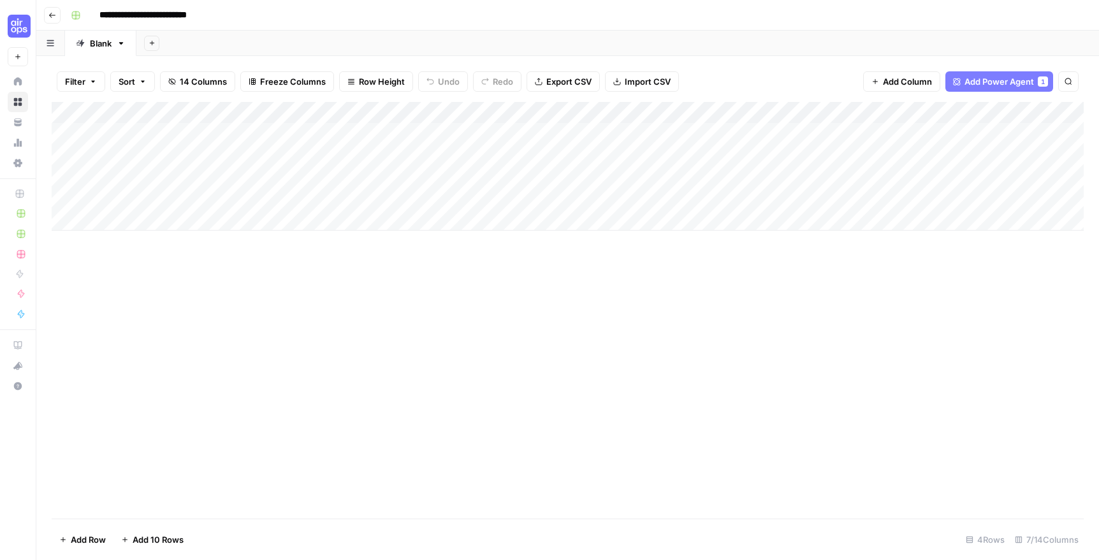
click at [422, 266] on div "Add Column" at bounding box center [568, 310] width 1032 height 417
click at [667, 293] on div "Add Column" at bounding box center [568, 310] width 1032 height 417
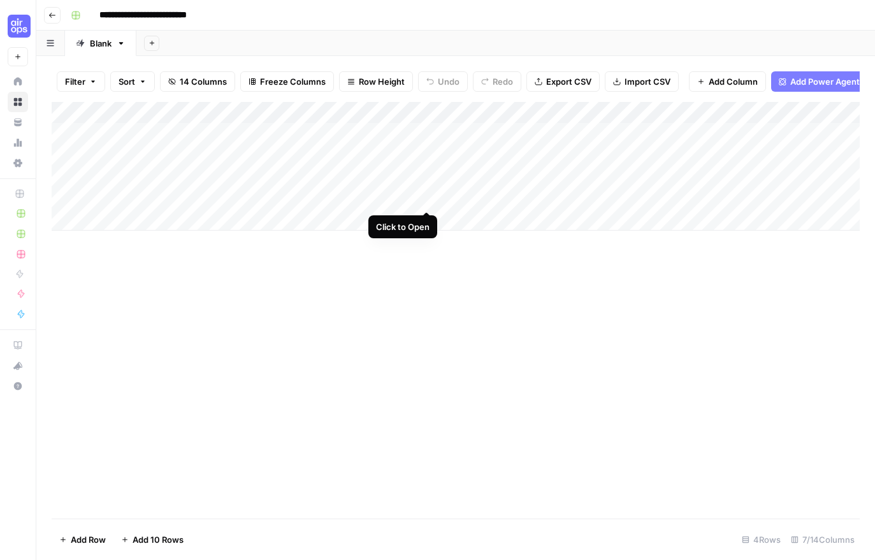
click at [426, 196] on div "Add Column" at bounding box center [456, 166] width 808 height 129
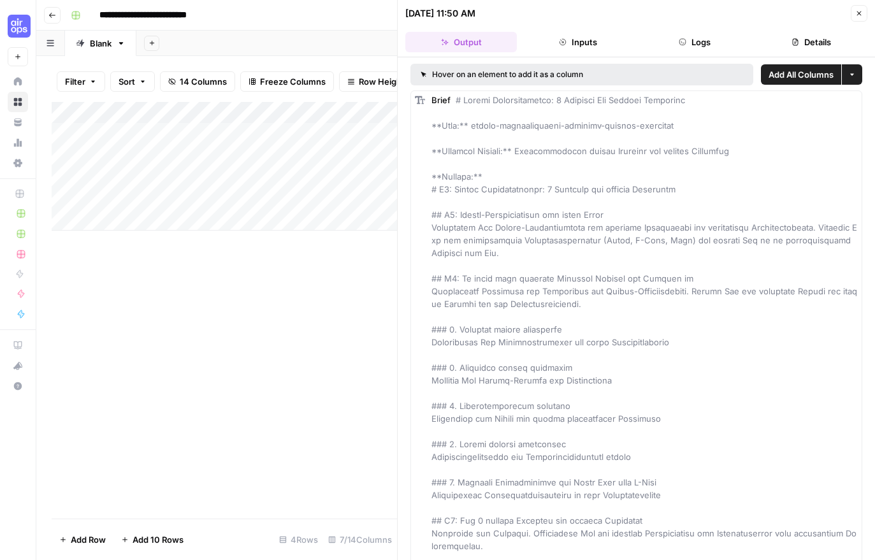
click at [854, 15] on button "Close" at bounding box center [859, 13] width 17 height 17
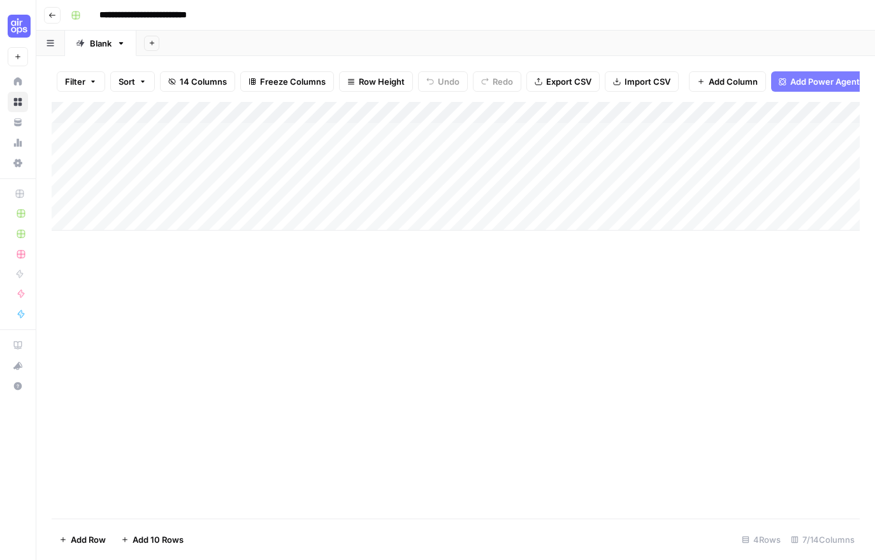
click at [516, 203] on div "Add Column" at bounding box center [456, 166] width 808 height 129
click at [560, 200] on div "Add Column" at bounding box center [456, 166] width 808 height 129
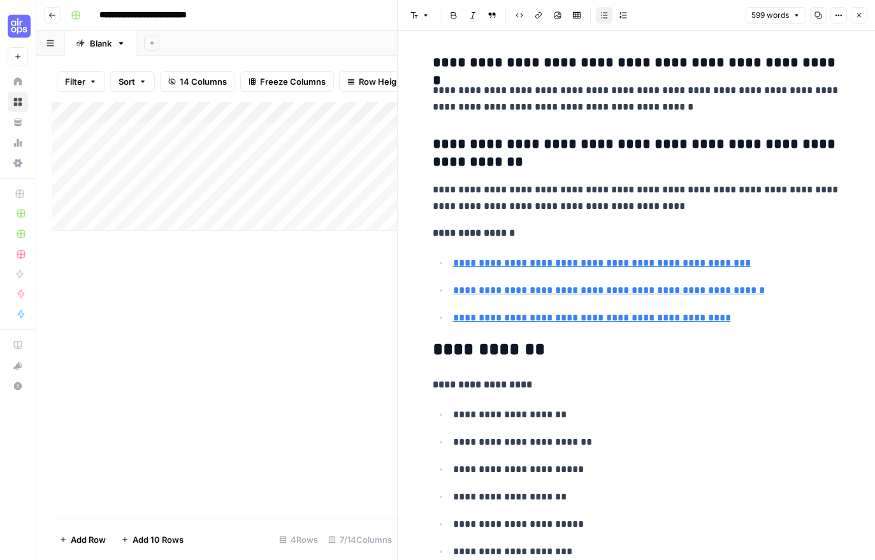
scroll to position [3575, 0]
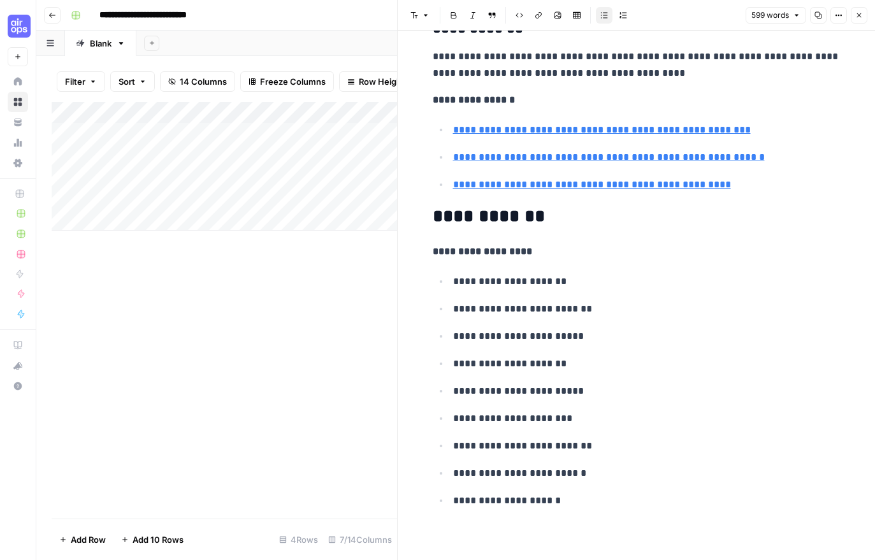
click at [858, 15] on icon "button" at bounding box center [860, 15] width 8 height 8
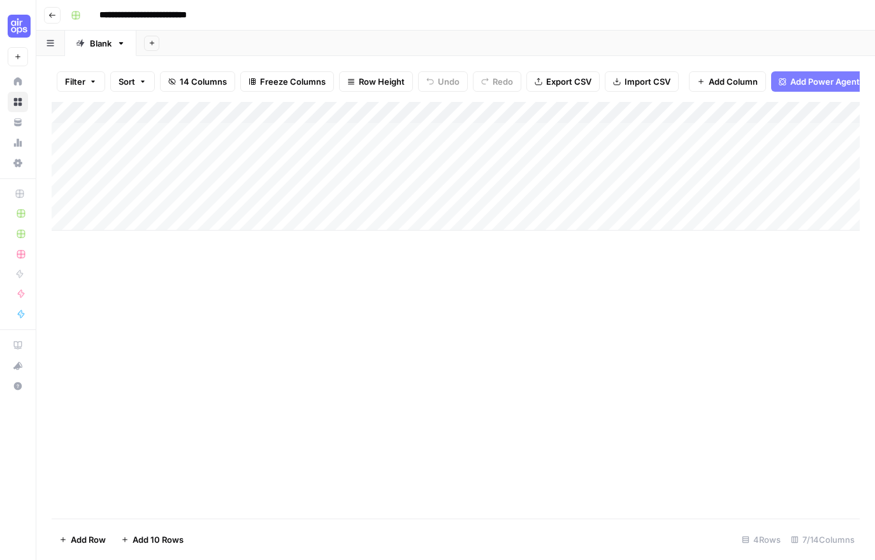
click at [662, 194] on div "Add Column" at bounding box center [456, 166] width 808 height 129
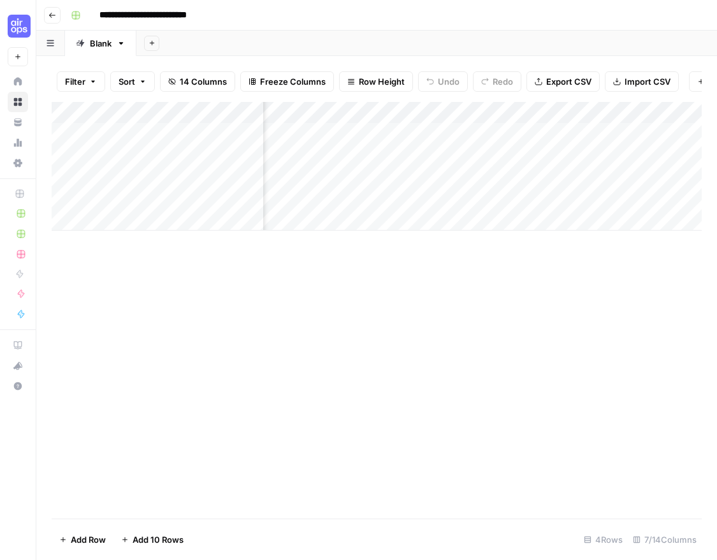
scroll to position [0, 355]
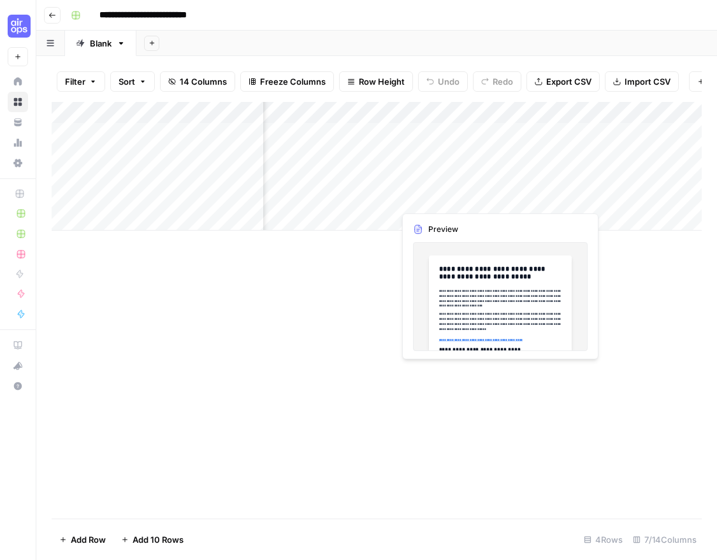
click at [441, 200] on div "Add Column" at bounding box center [377, 166] width 650 height 129
click at [476, 286] on div "Add Column" at bounding box center [377, 310] width 650 height 417
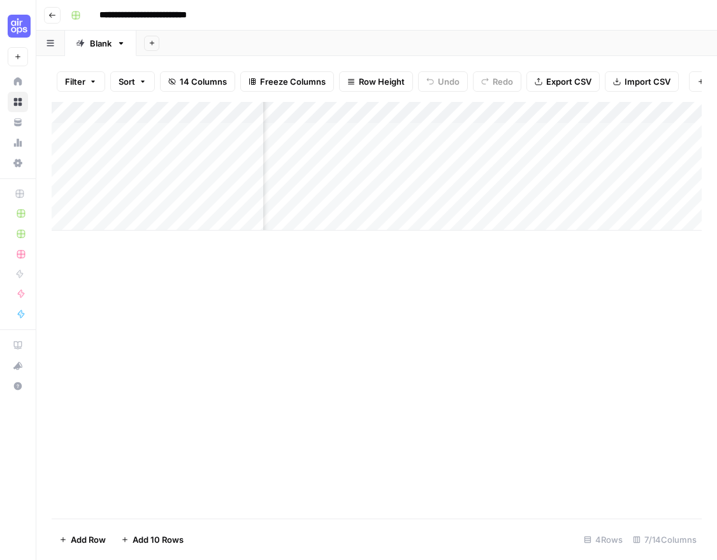
click at [499, 198] on div "Add Column" at bounding box center [377, 166] width 650 height 129
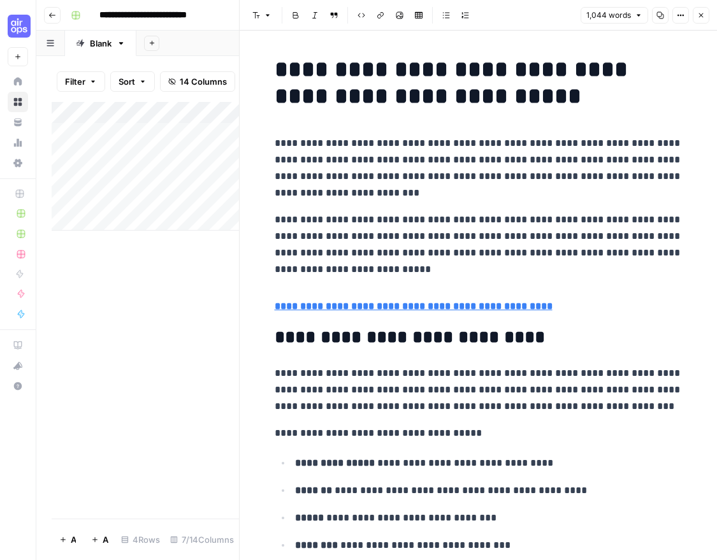
click at [453, 307] on strong "**********" at bounding box center [414, 307] width 278 height 10
click at [604, 308] on h4 "**********" at bounding box center [479, 306] width 408 height 17
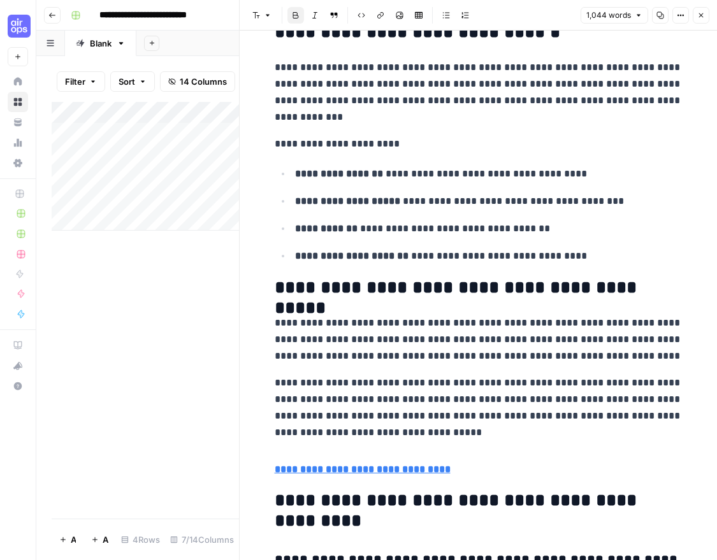
scroll to position [2724, 0]
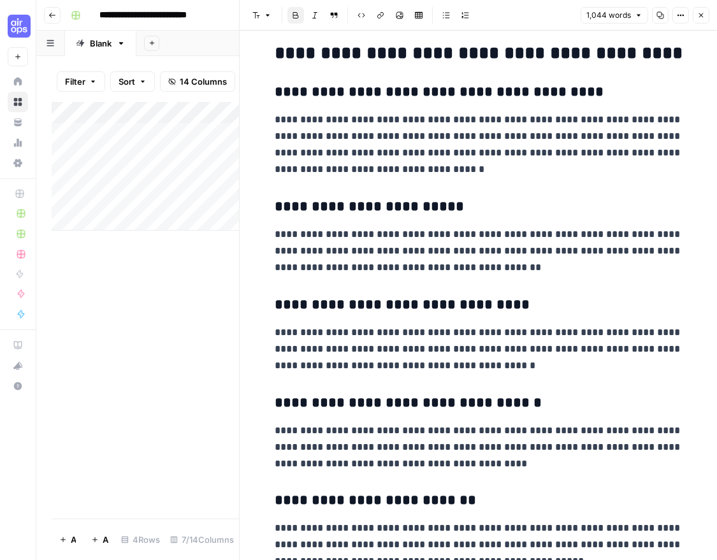
scroll to position [0, 0]
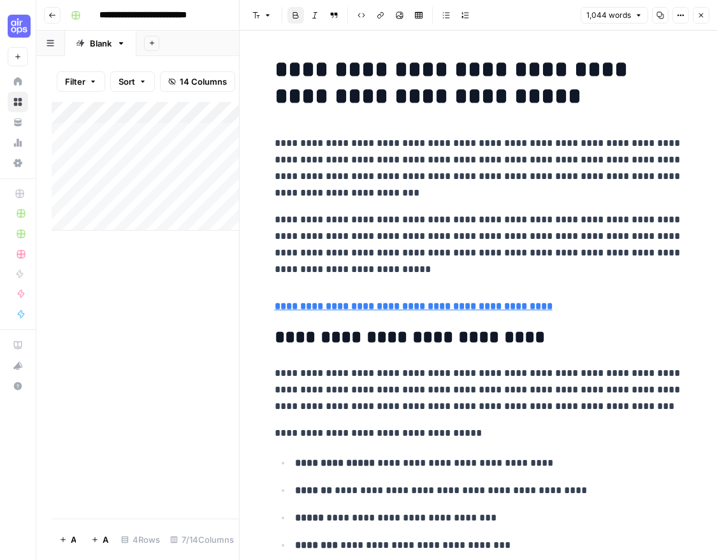
click at [203, 17] on input "**********" at bounding box center [156, 15] width 125 height 20
click at [216, 16] on input "**********" at bounding box center [156, 15] width 125 height 20
click at [699, 17] on icon "button" at bounding box center [702, 15] width 8 height 8
click at [216, 20] on input "**********" at bounding box center [178, 15] width 169 height 20
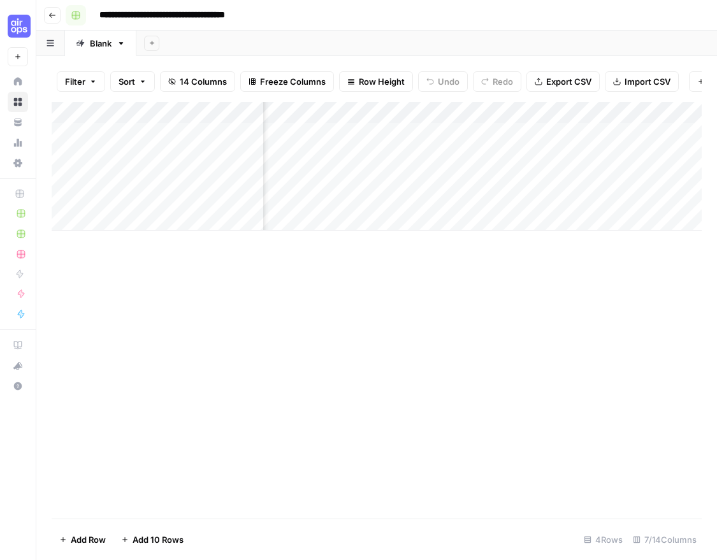
type input "**********"
click at [78, 16] on rect "button" at bounding box center [76, 15] width 8 height 8
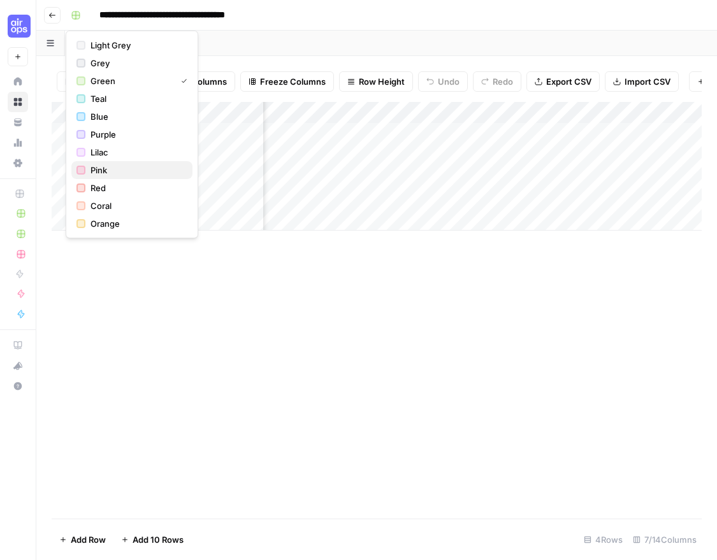
click at [115, 167] on span "Pink" at bounding box center [137, 170] width 92 height 13
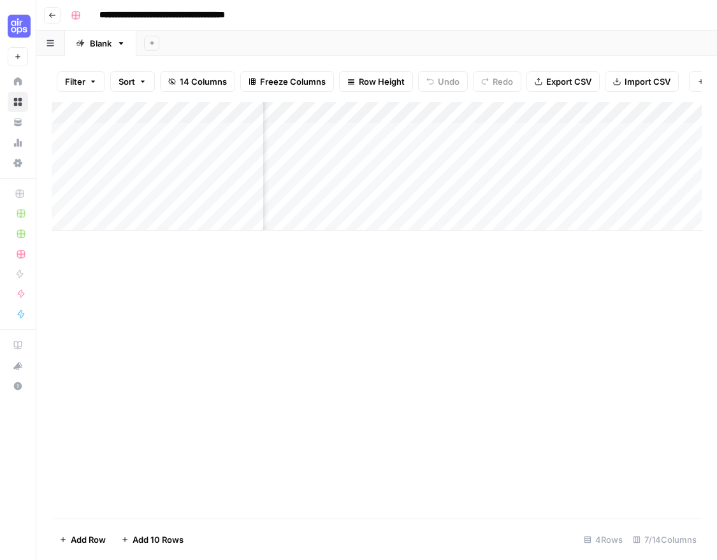
click at [20, 27] on img "Workspace: Cohort 5" at bounding box center [19, 26] width 23 height 23
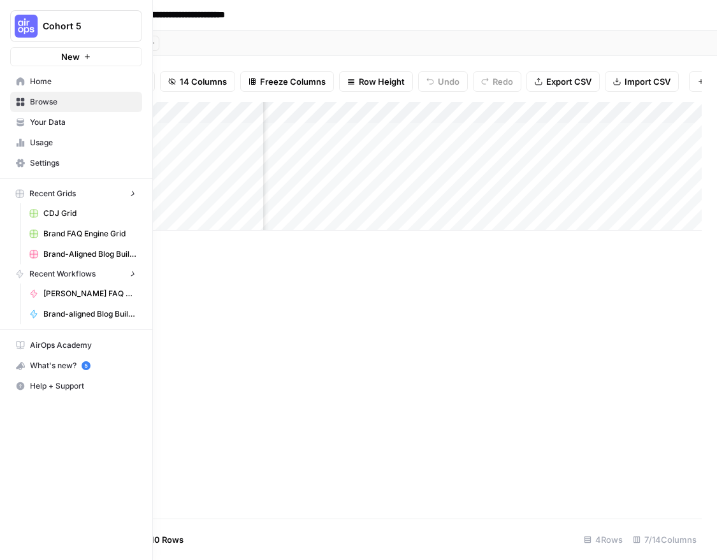
click at [22, 24] on img "Workspace: Cohort 5" at bounding box center [26, 26] width 23 height 23
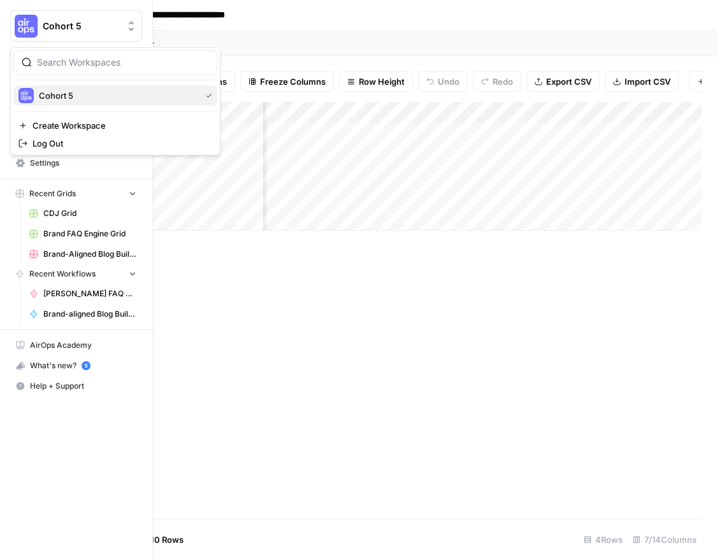
click at [57, 99] on span "Cohort 5" at bounding box center [117, 95] width 157 height 13
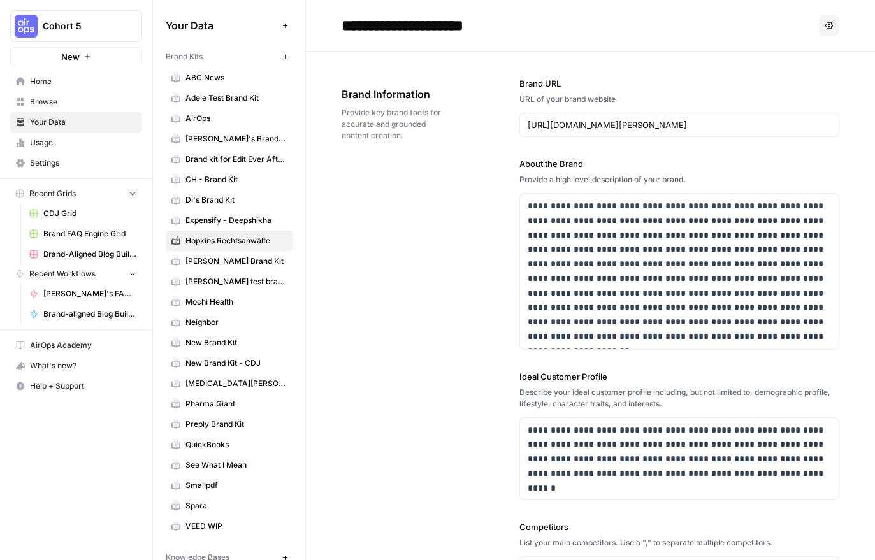
scroll to position [1221, 0]
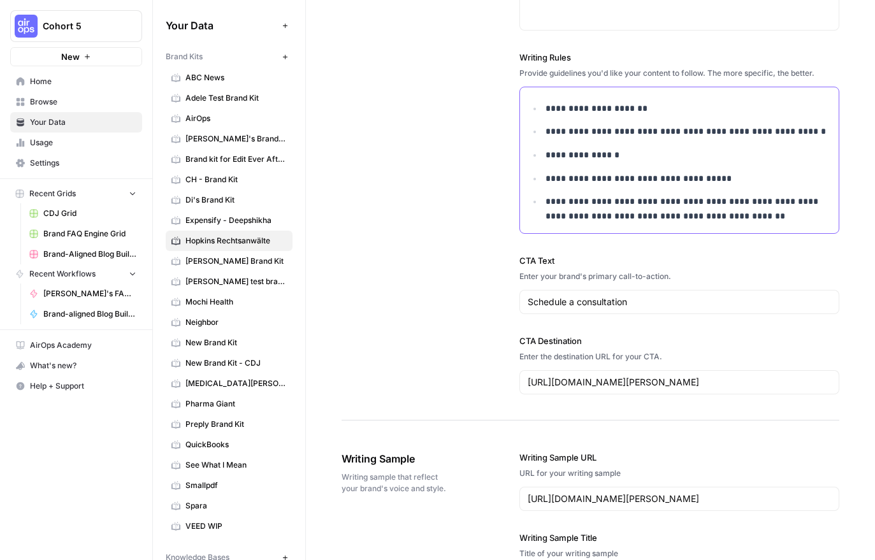
click at [580, 149] on p "**********" at bounding box center [689, 155] width 286 height 15
click at [610, 46] on div "**********" at bounding box center [680, 12] width 320 height 816
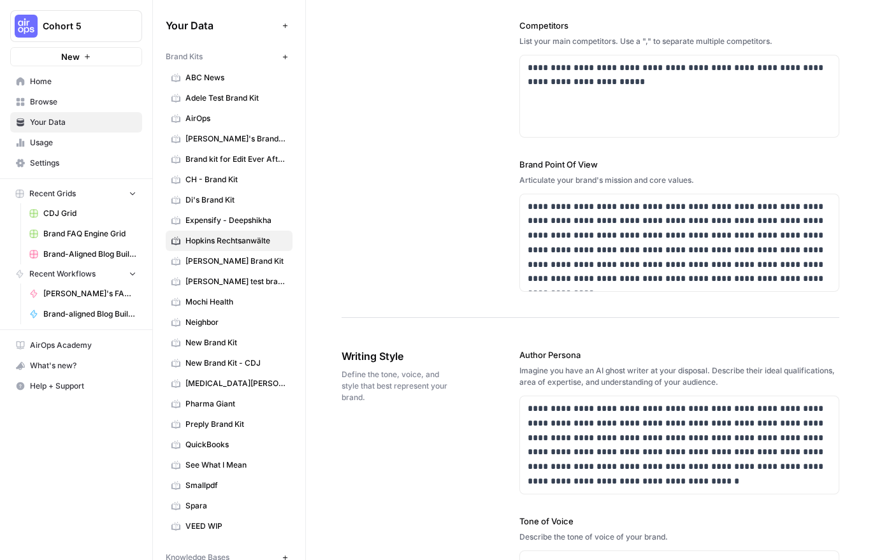
scroll to position [0, 0]
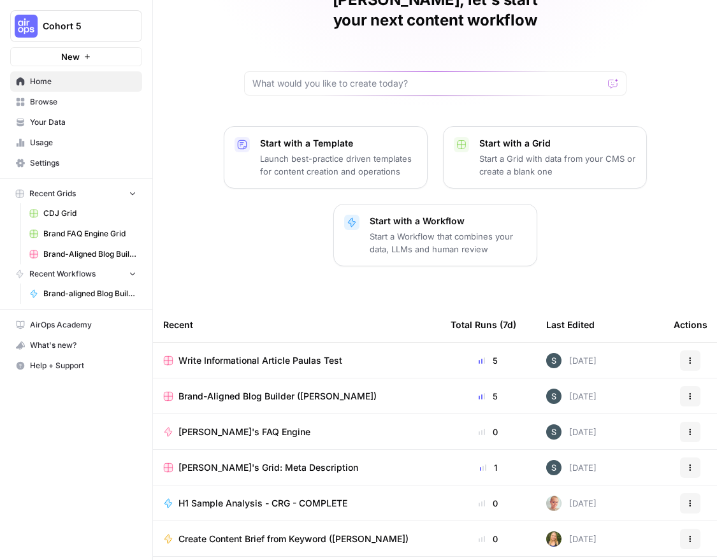
scroll to position [104, 0]
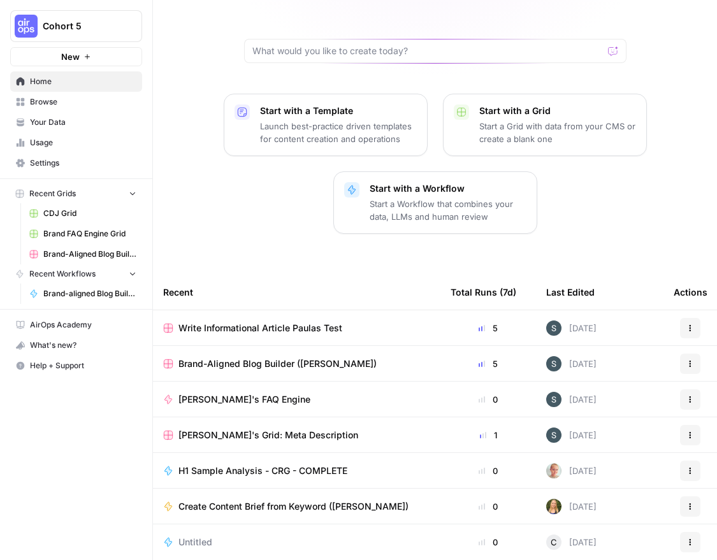
click at [691, 325] on icon "button" at bounding box center [691, 329] width 8 height 8
click at [290, 322] on span "Write Informational Article Paulas Test" at bounding box center [261, 328] width 164 height 13
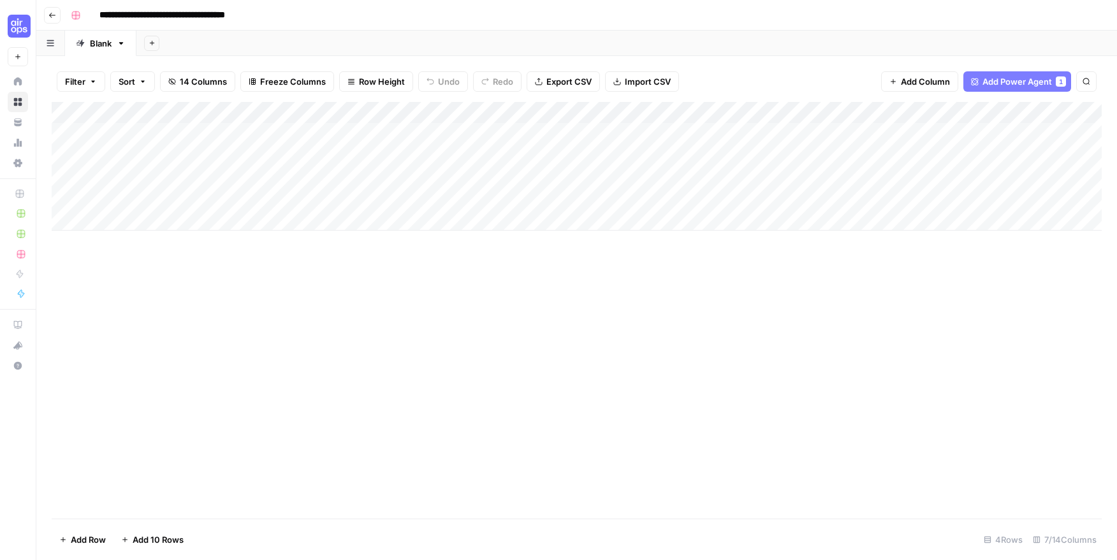
click at [717, 82] on button "Search" at bounding box center [1086, 81] width 20 height 20
click at [717, 20] on div "**********" at bounding box center [585, 15] width 1039 height 20
click at [51, 41] on icon "button" at bounding box center [51, 43] width 8 height 7
click at [50, 7] on button "Go back" at bounding box center [52, 15] width 17 height 17
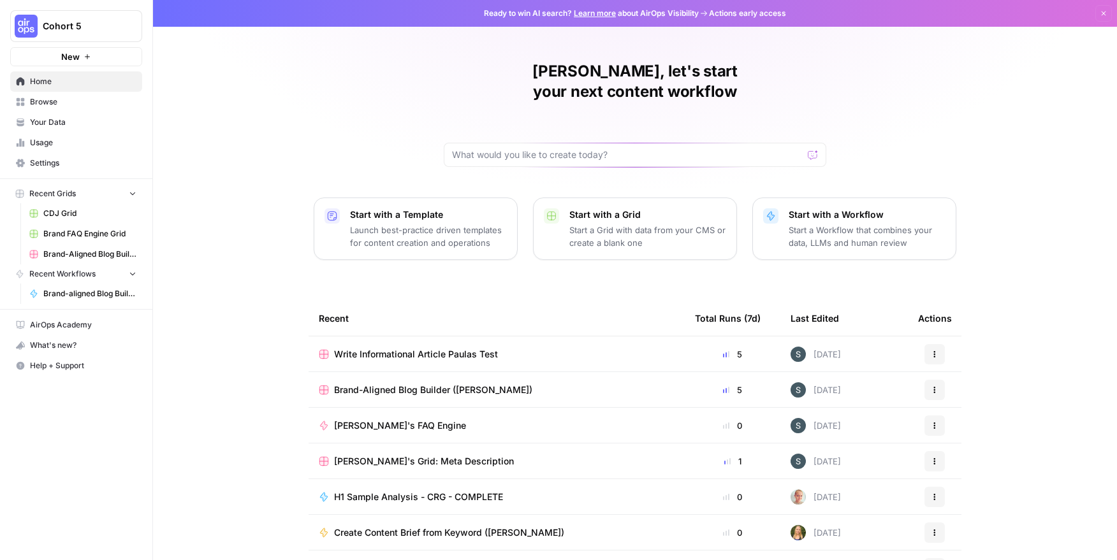
click at [44, 77] on span "Home" at bounding box center [83, 81] width 106 height 11
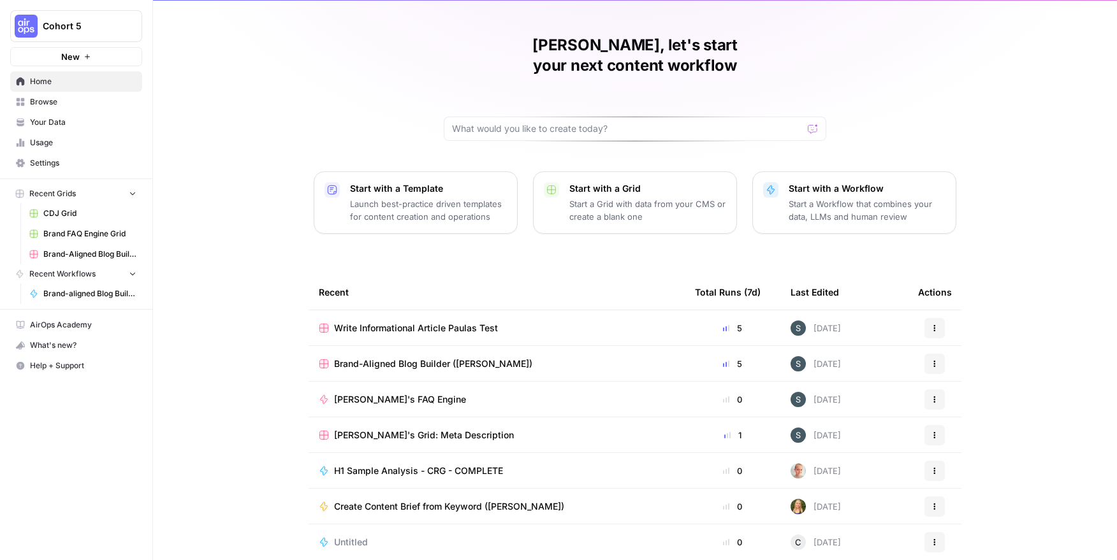
click at [65, 105] on span "Browse" at bounding box center [83, 101] width 106 height 11
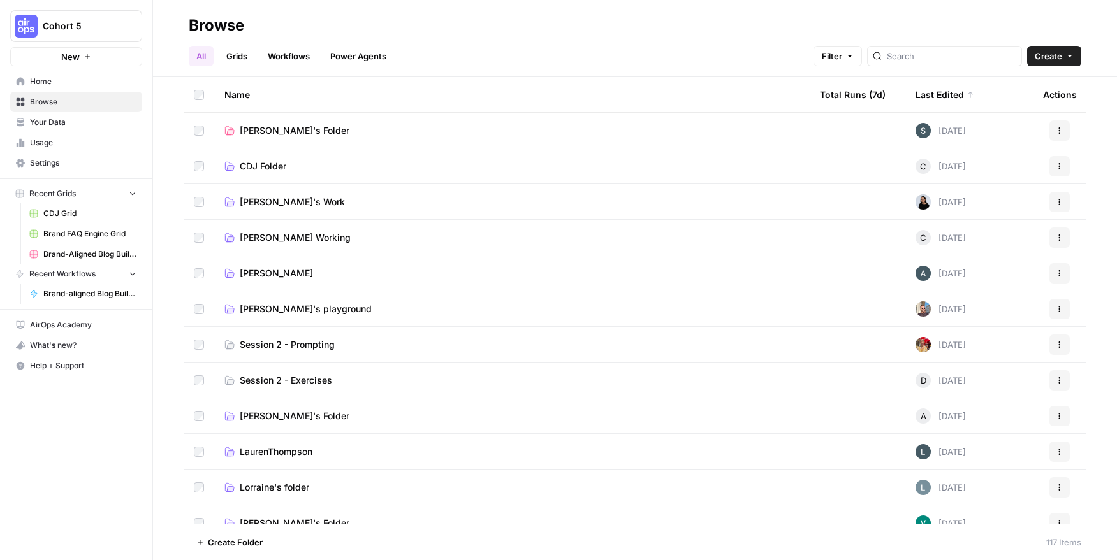
click at [284, 132] on span "[PERSON_NAME]'s Folder" at bounding box center [295, 130] width 110 height 13
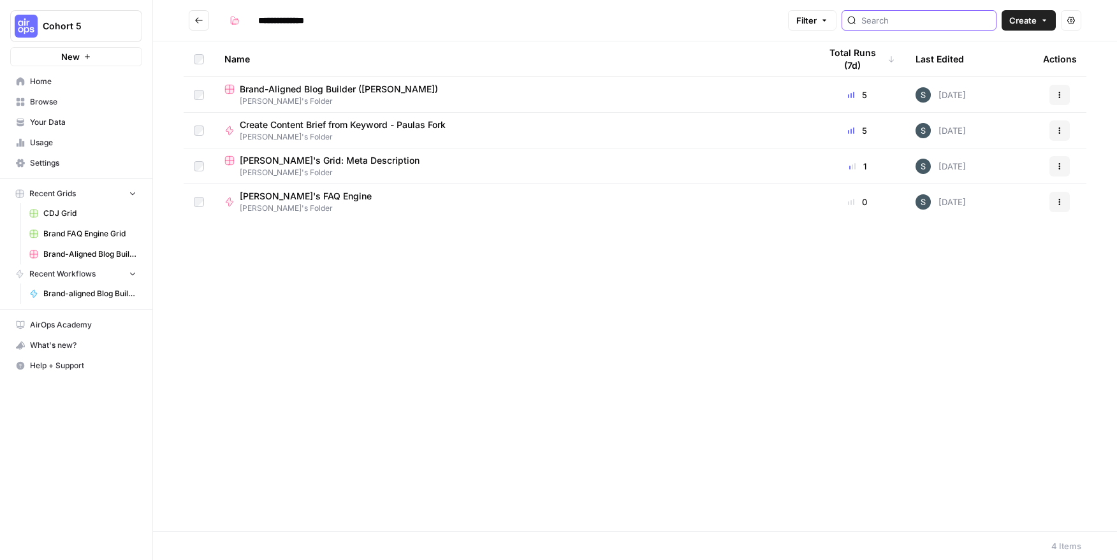
click at [717, 25] on input "search" at bounding box center [925, 20] width 129 height 13
click at [203, 19] on icon "Go back" at bounding box center [198, 20] width 9 height 9
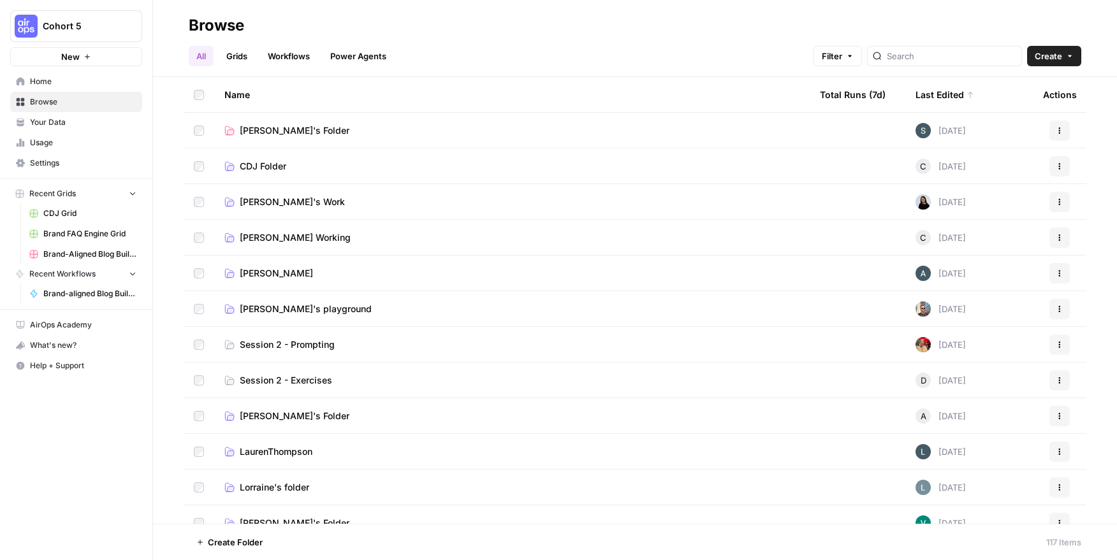
click at [199, 55] on link "All" at bounding box center [201, 56] width 25 height 20
click at [717, 63] on div at bounding box center [944, 56] width 155 height 20
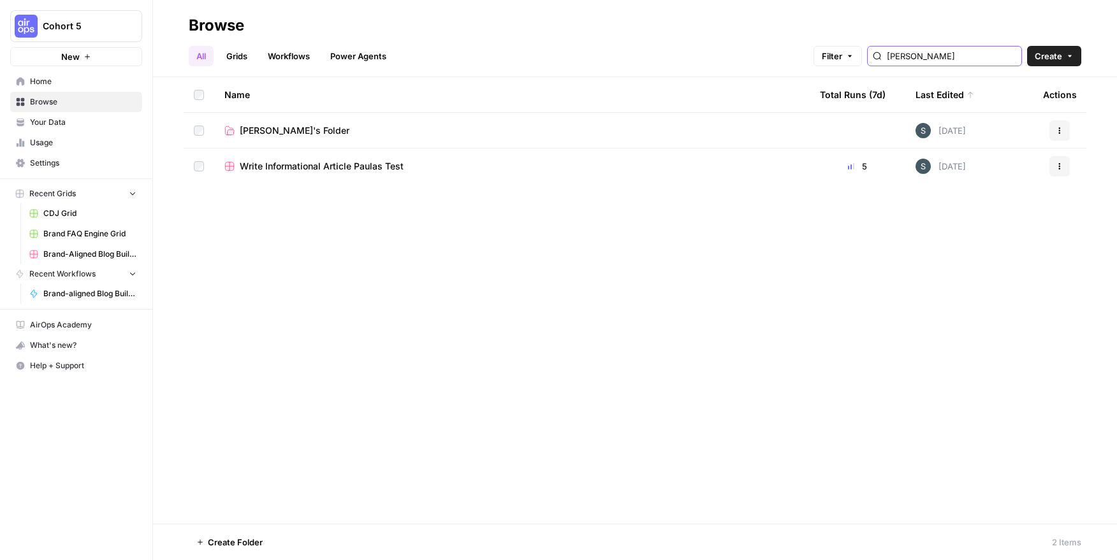
type input "[PERSON_NAME]"
click at [330, 545] on icon "button" at bounding box center [330, 543] width 8 height 8
click at [360, 490] on span "Move to" at bounding box center [360, 494] width 32 height 13
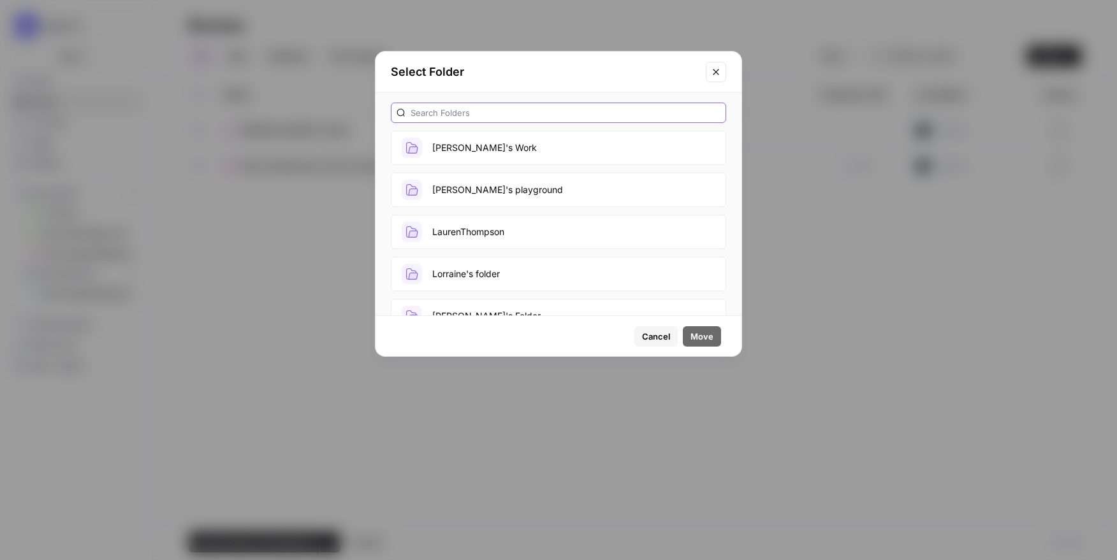
click at [502, 114] on input "text" at bounding box center [566, 112] width 310 height 13
type input "[PERSON_NAME]"
drag, startPoint x: 534, startPoint y: 139, endPoint x: 660, endPoint y: 194, distance: 137.9
click at [535, 140] on button "[PERSON_NAME]'s Folder" at bounding box center [558, 148] width 335 height 34
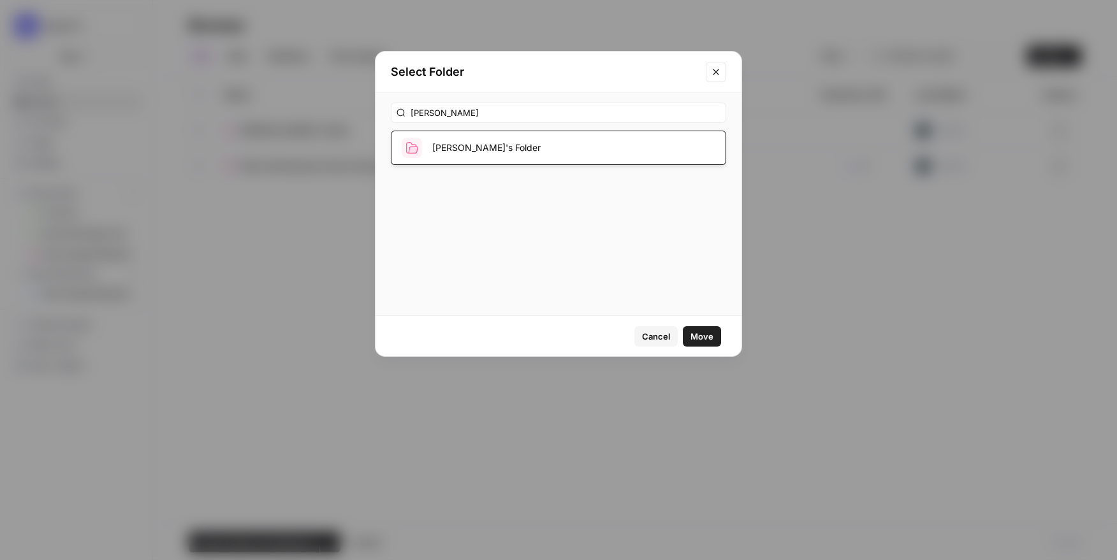
click at [713, 328] on button "Move" at bounding box center [702, 336] width 38 height 20
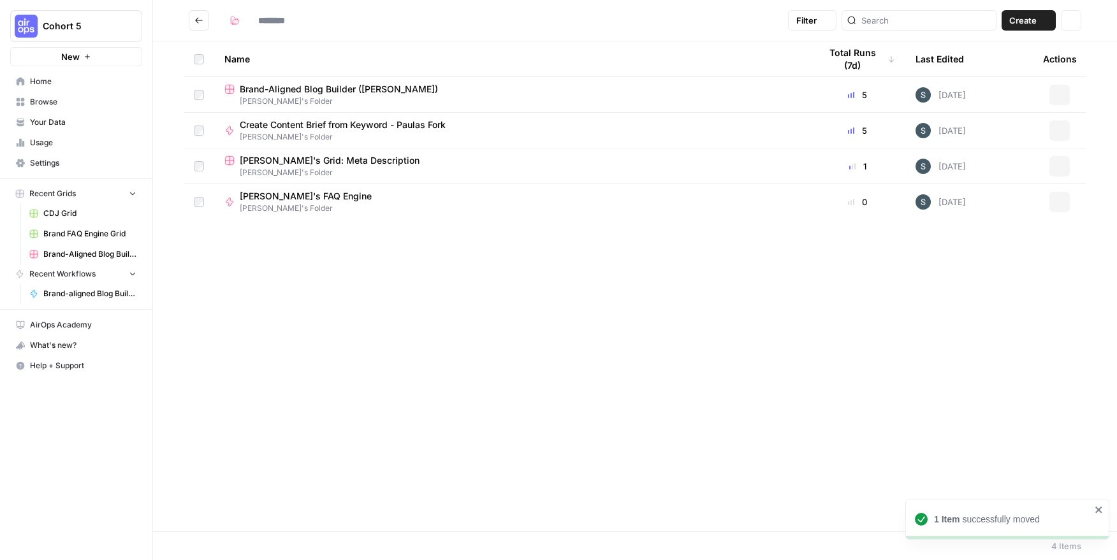
type input "**********"
drag, startPoint x: 715, startPoint y: 326, endPoint x: 708, endPoint y: 13, distance: 312.5
click at [717, 322] on div "Name Total Runs (7d) Last Edited Actions Brand-Aligned Blog Builder ([PERSON_NA…" at bounding box center [635, 286] width 964 height 490
